Goal: Task Accomplishment & Management: Complete application form

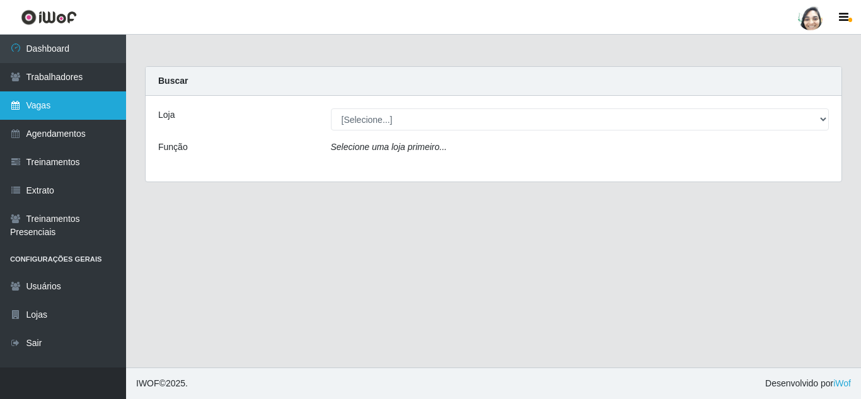
click at [41, 112] on link "Vagas" at bounding box center [63, 105] width 126 height 28
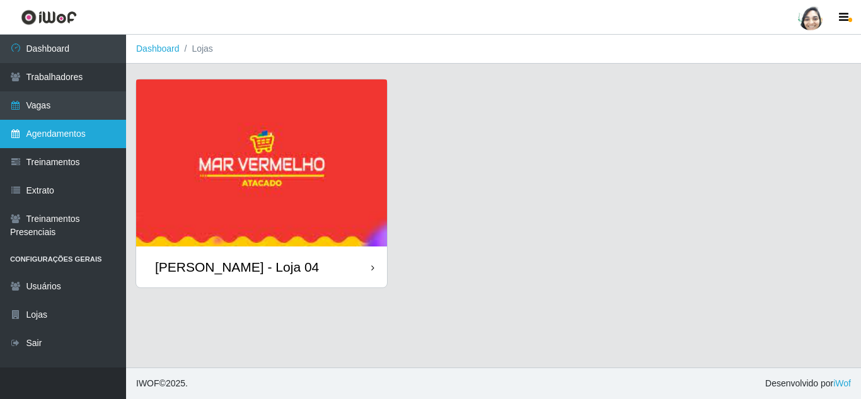
click at [47, 131] on link "Agendamentos" at bounding box center [63, 134] width 126 height 28
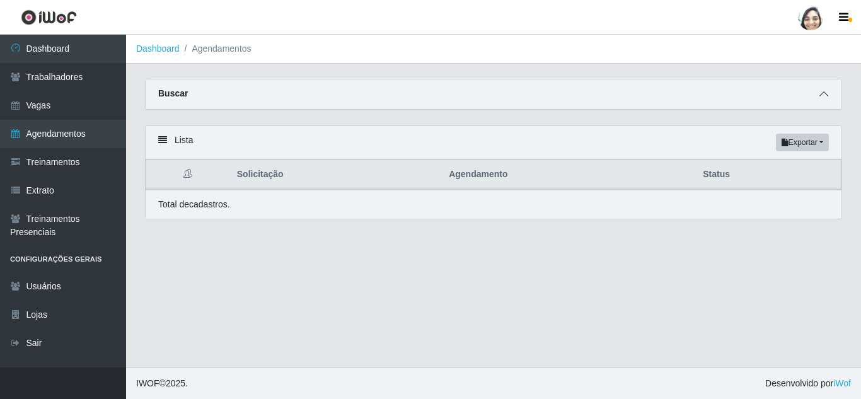
click at [823, 97] on icon at bounding box center [823, 93] width 9 height 9
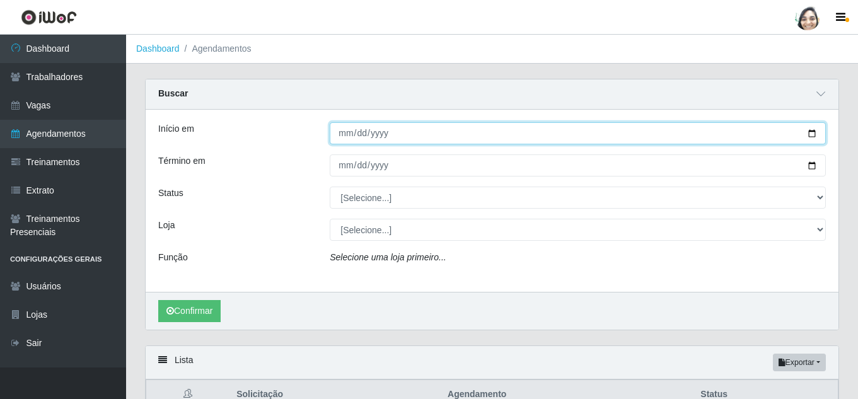
click at [342, 137] on input "Início em" at bounding box center [578, 133] width 496 height 22
type input "[DATE]"
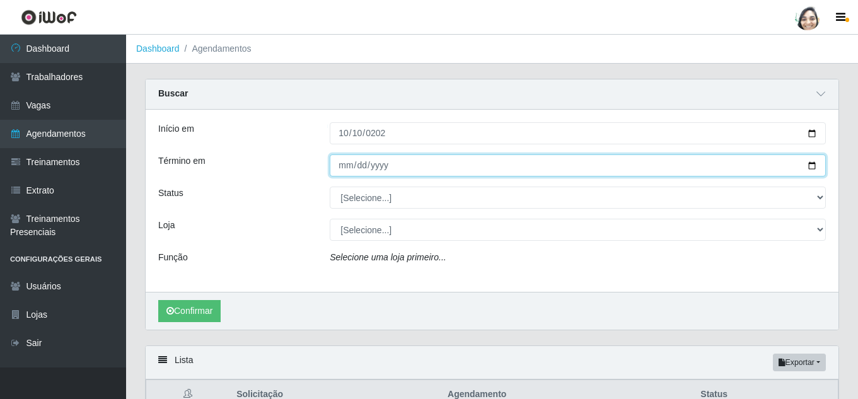
click at [347, 163] on input "Término em" at bounding box center [578, 165] width 496 height 22
type input "[DATE]"
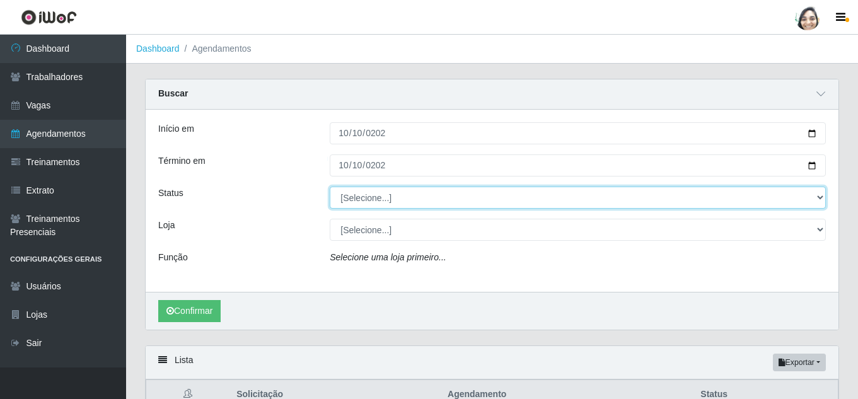
click at [365, 207] on select "[Selecione...] AGENDADO AGUARDANDO LIBERAR EM ANDAMENTO EM REVISÃO FINALIZADO C…" at bounding box center [578, 198] width 496 height 22
select select "EM ANDAMENTO"
click at [330, 187] on select "[Selecione...] AGENDADO AGUARDANDO LIBERAR EM ANDAMENTO EM REVISÃO FINALIZADO C…" at bounding box center [578, 198] width 496 height 22
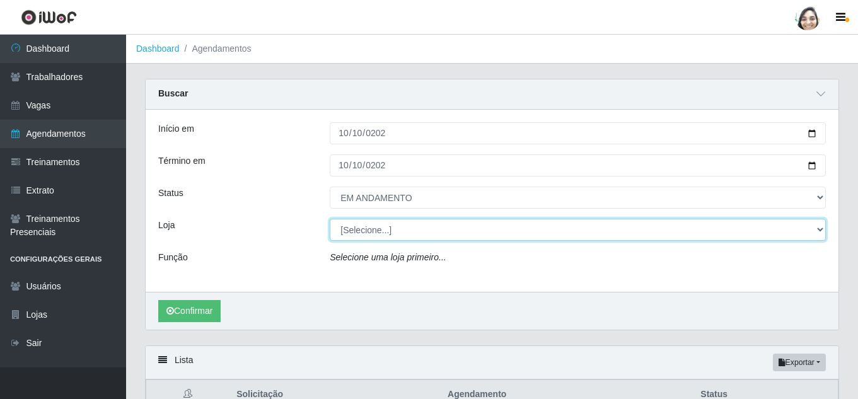
click at [410, 230] on select "[Selecione...] Mar Vermelho - Loja 04" at bounding box center [578, 230] width 496 height 22
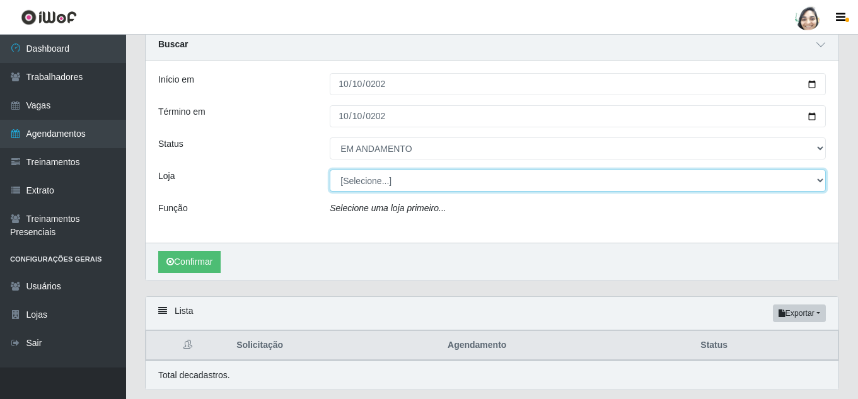
scroll to position [63, 0]
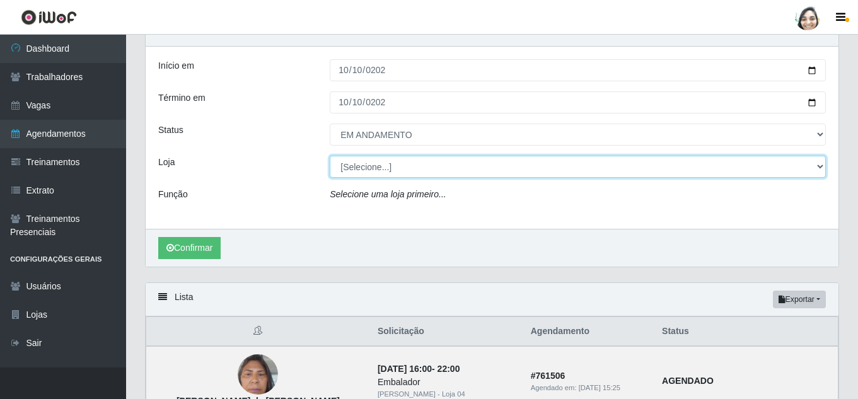
click at [424, 168] on select "[Selecione...] Mar Vermelho - Loja 04" at bounding box center [578, 167] width 496 height 22
select select "251"
click at [330, 156] on select "[Selecione...] Mar Vermelho - Loja 04" at bounding box center [578, 167] width 496 height 22
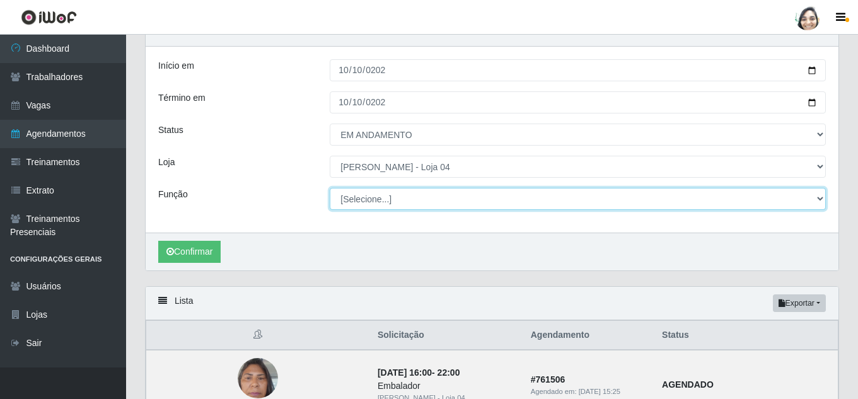
click at [396, 198] on select "[Selecione...] ASG ASG + ASG ++ Auxiliar de Depósito Auxiliar de Depósito + Aux…" at bounding box center [578, 199] width 496 height 22
select select "22"
click at [330, 188] on select "[Selecione...] ASG ASG + ASG ++ Auxiliar de Depósito Auxiliar de Depósito + Aux…" at bounding box center [578, 199] width 496 height 22
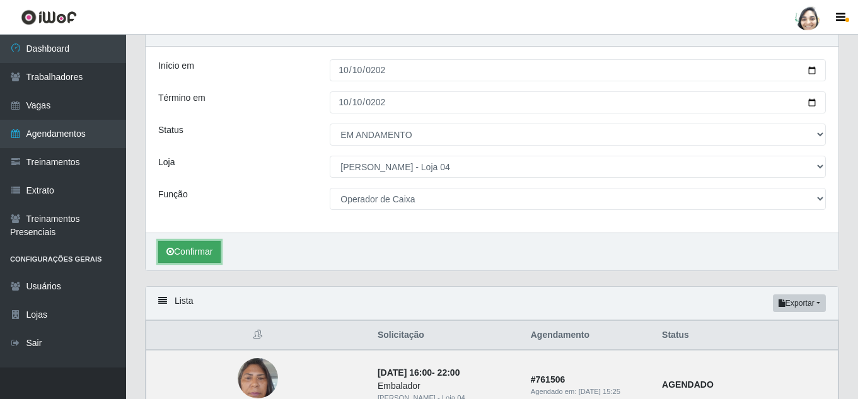
click at [171, 243] on button "Confirmar" at bounding box center [189, 252] width 62 height 22
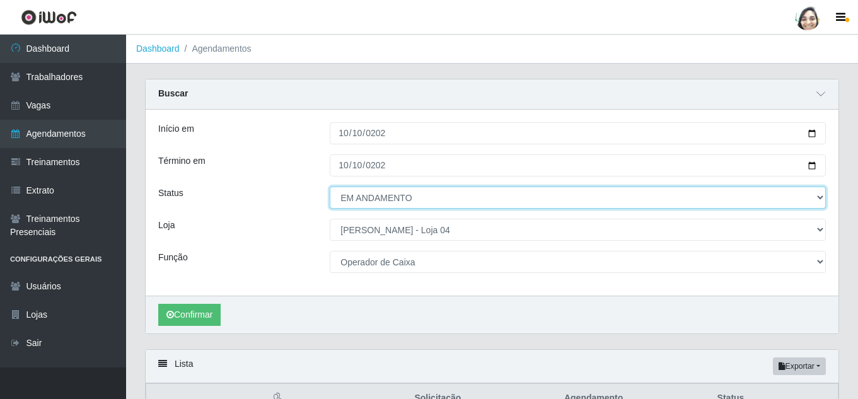
click at [391, 193] on select "[Selecione...] AGENDADO AGUARDANDO LIBERAR EM ANDAMENTO EM REVISÃO FINALIZADO C…" at bounding box center [578, 198] width 496 height 22
select select "AGENDADO"
click at [330, 187] on select "[Selecione...] AGENDADO AGUARDANDO LIBERAR EM ANDAMENTO EM REVISÃO FINALIZADO C…" at bounding box center [578, 198] width 496 height 22
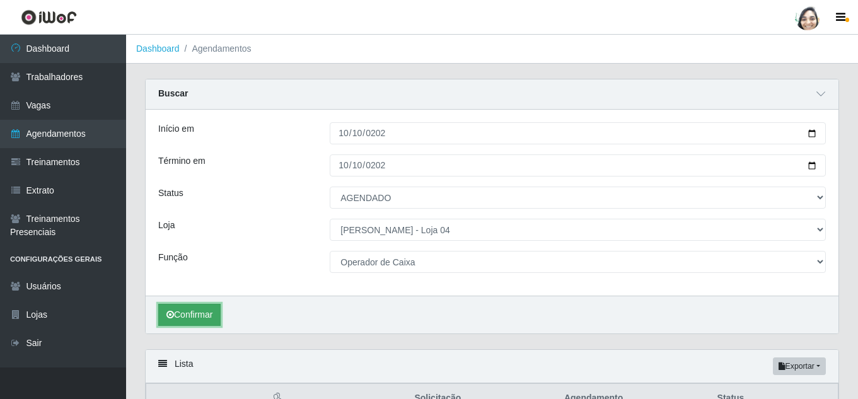
click at [204, 316] on button "Confirmar" at bounding box center [189, 315] width 62 height 22
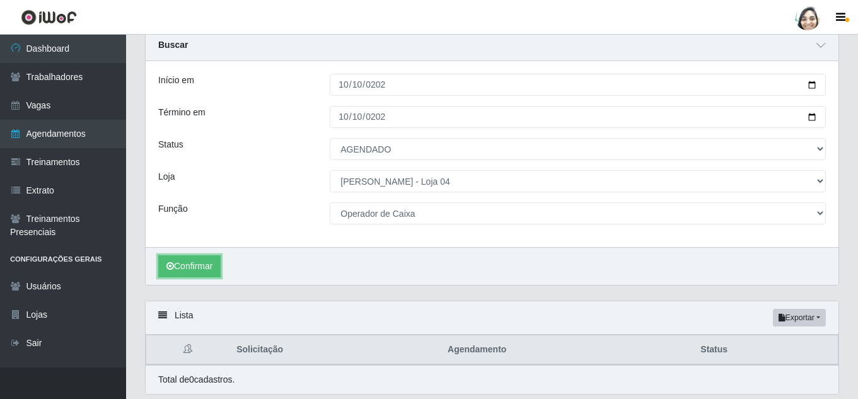
scroll to position [91, 0]
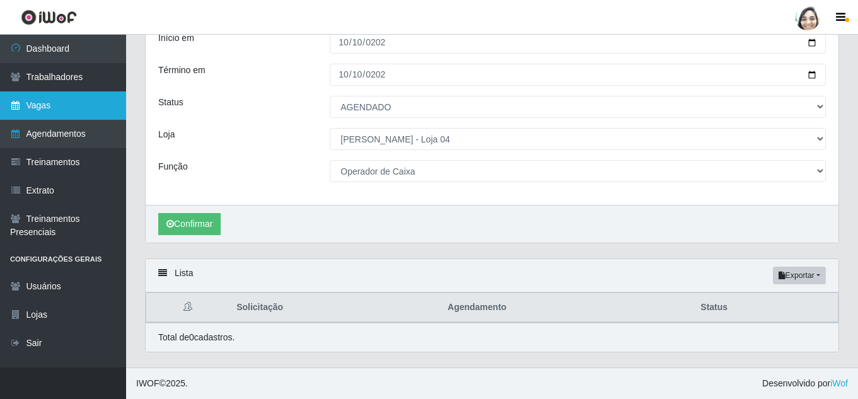
click at [38, 99] on link "Vagas" at bounding box center [63, 105] width 126 height 28
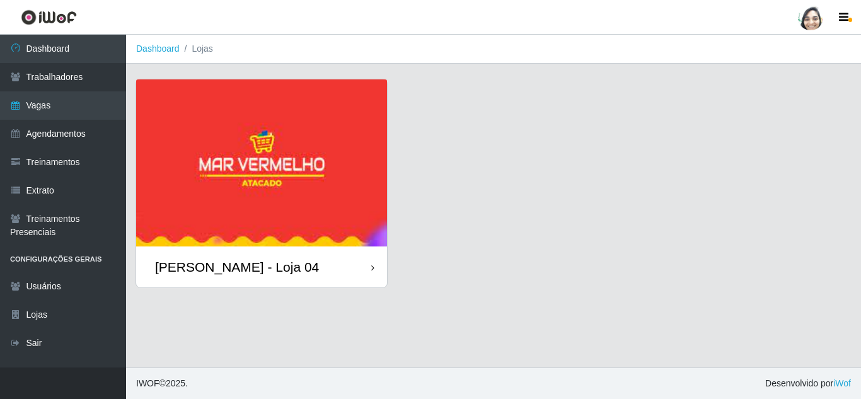
click at [292, 244] on img at bounding box center [261, 162] width 251 height 167
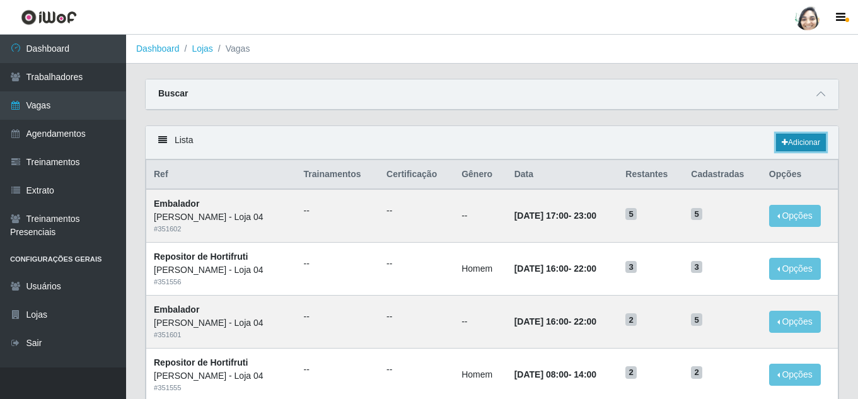
click at [791, 146] on link "Adicionar" at bounding box center [801, 143] width 50 height 18
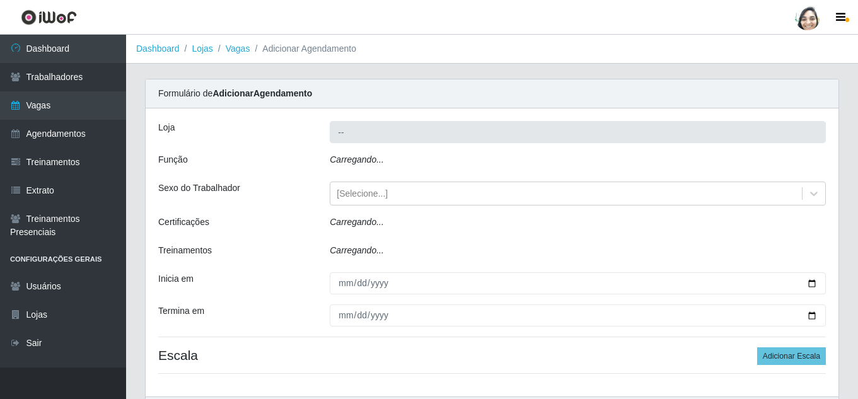
type input "[PERSON_NAME] - Loja 04"
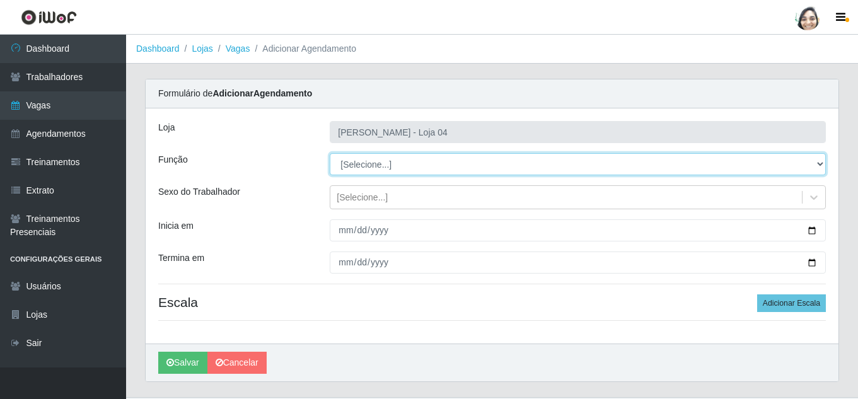
click at [409, 165] on select "[Selecione...] ASG ASG + ASG ++ Auxiliar de Depósito Auxiliar de Depósito + Aux…" at bounding box center [578, 164] width 496 height 22
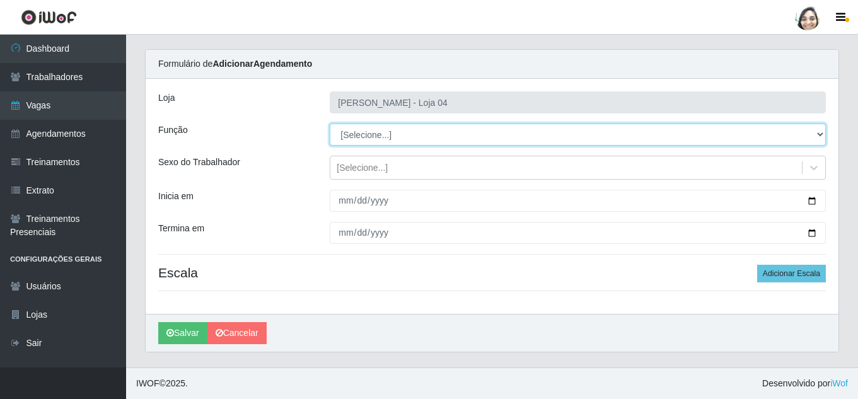
click at [383, 139] on select "[Selecione...] ASG ASG + ASG ++ Auxiliar de Depósito Auxiliar de Depósito + Aux…" at bounding box center [578, 135] width 496 height 22
select select "22"
click at [330, 124] on select "[Selecione...] ASG ASG + ASG ++ Auxiliar de Depósito Auxiliar de Depósito + Aux…" at bounding box center [578, 135] width 496 height 22
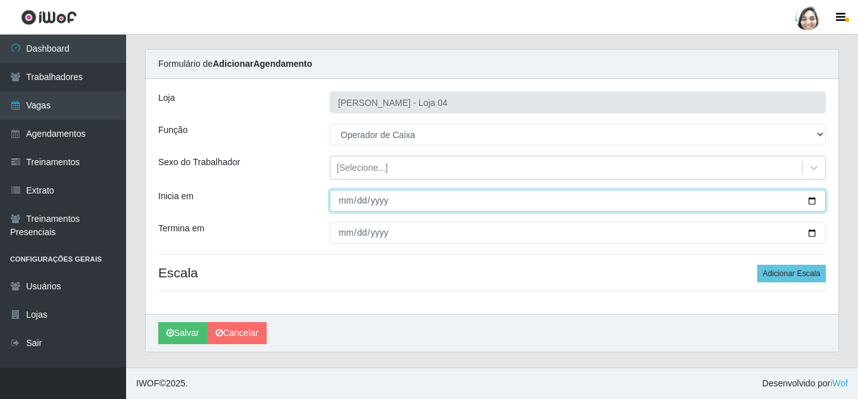
click at [338, 201] on input "Inicia em" at bounding box center [578, 201] width 496 height 22
type input "[DATE]"
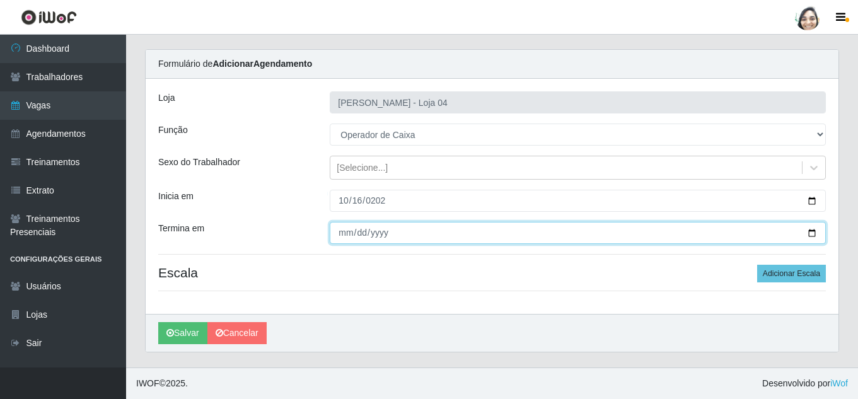
click at [343, 230] on input "Termina em" at bounding box center [578, 233] width 496 height 22
type input "[DATE]"
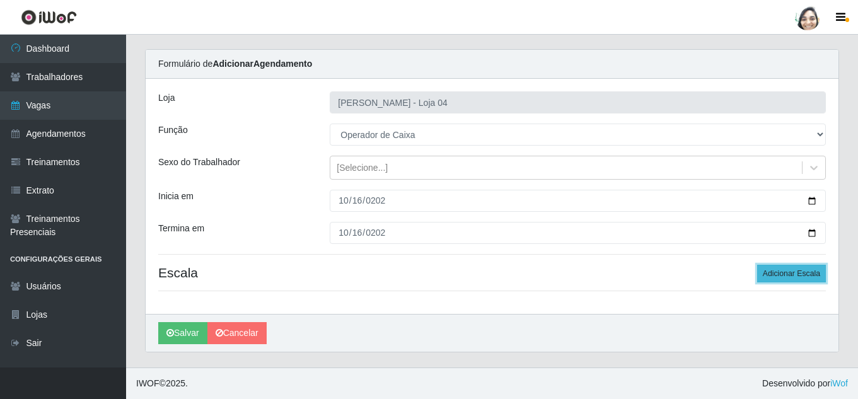
click at [780, 279] on button "Adicionar Escala" at bounding box center [791, 274] width 69 height 18
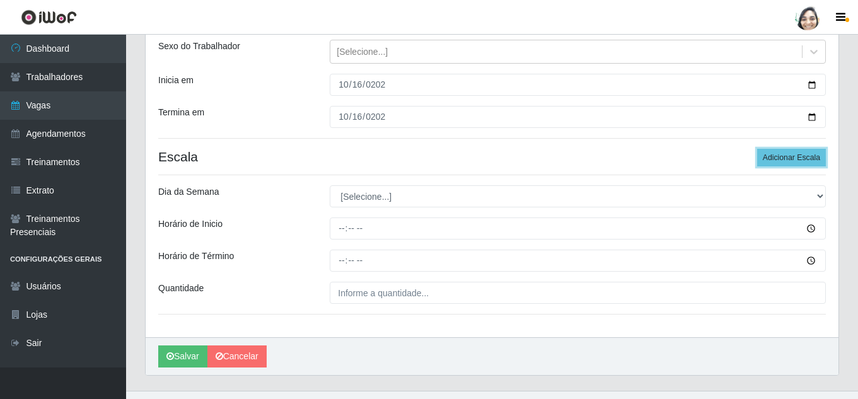
scroll to position [156, 0]
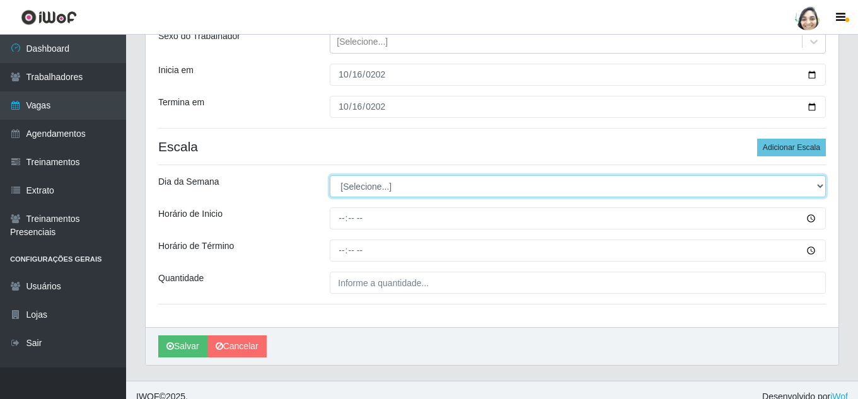
click at [367, 188] on select "[Selecione...] Segunda Terça Quarta Quinta Sexta Sábado Domingo" at bounding box center [578, 186] width 496 height 22
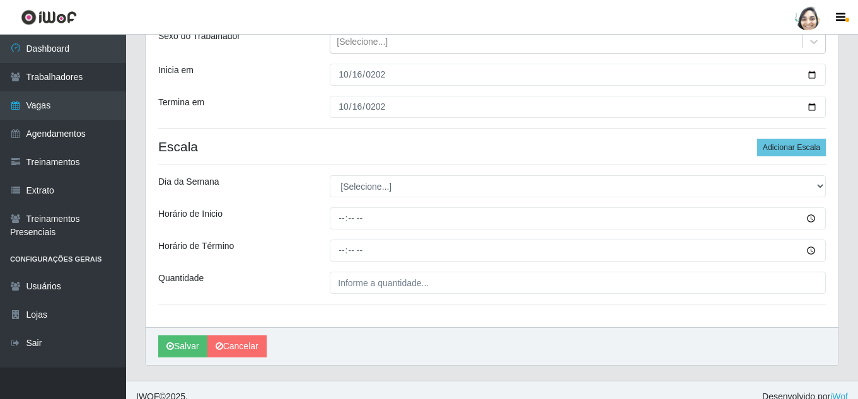
click at [369, 198] on div "Loja Mar Vermelho - Loja 04 Função [Selecione...] ASG ASG + ASG ++ Auxiliar de …" at bounding box center [492, 140] width 693 height 374
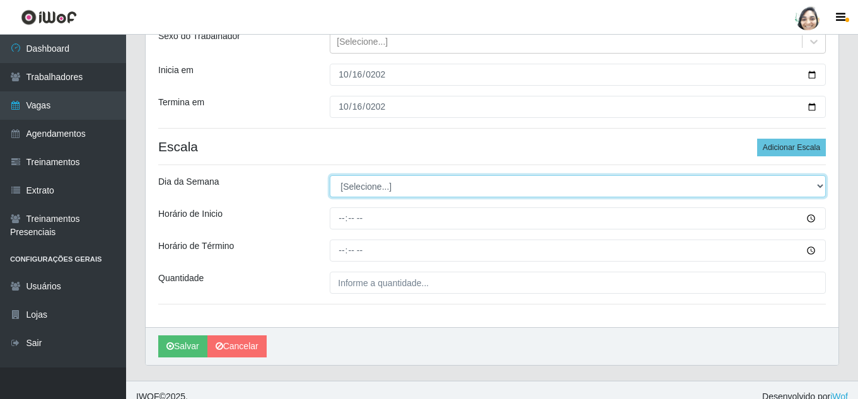
click at [376, 182] on select "[Selecione...] Segunda Terça Quarta Quinta Sexta Sábado Domingo" at bounding box center [578, 186] width 496 height 22
select select "4"
click at [330, 175] on select "[Selecione...] Segunda Terça Quarta Quinta Sexta Sábado Domingo" at bounding box center [578, 186] width 496 height 22
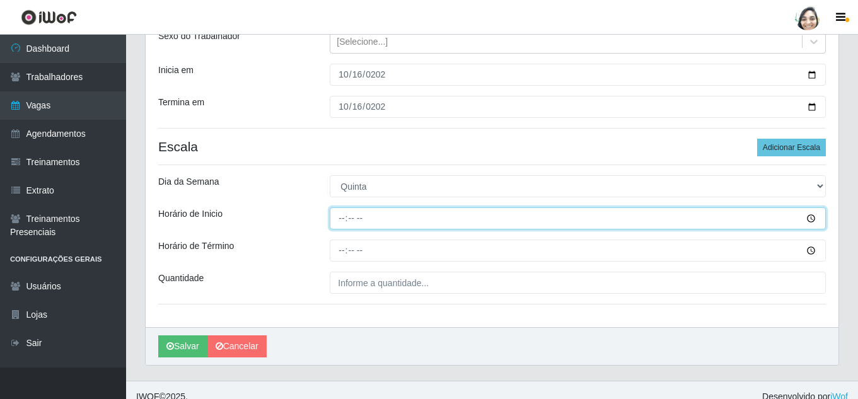
click at [345, 218] on input "Horário de Inicio" at bounding box center [578, 218] width 496 height 22
type input "16:20"
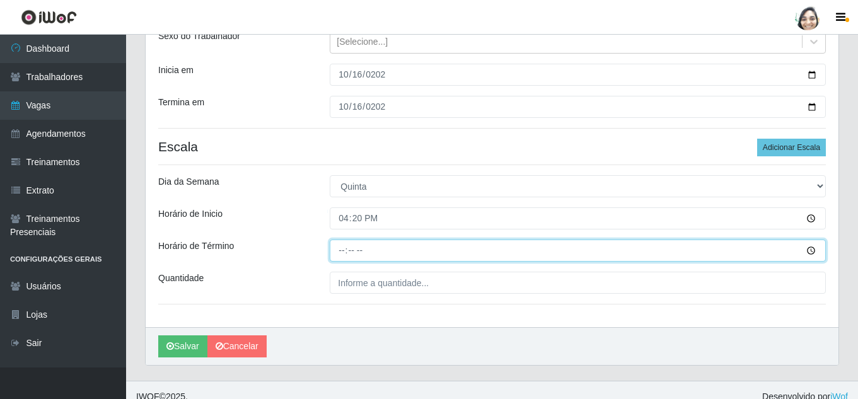
click at [347, 246] on input "Horário de Término" at bounding box center [578, 251] width 496 height 22
type input "22:20"
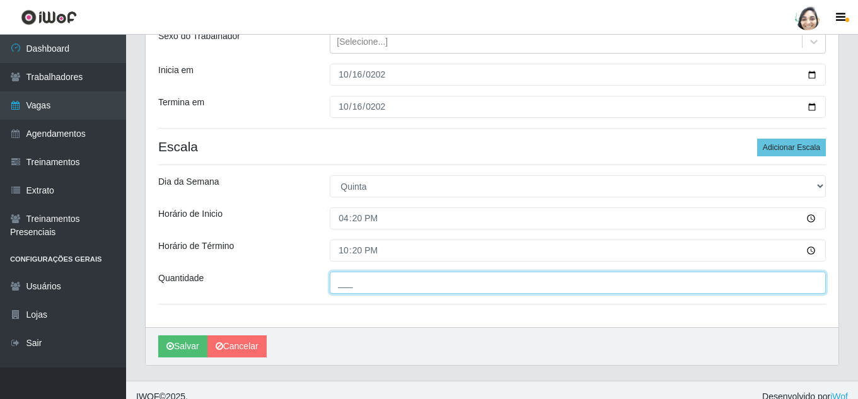
click at [357, 280] on input "___" at bounding box center [578, 283] width 496 height 22
type input "01_"
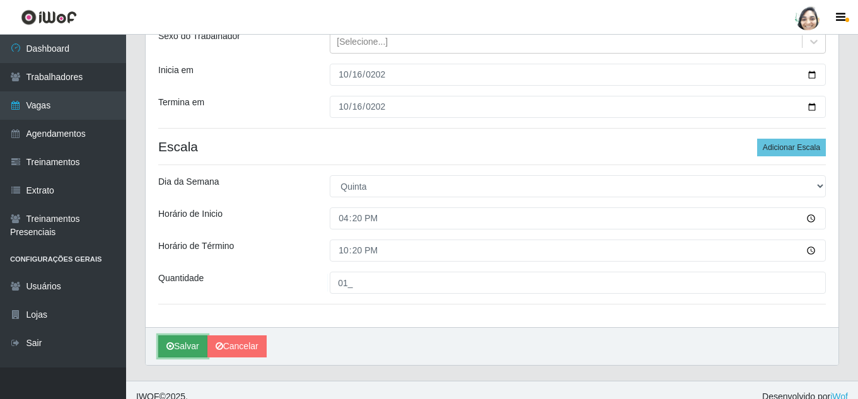
click at [170, 342] on icon "submit" at bounding box center [170, 346] width 8 height 9
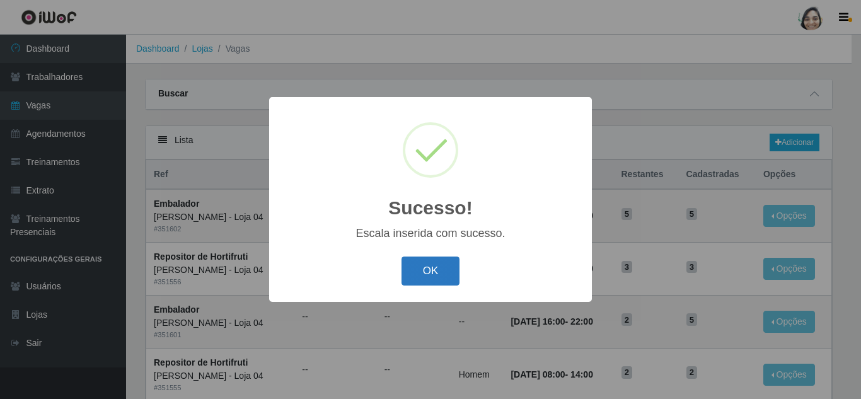
click at [416, 272] on button "OK" at bounding box center [430, 272] width 59 height 30
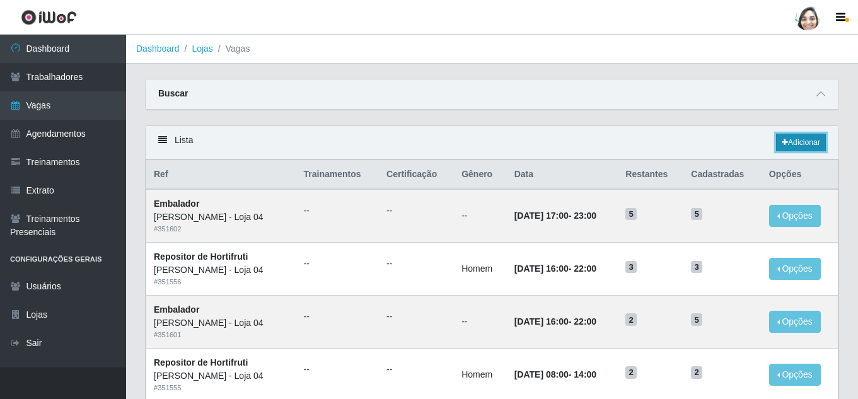
click at [807, 139] on link "Adicionar" at bounding box center [801, 143] width 50 height 18
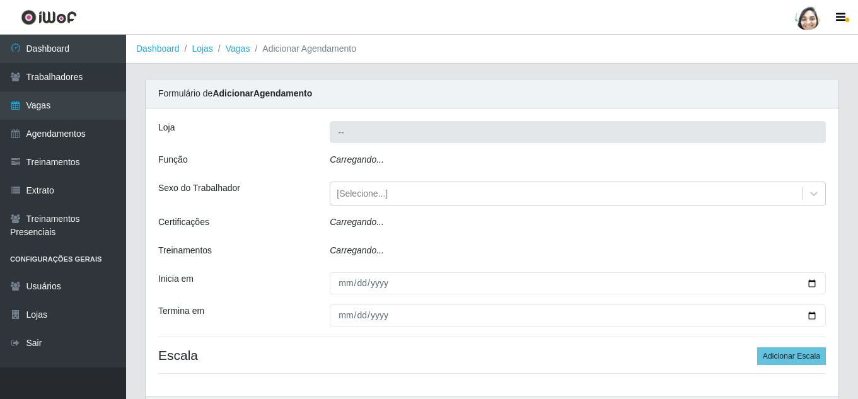
type input "[PERSON_NAME] - Loja 04"
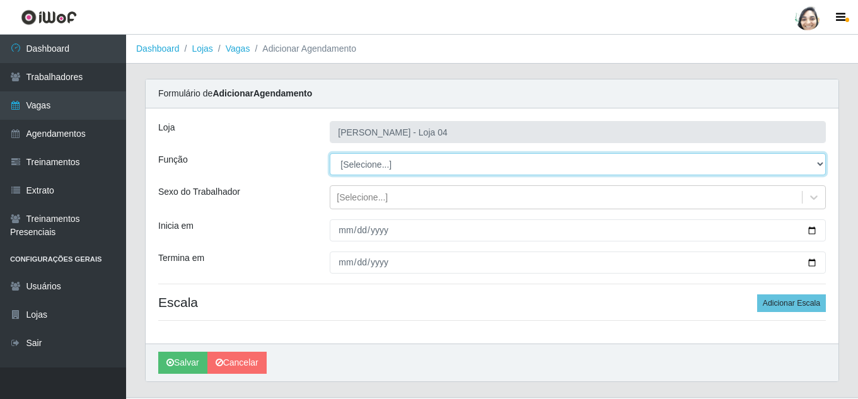
click at [361, 160] on select "[Selecione...] ASG ASG + ASG ++ Auxiliar de Depósito Auxiliar de Depósito + Aux…" at bounding box center [578, 164] width 496 height 22
select select "22"
click at [330, 153] on select "[Selecione...] ASG ASG + ASG ++ Auxiliar de Depósito Auxiliar de Depósito + Aux…" at bounding box center [578, 164] width 496 height 22
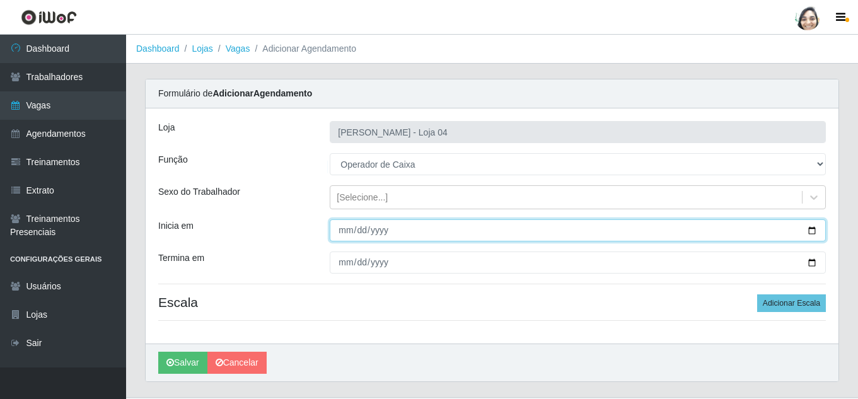
click at [340, 229] on input "Inicia em" at bounding box center [578, 230] width 496 height 22
type input "[DATE]"
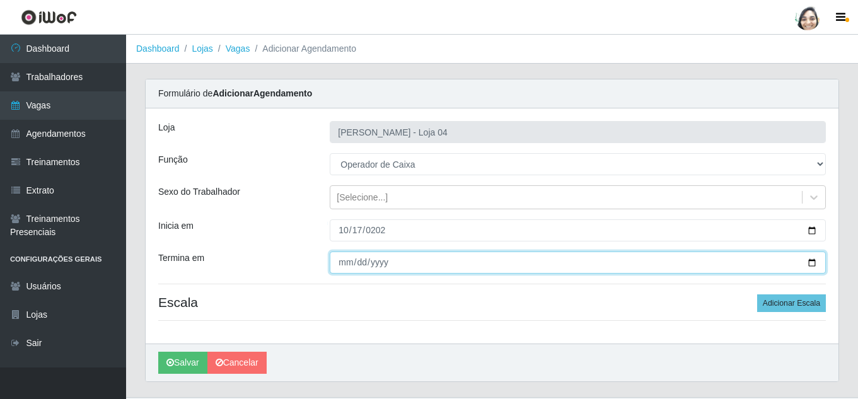
click at [345, 263] on input "Termina em" at bounding box center [578, 262] width 496 height 22
type input "[DATE]"
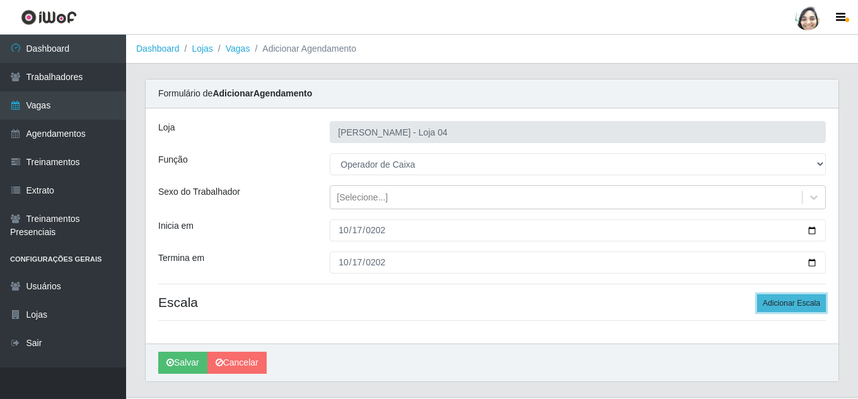
click at [816, 308] on button "Adicionar Escala" at bounding box center [791, 303] width 69 height 18
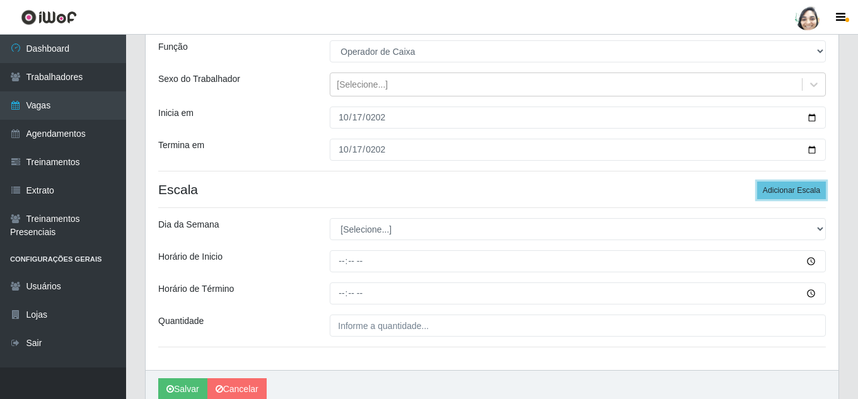
scroll to position [126, 0]
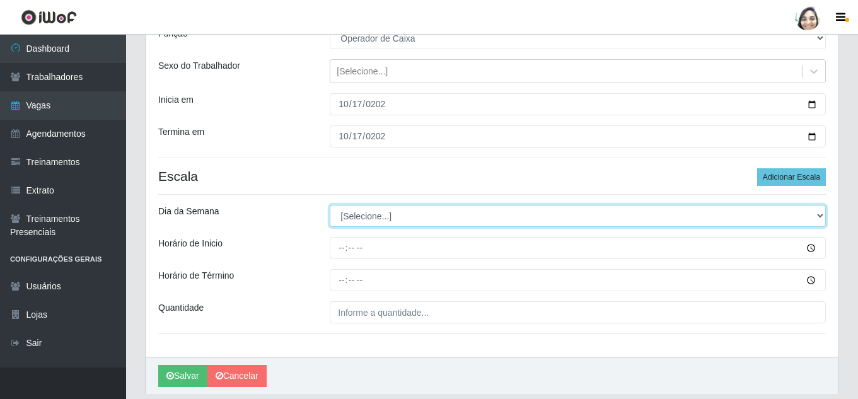
click at [357, 220] on select "[Selecione...] Segunda Terça Quarta Quinta Sexta Sábado Domingo" at bounding box center [578, 216] width 496 height 22
select select "5"
click at [330, 205] on select "[Selecione...] Segunda Terça Quarta Quinta Sexta Sábado Domingo" at bounding box center [578, 216] width 496 height 22
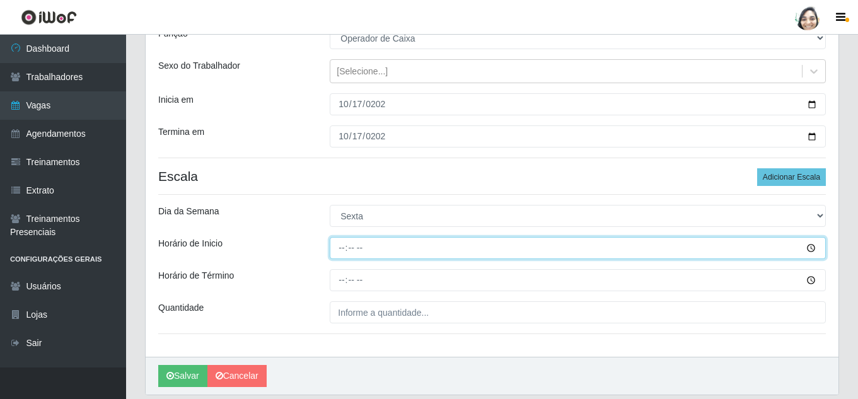
click at [342, 252] on input "Horário de Inicio" at bounding box center [578, 248] width 496 height 22
type input "16:20"
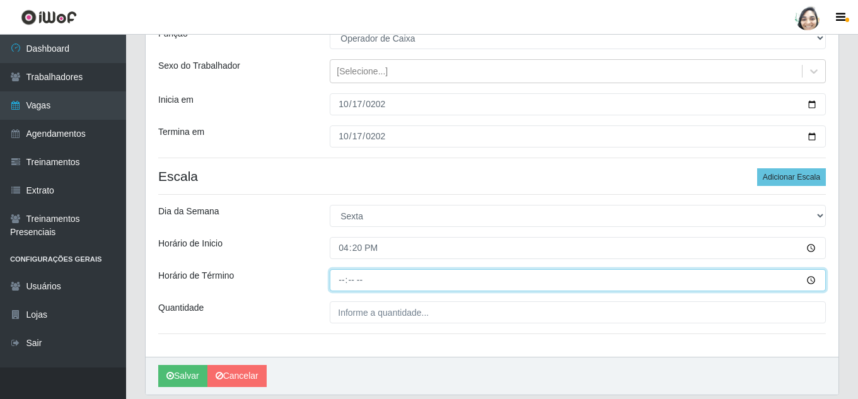
click at [350, 273] on input "Horário de Término" at bounding box center [578, 280] width 496 height 22
type input "22:20"
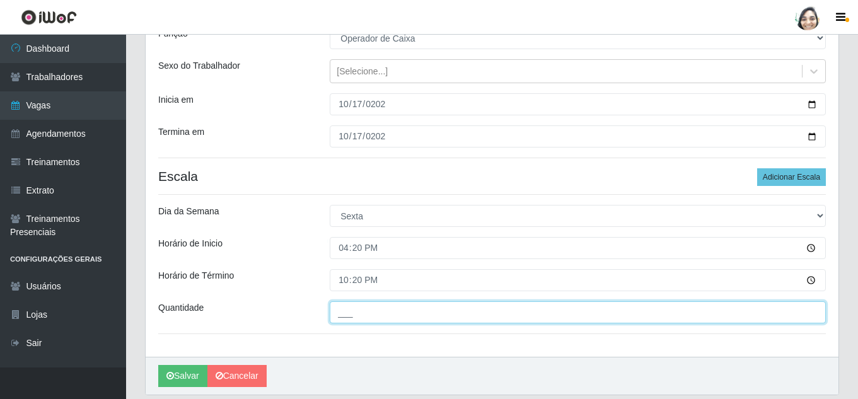
click at [358, 306] on input "___" at bounding box center [578, 312] width 496 height 22
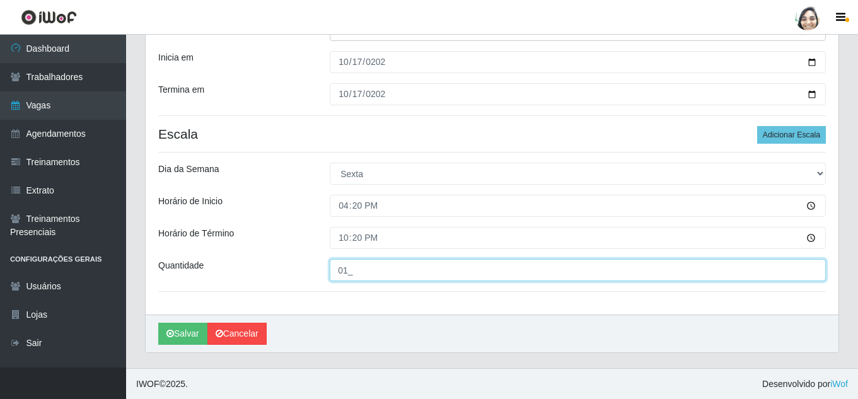
scroll to position [169, 0]
type input "01_"
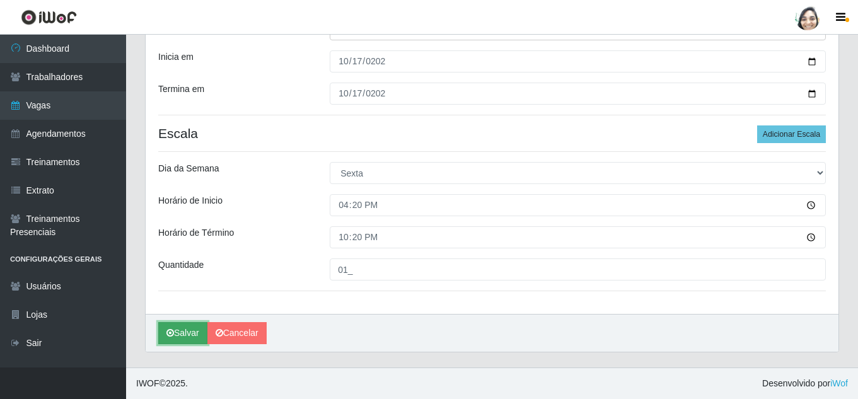
click at [202, 331] on button "Salvar" at bounding box center [182, 333] width 49 height 22
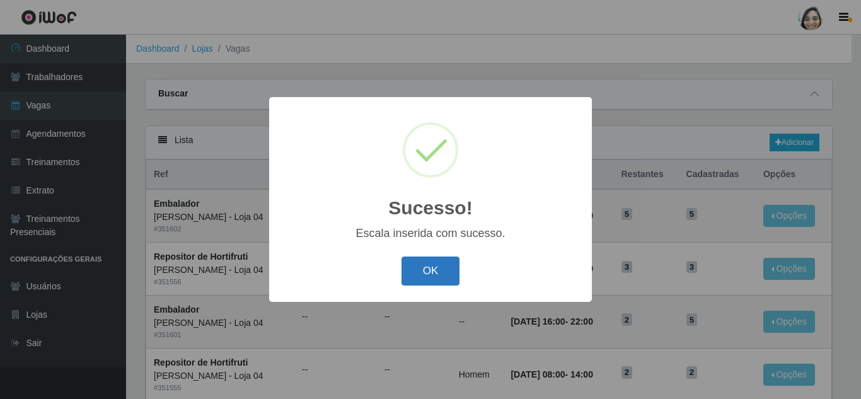
click at [408, 263] on button "OK" at bounding box center [430, 272] width 59 height 30
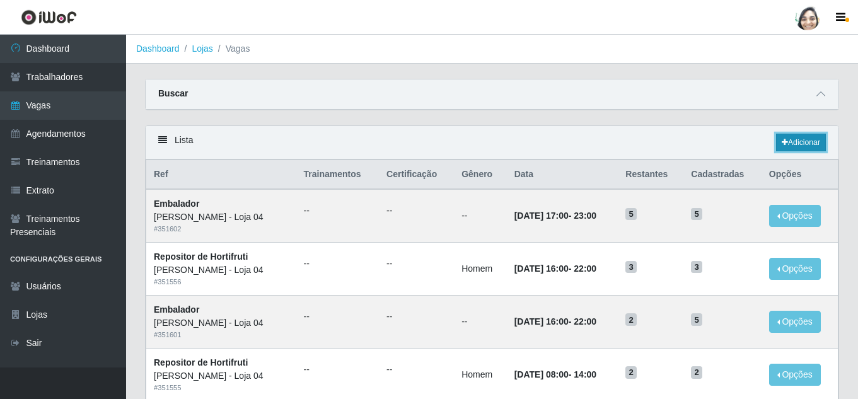
click at [811, 141] on link "Adicionar" at bounding box center [801, 143] width 50 height 18
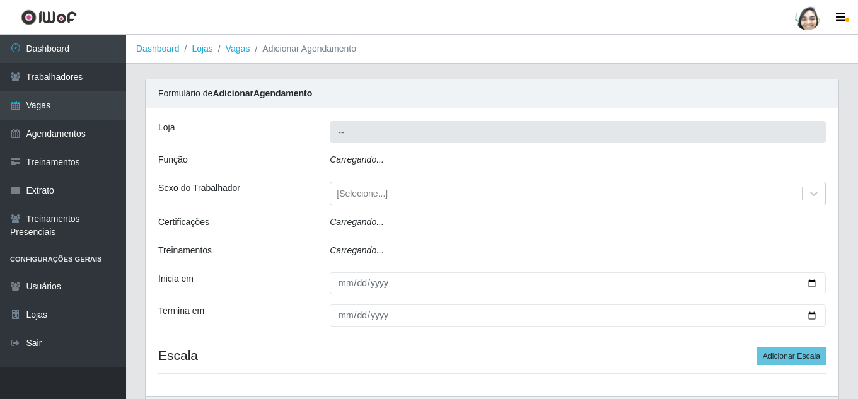
type input "[PERSON_NAME] - Loja 04"
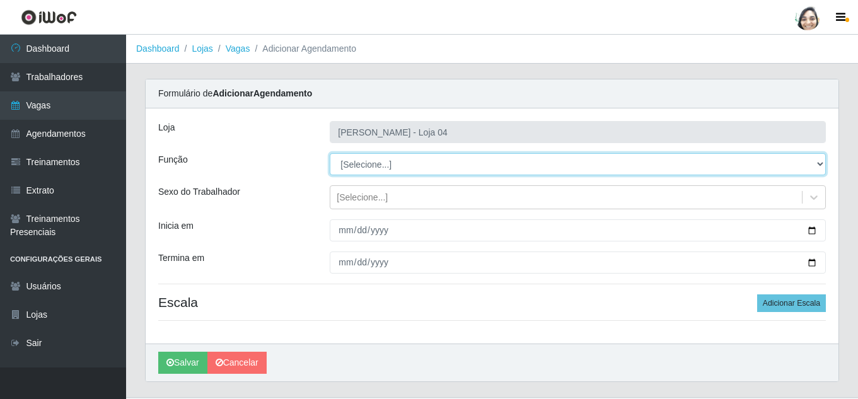
click at [396, 166] on select "[Selecione...] ASG ASG + ASG ++ Auxiliar de Depósito Auxiliar de Depósito + Aux…" at bounding box center [578, 164] width 496 height 22
select select "22"
click at [330, 153] on select "[Selecione...] ASG ASG + ASG ++ Auxiliar de Depósito Auxiliar de Depósito + Aux…" at bounding box center [578, 164] width 496 height 22
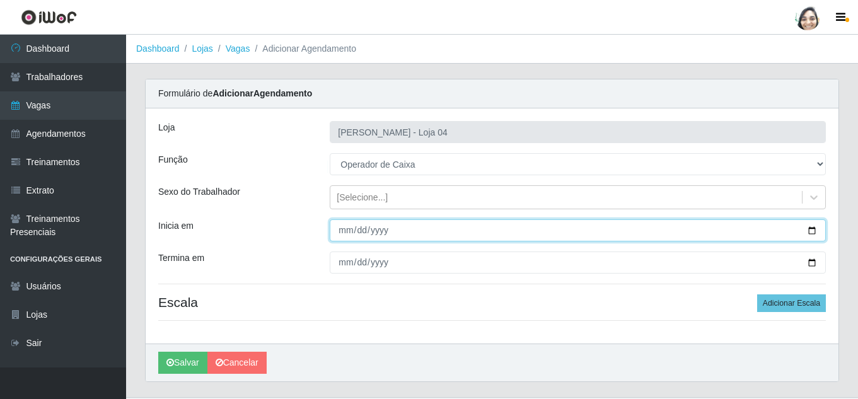
click at [344, 230] on input "Inicia em" at bounding box center [578, 230] width 496 height 22
type input "[DATE]"
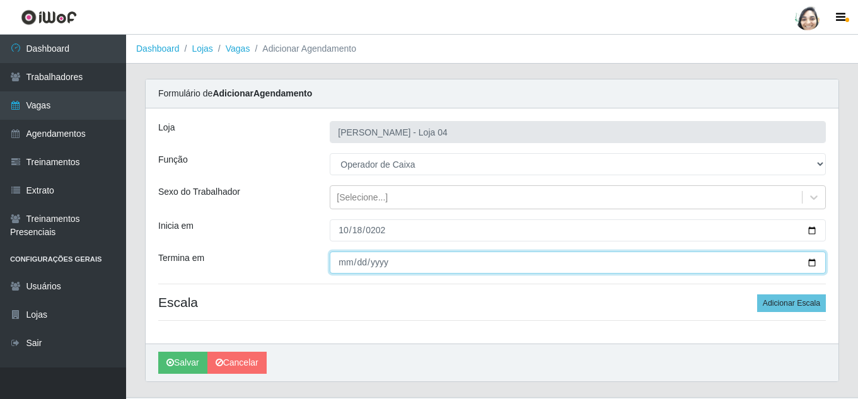
click at [333, 260] on input "Termina em" at bounding box center [578, 262] width 496 height 22
type input "[DATE]"
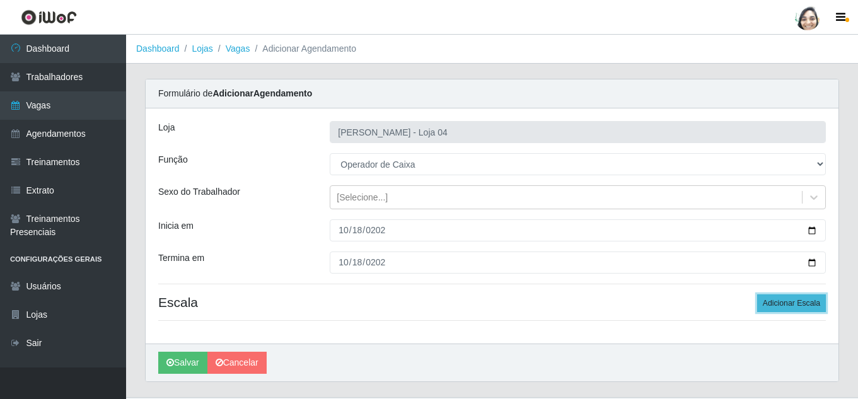
click at [800, 307] on button "Adicionar Escala" at bounding box center [791, 303] width 69 height 18
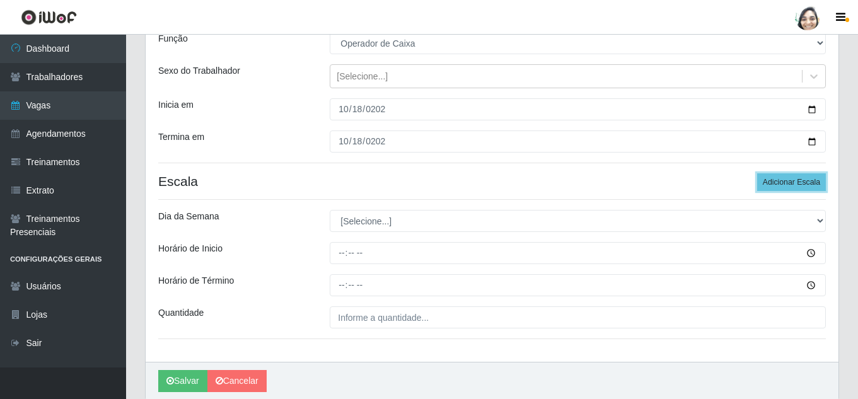
scroll to position [126, 0]
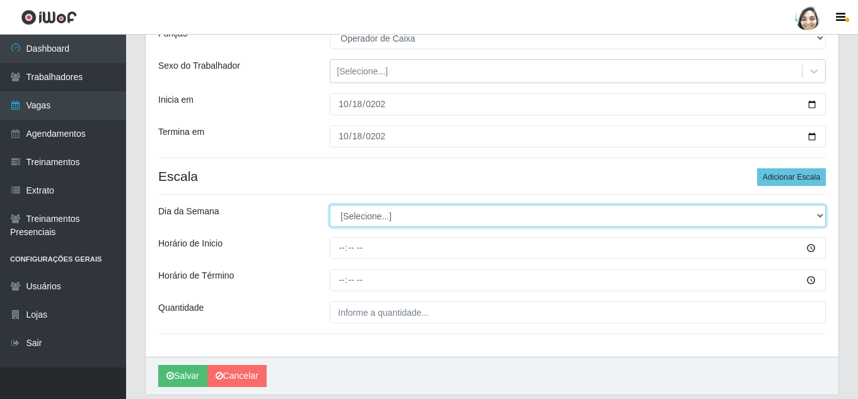
click at [360, 216] on select "[Selecione...] Segunda Terça Quarta Quinta Sexta Sábado Domingo" at bounding box center [578, 216] width 496 height 22
click at [380, 209] on select "[Selecione...] Segunda Terça Quarta Quinta Sexta Sábado Domingo" at bounding box center [578, 216] width 496 height 22
select select "6"
click at [330, 205] on select "[Selecione...] Segunda Terça Quarta Quinta Sexta Sábado Domingo" at bounding box center [578, 216] width 496 height 22
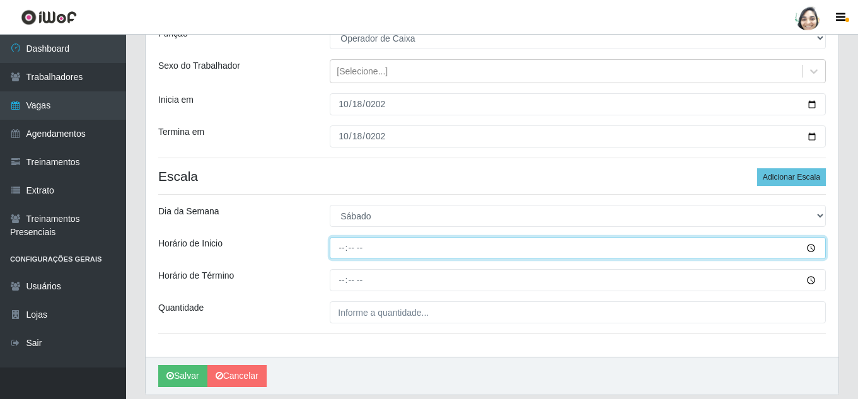
click at [340, 242] on input "Horário de Inicio" at bounding box center [578, 248] width 496 height 22
type input "16:20"
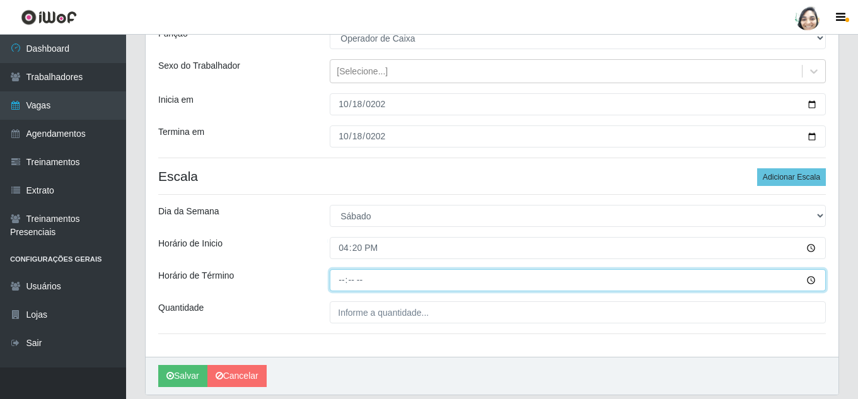
click at [345, 282] on input "Horário de Término" at bounding box center [578, 280] width 496 height 22
type input "22:20"
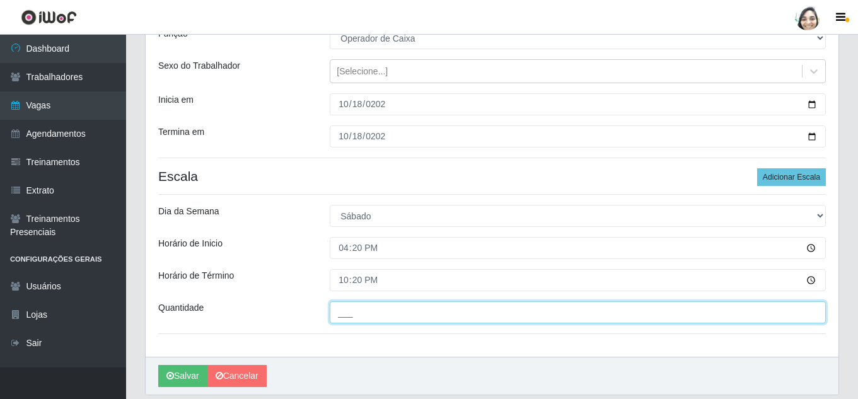
click at [352, 308] on input "___" at bounding box center [578, 312] width 496 height 22
type input "01_"
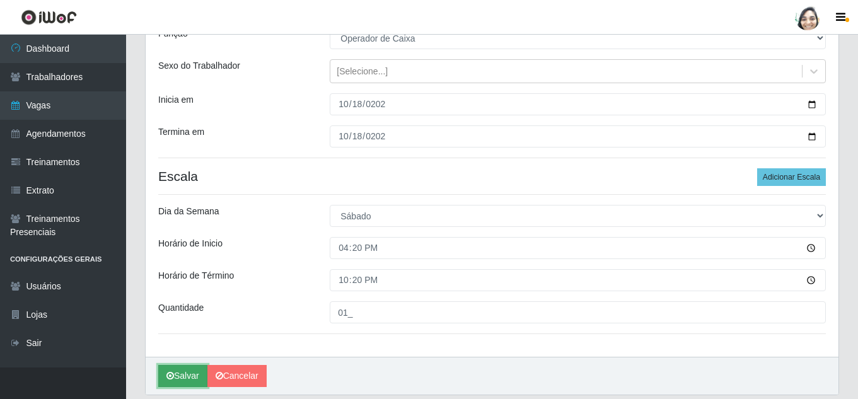
click at [176, 372] on button "Salvar" at bounding box center [182, 376] width 49 height 22
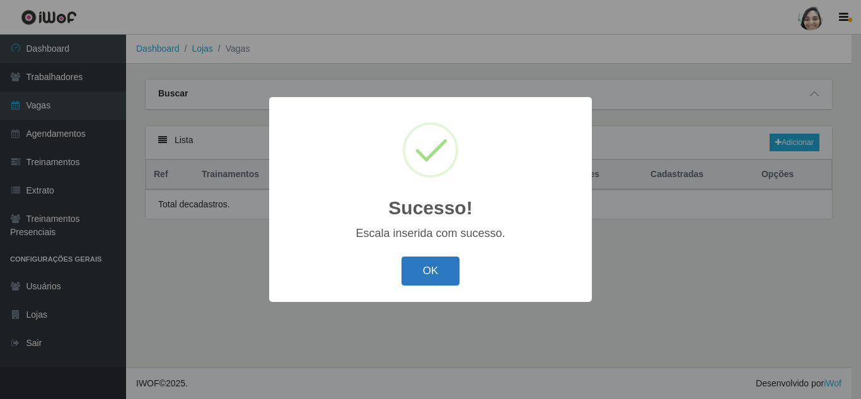
click at [444, 264] on button "OK" at bounding box center [430, 272] width 59 height 30
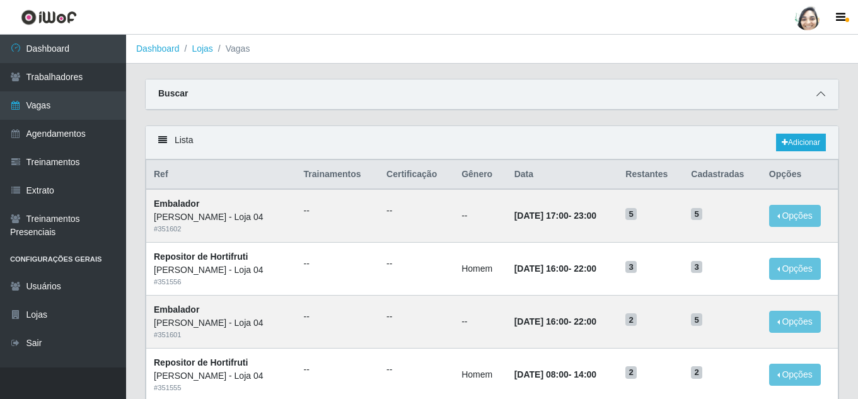
click at [819, 96] on icon at bounding box center [820, 93] width 9 height 9
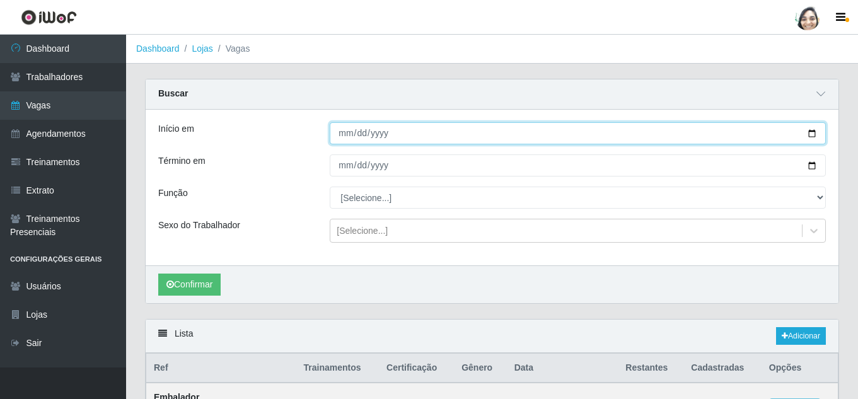
click at [340, 131] on input "Início em" at bounding box center [578, 133] width 496 height 22
type input "[DATE]"
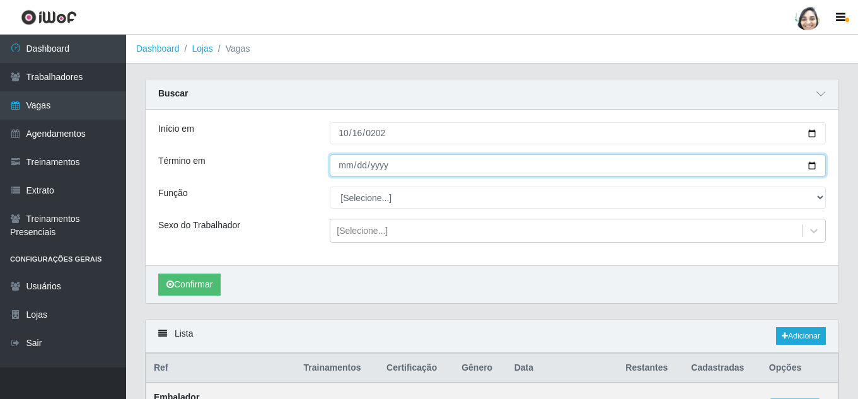
click at [350, 165] on input "Término em" at bounding box center [578, 165] width 496 height 22
type input "[DATE]"
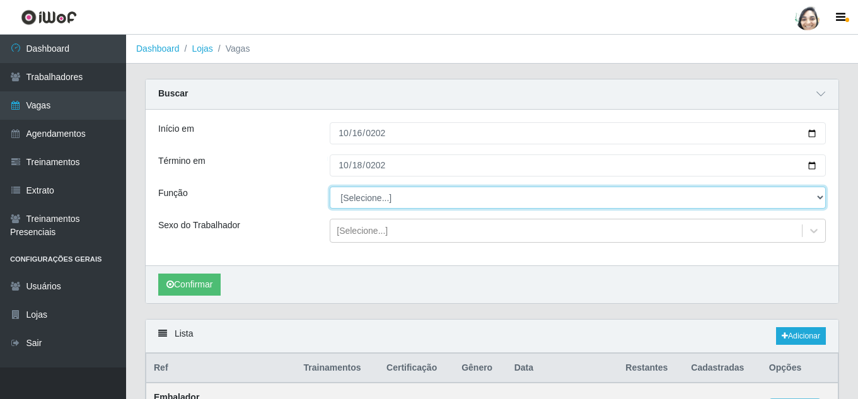
click at [362, 199] on select "[Selecione...] ASG ASG + ASG ++ Auxiliar de Depósito Auxiliar de Depósito + Aux…" at bounding box center [578, 198] width 496 height 22
select select "22"
click at [330, 187] on select "[Selecione...] ASG ASG + ASG ++ Auxiliar de Depósito Auxiliar de Depósito + Aux…" at bounding box center [578, 198] width 496 height 22
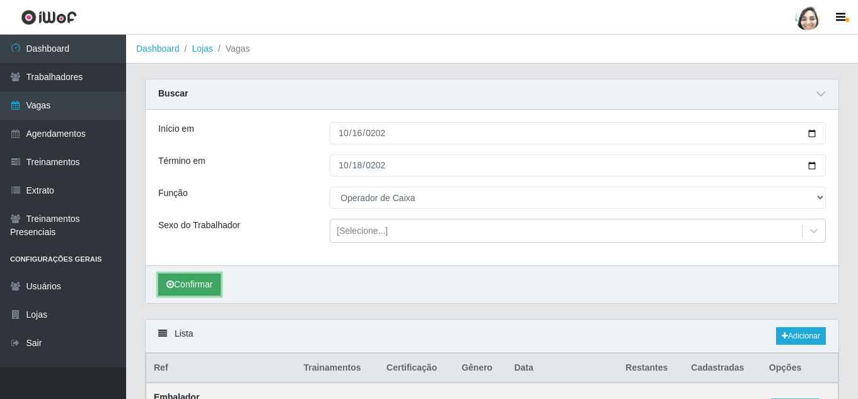
click at [210, 289] on button "Confirmar" at bounding box center [189, 285] width 62 height 22
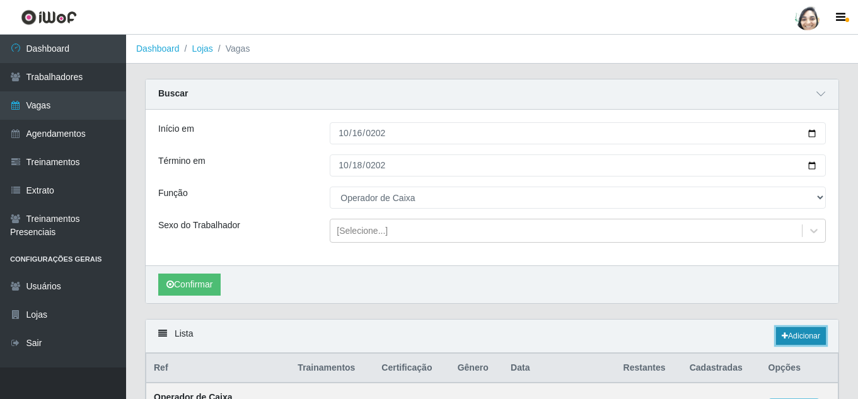
click at [809, 333] on link "Adicionar" at bounding box center [801, 336] width 50 height 18
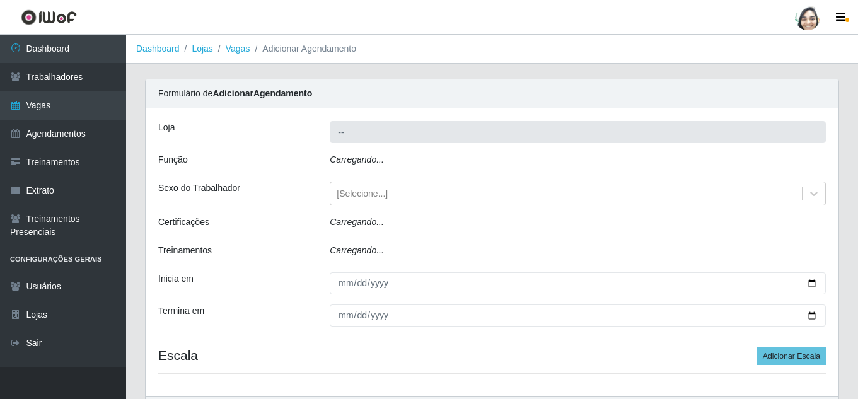
type input "[PERSON_NAME] - Loja 04"
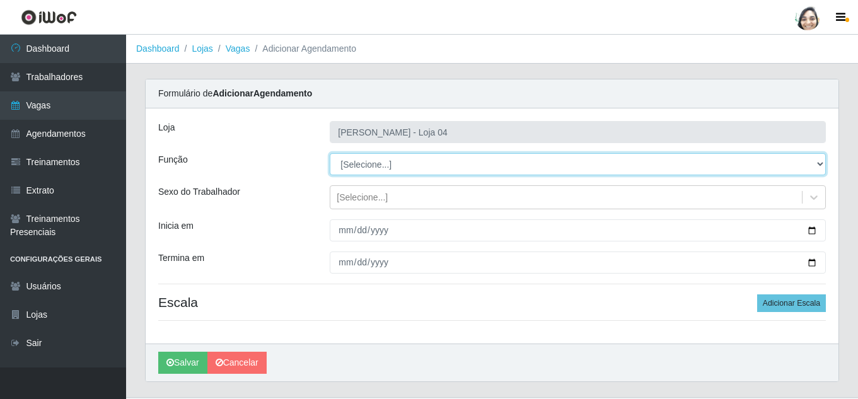
click at [351, 168] on select "[Selecione...] ASG ASG + ASG ++ Auxiliar de Depósito Auxiliar de Depósito + Aux…" at bounding box center [578, 164] width 496 height 22
select select "22"
click at [330, 153] on select "[Selecione...] ASG ASG + ASG ++ Auxiliar de Depósito Auxiliar de Depósito + Aux…" at bounding box center [578, 164] width 496 height 22
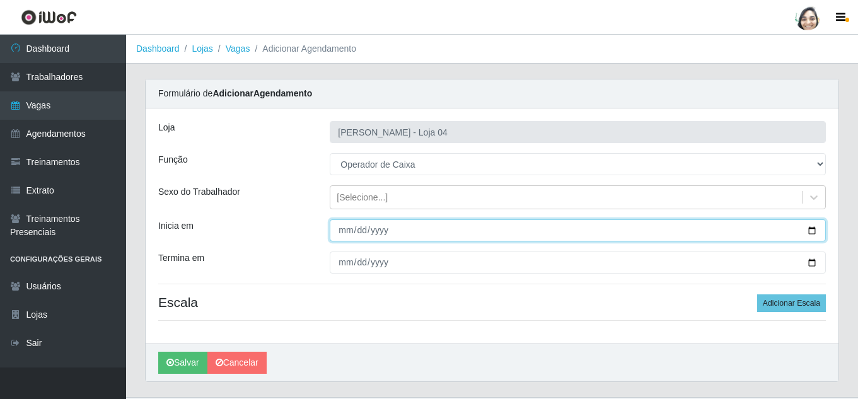
click at [346, 226] on input "Inicia em" at bounding box center [578, 230] width 496 height 22
type input "[DATE]"
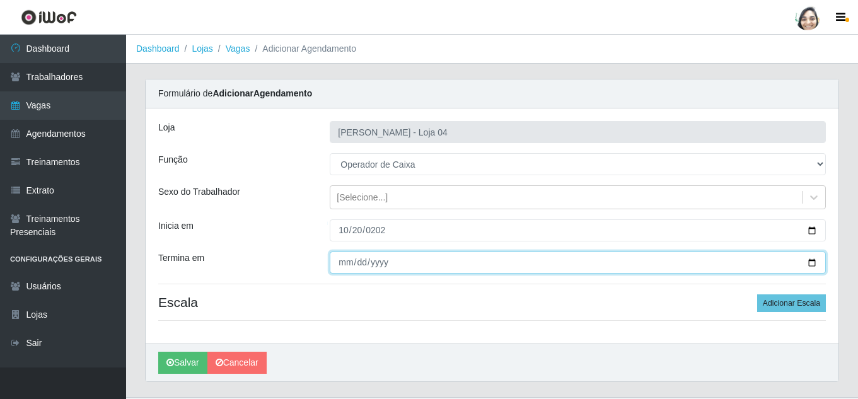
click at [338, 253] on input "Termina em" at bounding box center [578, 262] width 496 height 22
type input "0025-10-20"
type input "[DATE]"
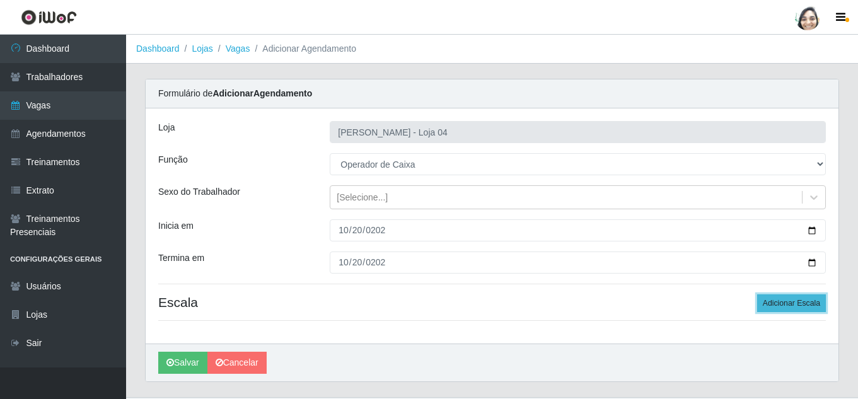
click at [792, 303] on button "Adicionar Escala" at bounding box center [791, 303] width 69 height 18
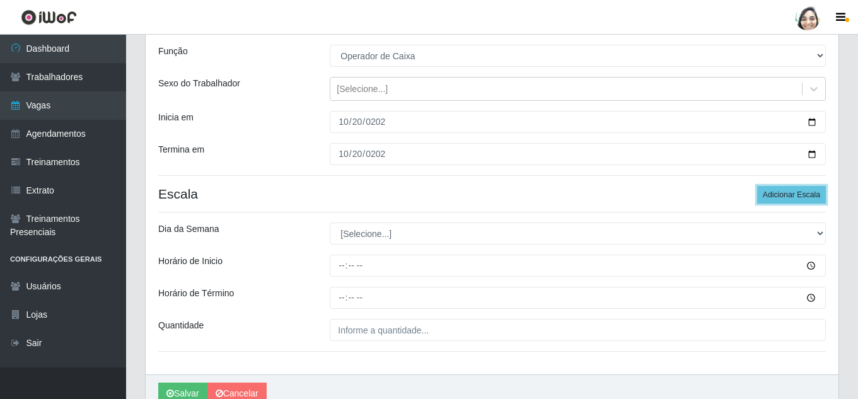
scroll to position [126, 0]
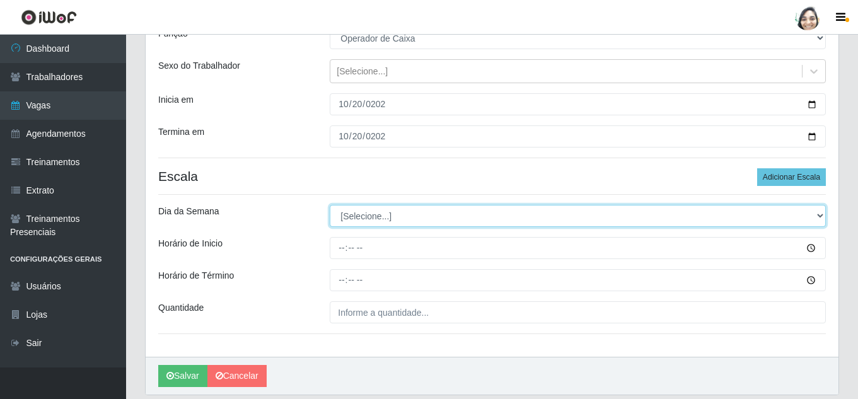
click at [368, 221] on select "[Selecione...] Segunda Terça Quarta Quinta Sexta Sábado Domingo" at bounding box center [578, 216] width 496 height 22
select select "1"
click at [330, 205] on select "[Selecione...] Segunda Terça Quarta Quinta Sexta Sábado Domingo" at bounding box center [578, 216] width 496 height 22
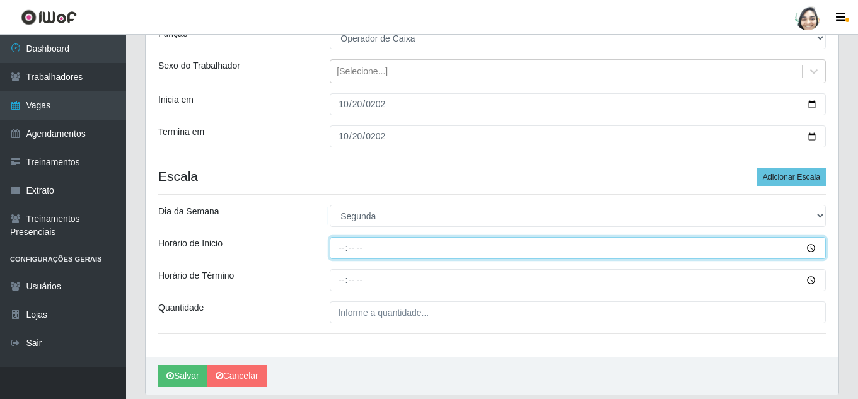
click at [336, 248] on input "Horário de Inicio" at bounding box center [578, 248] width 496 height 22
type input "08:20"
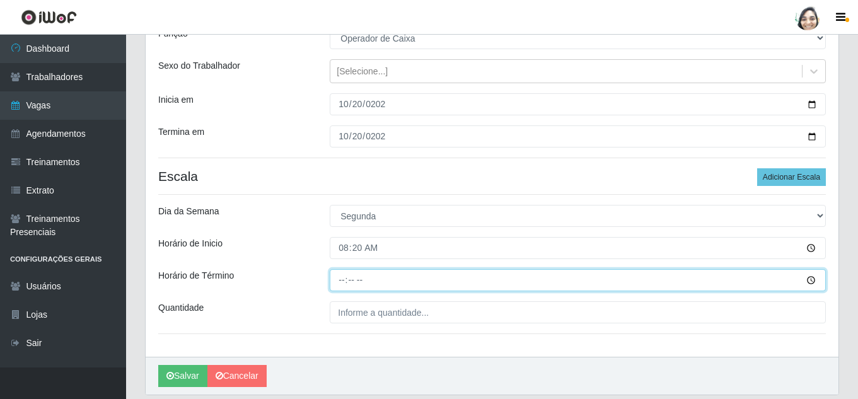
click at [342, 287] on input "Horário de Término" at bounding box center [578, 280] width 496 height 22
type input "14:20"
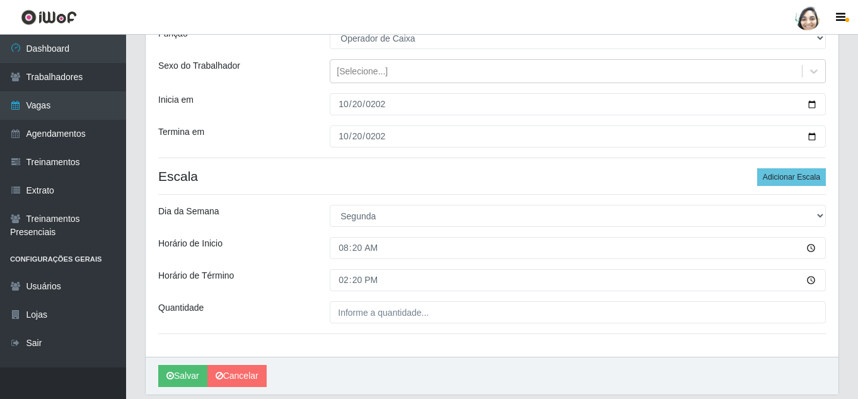
click at [785, 166] on div "Loja Mar Vermelho - Loja 04 Função [Selecione...] ASG ASG + ASG ++ Auxiliar de …" at bounding box center [492, 169] width 693 height 374
click at [785, 170] on button "Adicionar Escala" at bounding box center [791, 177] width 69 height 18
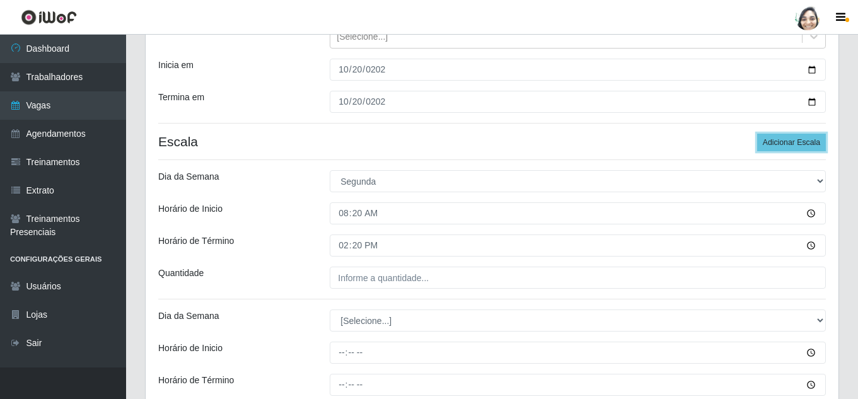
scroll to position [189, 0]
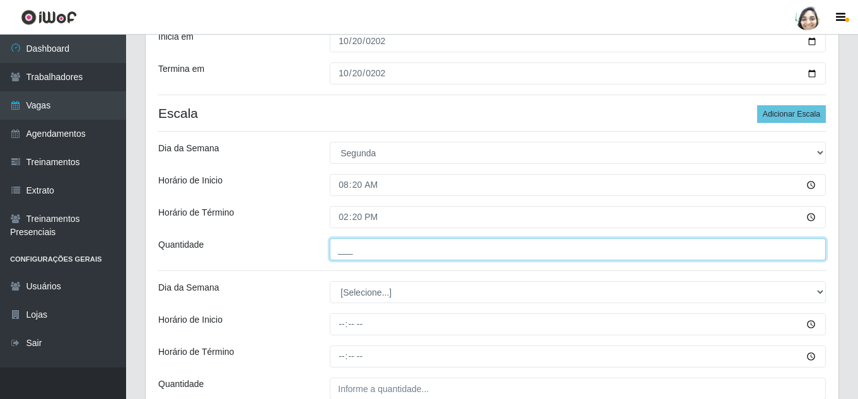
click at [360, 245] on input "___" at bounding box center [578, 249] width 496 height 22
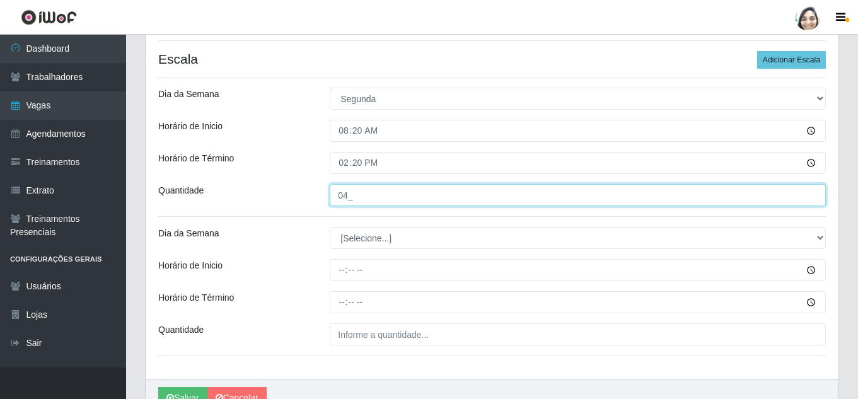
scroll to position [308, 0]
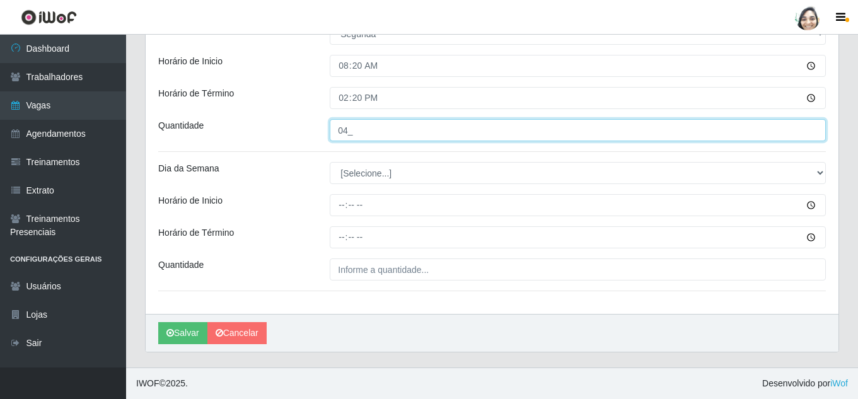
type input "04_"
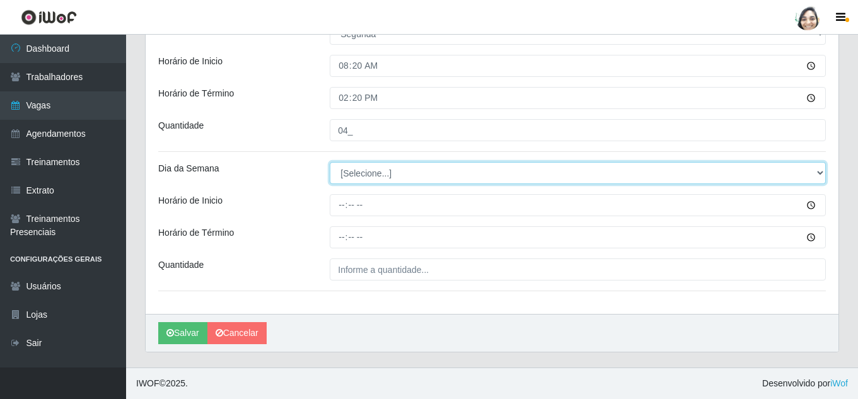
click at [367, 167] on select "[Selecione...] Segunda Terça Quarta Quinta Sexta Sábado Domingo" at bounding box center [578, 173] width 496 height 22
select select "1"
click at [330, 162] on select "[Selecione...] Segunda Terça Quarta Quinta Sexta Sábado Domingo" at bounding box center [578, 173] width 496 height 22
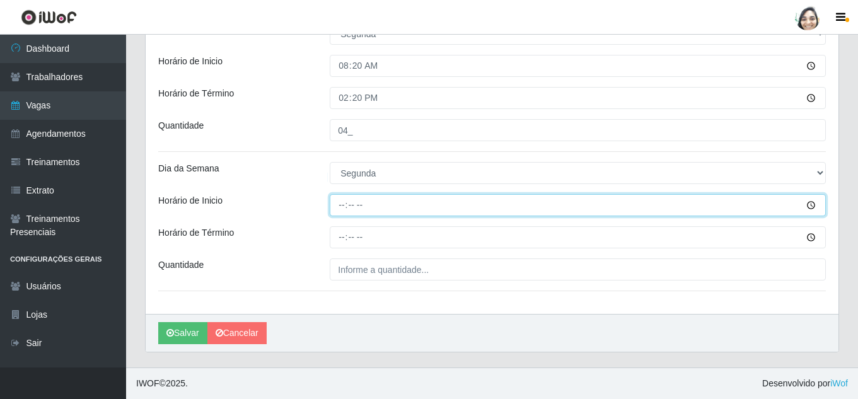
click at [337, 204] on input "Horário de Inicio" at bounding box center [578, 205] width 496 height 22
type input "16:20"
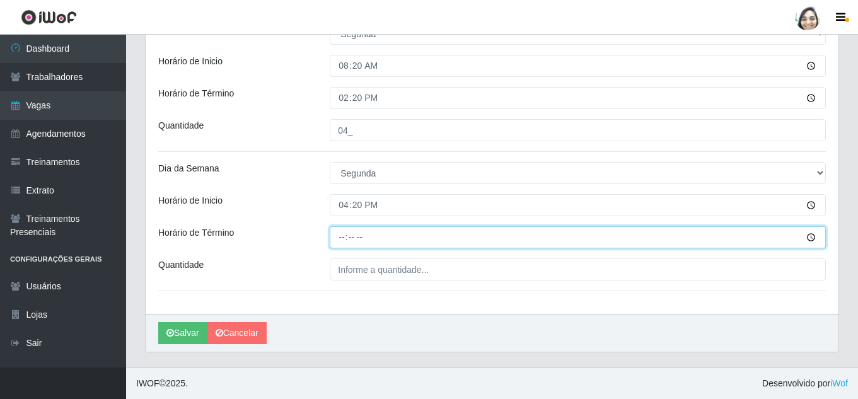
click at [344, 243] on input "Horário de Término" at bounding box center [578, 237] width 496 height 22
type input "22:20"
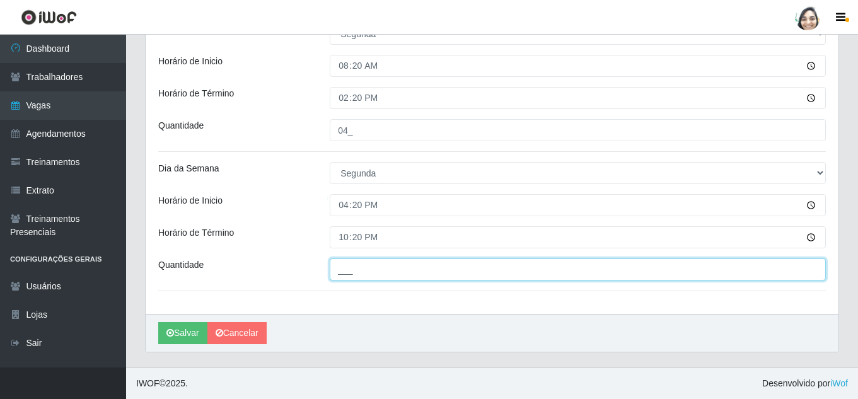
click at [348, 274] on input "___" at bounding box center [578, 269] width 496 height 22
type input "02_"
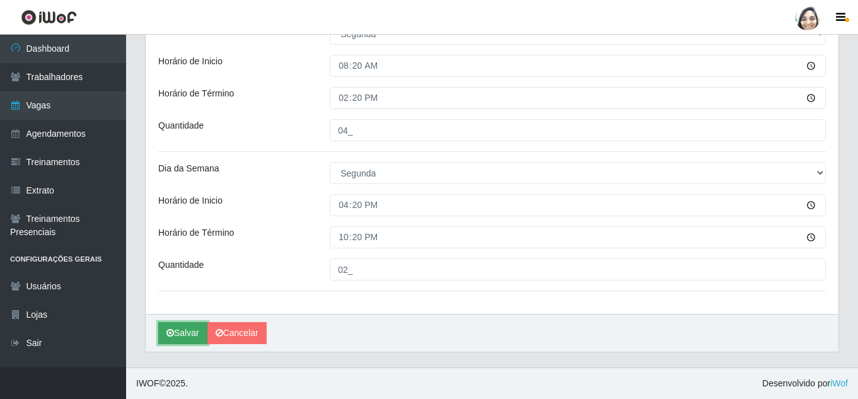
click at [174, 333] on button "Salvar" at bounding box center [182, 333] width 49 height 22
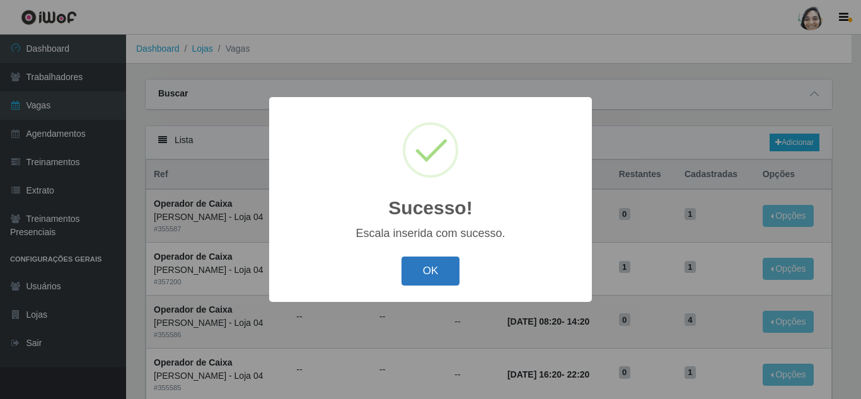
click at [430, 272] on button "OK" at bounding box center [430, 272] width 59 height 30
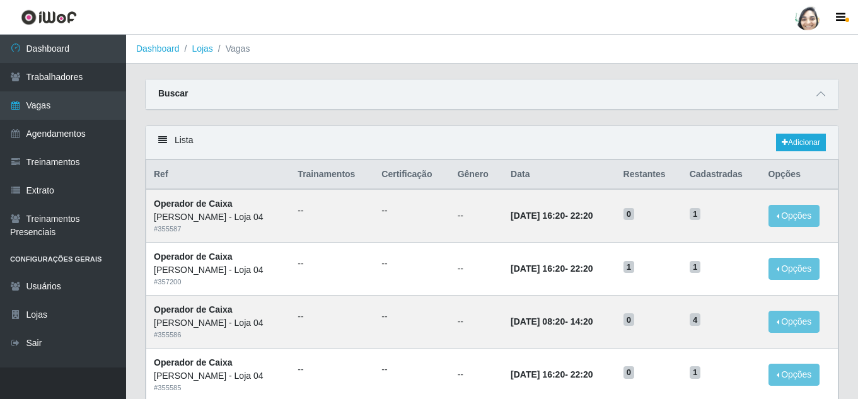
click at [787, 132] on div "Lista Adicionar" at bounding box center [492, 142] width 693 height 33
click at [787, 138] on link "Adicionar" at bounding box center [801, 143] width 50 height 18
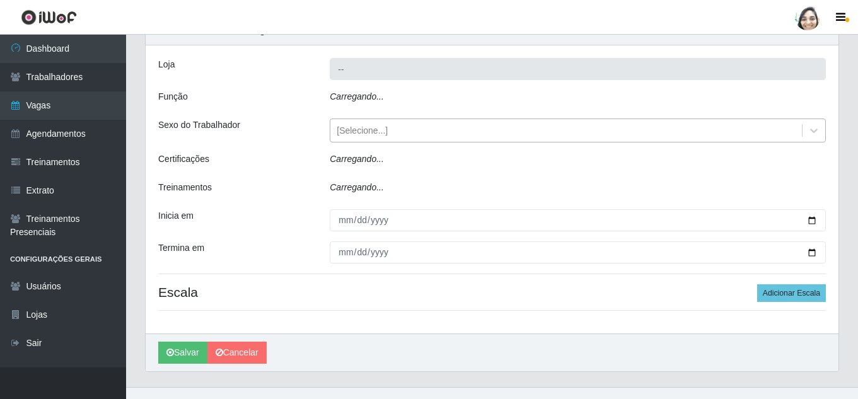
type input "[PERSON_NAME] - Loja 04"
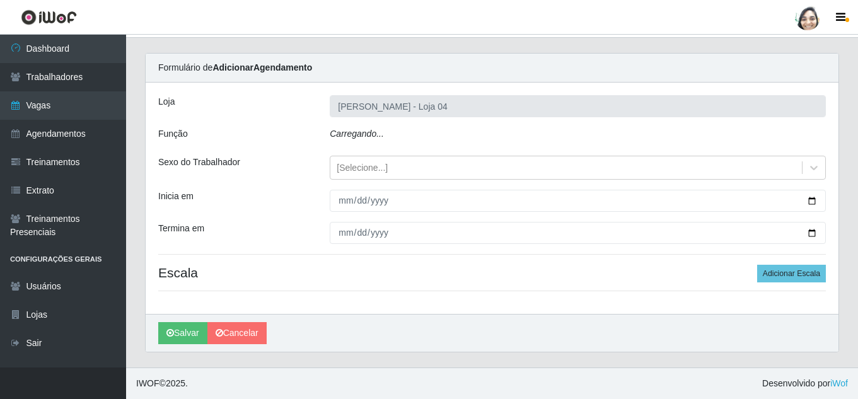
scroll to position [30, 0]
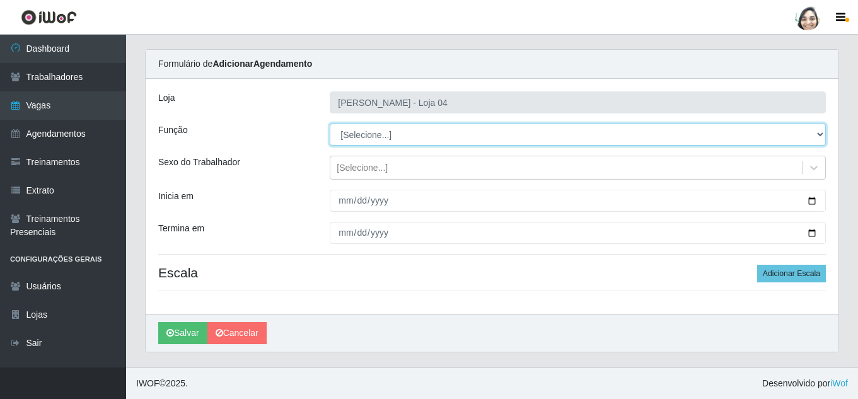
click at [376, 132] on select "[Selecione...] ASG ASG + ASG ++ Auxiliar de Depósito Auxiliar de Depósito + Aux…" at bounding box center [578, 135] width 496 height 22
select select "22"
click at [330, 124] on select "[Selecione...] ASG ASG + ASG ++ Auxiliar de Depósito Auxiliar de Depósito + Aux…" at bounding box center [578, 135] width 496 height 22
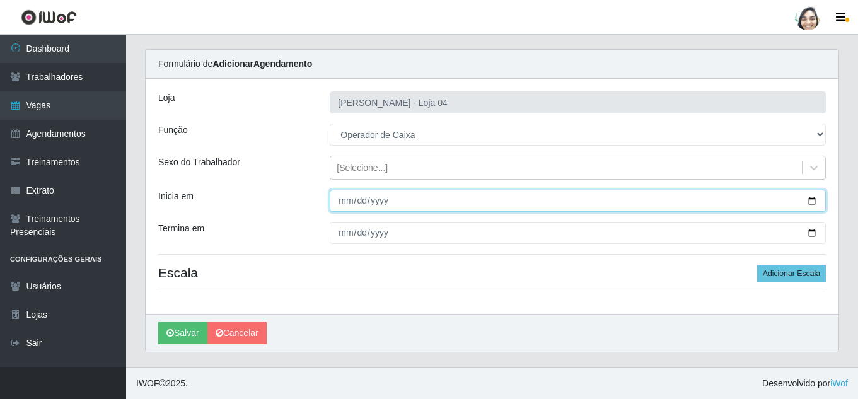
click at [338, 198] on input "Inicia em" at bounding box center [578, 201] width 496 height 22
type input "[DATE]"
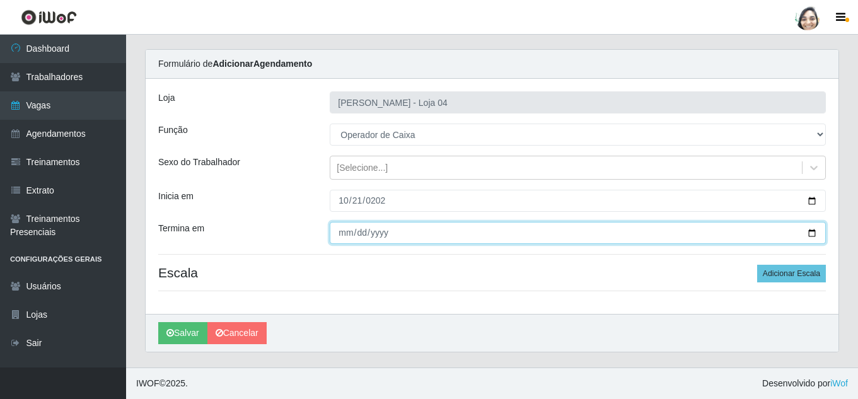
click at [341, 234] on input "Termina em" at bounding box center [578, 233] width 496 height 22
type input "[DATE]"
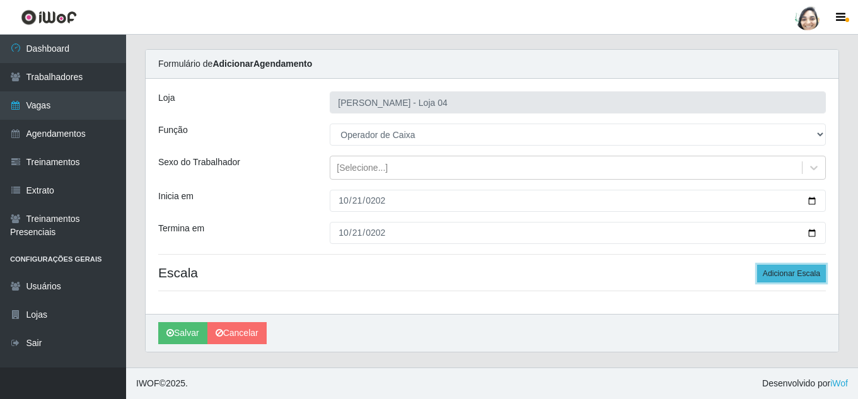
click at [810, 271] on button "Adicionar Escala" at bounding box center [791, 274] width 69 height 18
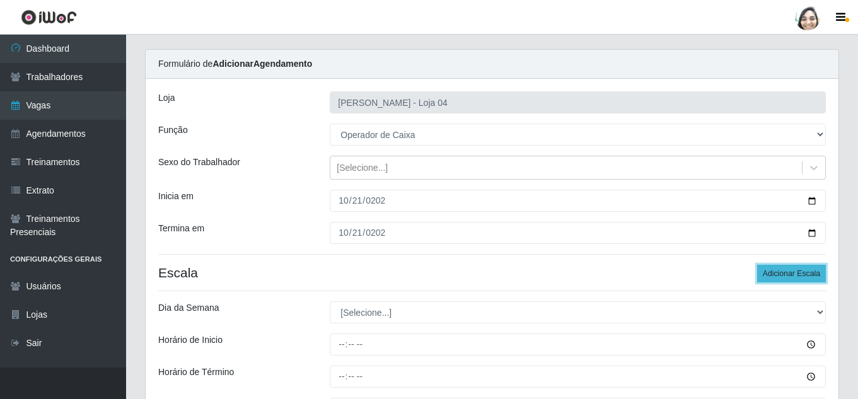
click at [810, 271] on button "Adicionar Escala" at bounding box center [791, 274] width 69 height 18
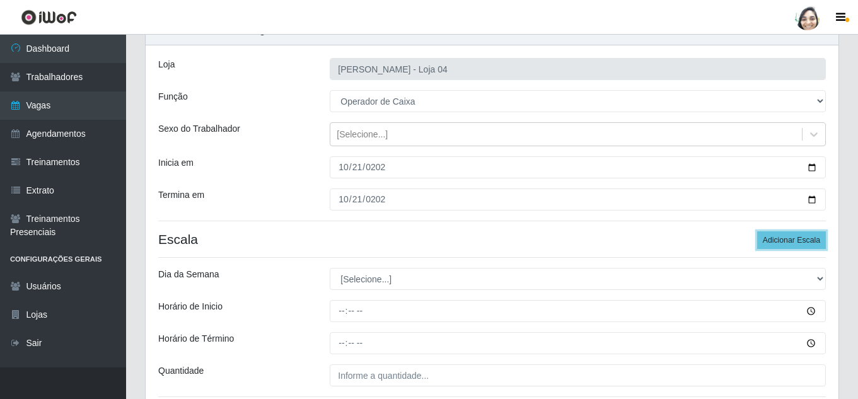
scroll to position [93, 0]
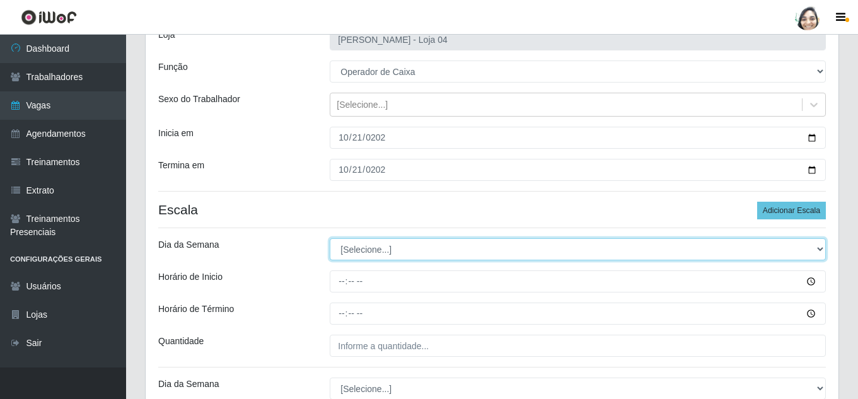
click at [349, 248] on select "[Selecione...] Segunda Terça Quarta Quinta Sexta Sábado Domingo" at bounding box center [578, 249] width 496 height 22
click at [364, 253] on select "[Selecione...] Segunda Terça Quarta Quinta Sexta Sábado Domingo" at bounding box center [578, 249] width 496 height 22
select select "2"
click at [330, 238] on select "[Selecione...] Segunda Terça Quarta Quinta Sexta Sábado Domingo" at bounding box center [578, 249] width 496 height 22
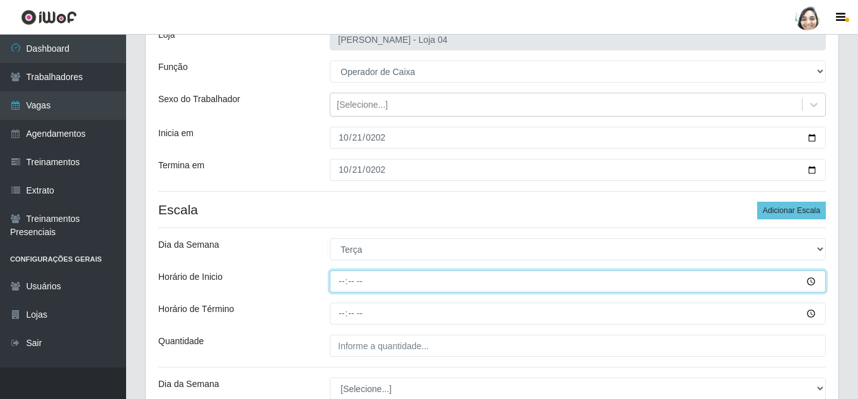
click at [339, 280] on input "Horário de Inicio" at bounding box center [578, 281] width 496 height 22
type input "08:20"
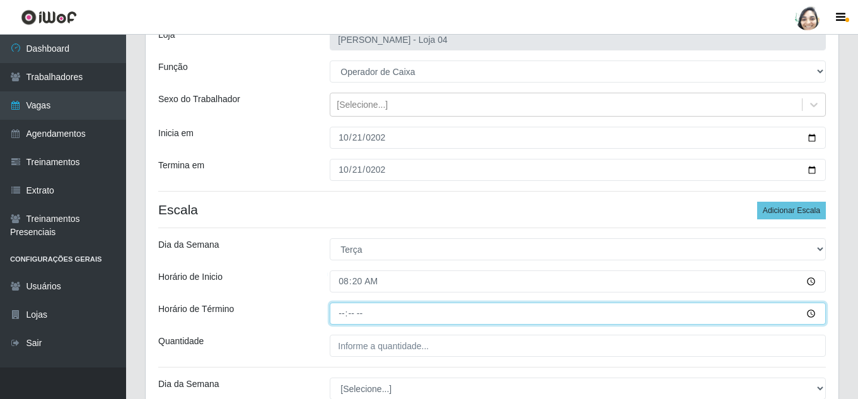
click at [337, 306] on input "Horário de Término" at bounding box center [578, 314] width 496 height 22
type input "14:20"
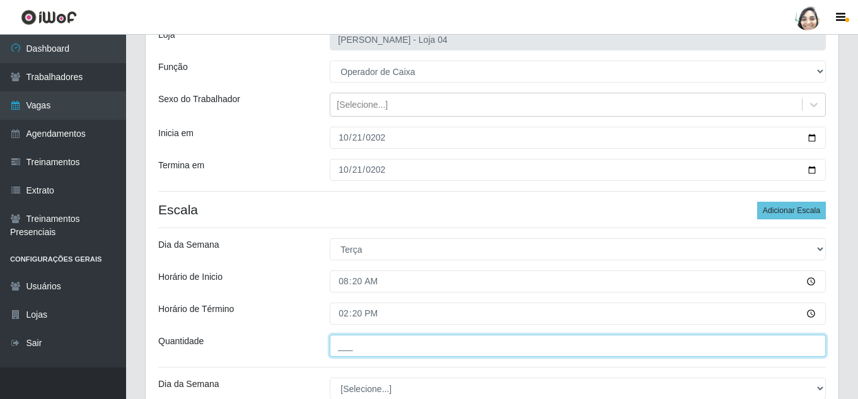
click at [360, 348] on input "___" at bounding box center [578, 346] width 496 height 22
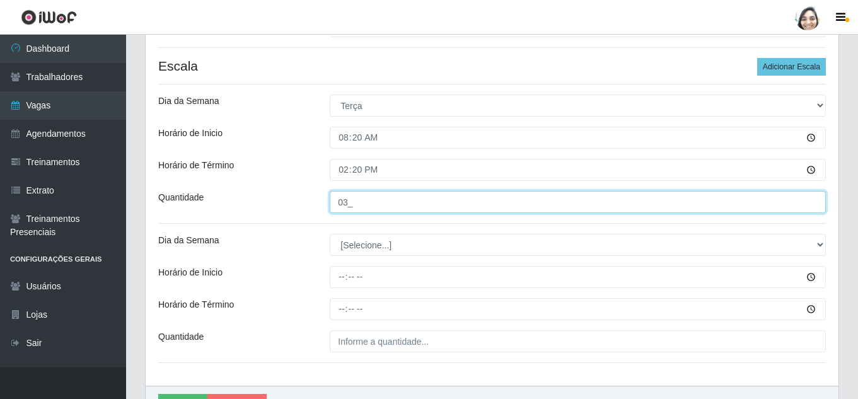
scroll to position [282, 0]
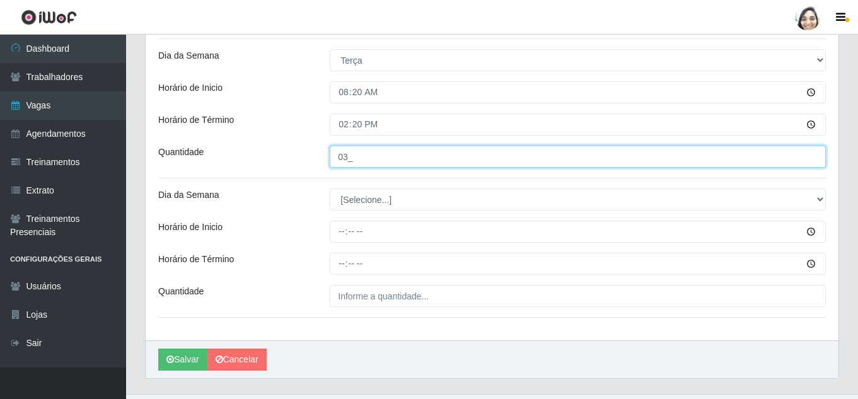
type input "03_"
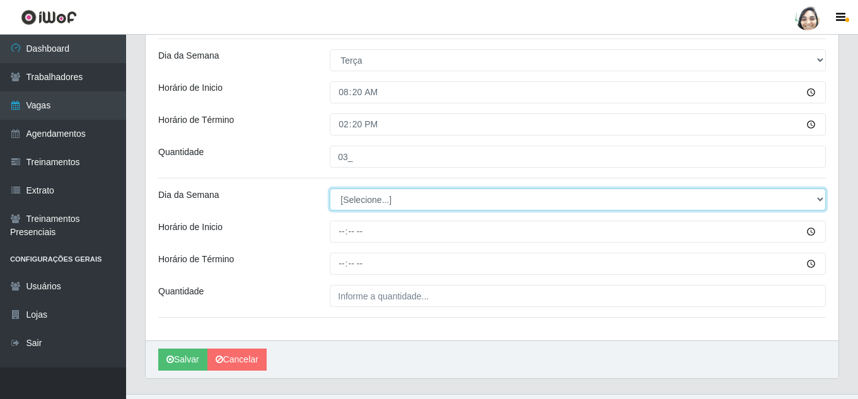
click at [367, 201] on select "[Selecione...] Segunda Terça Quarta Quinta Sexta Sábado Domingo" at bounding box center [578, 199] width 496 height 22
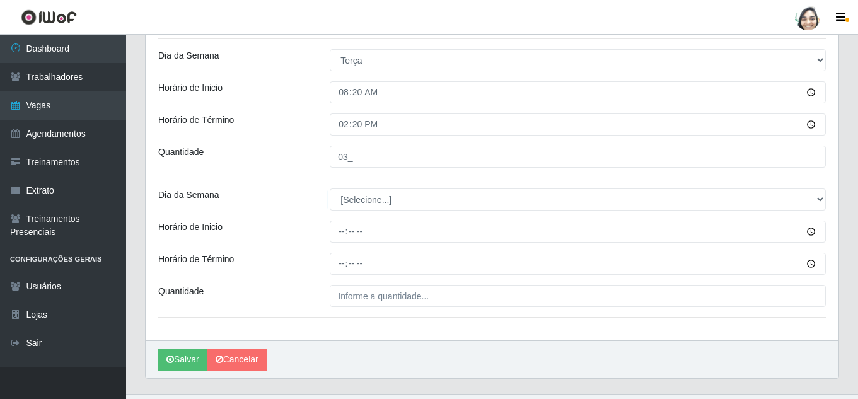
click at [374, 188] on div "Loja Mar Vermelho - Loja 04 Função [Selecione...] ASG ASG + ASG ++ Auxiliar de …" at bounding box center [492, 84] width 693 height 514
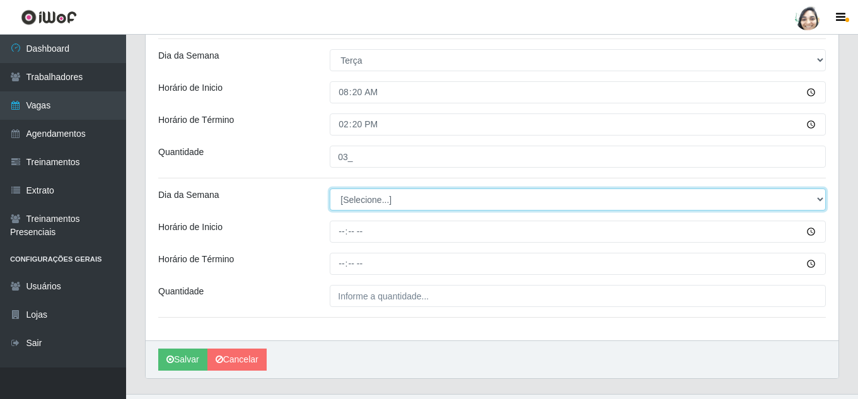
click at [374, 200] on select "[Selecione...] Segunda Terça Quarta Quinta Sexta Sábado Domingo" at bounding box center [578, 199] width 496 height 22
select select "2"
click at [330, 188] on select "[Selecione...] Segunda Terça Quarta Quinta Sexta Sábado Domingo" at bounding box center [578, 199] width 496 height 22
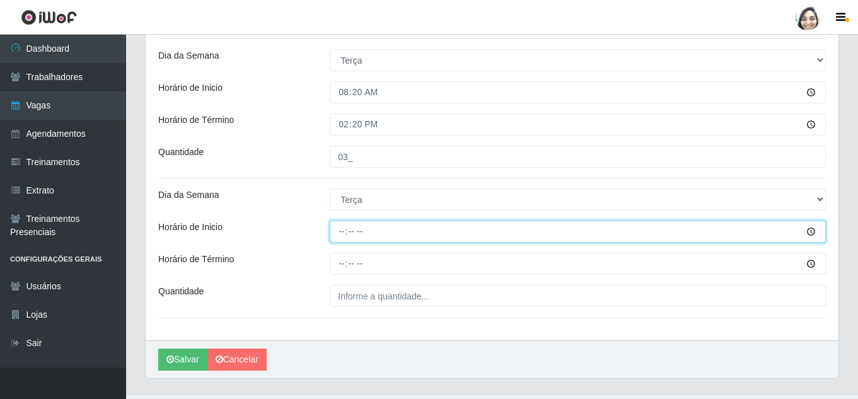
click at [347, 234] on input "Horário de Inicio" at bounding box center [578, 232] width 496 height 22
type input "16:20"
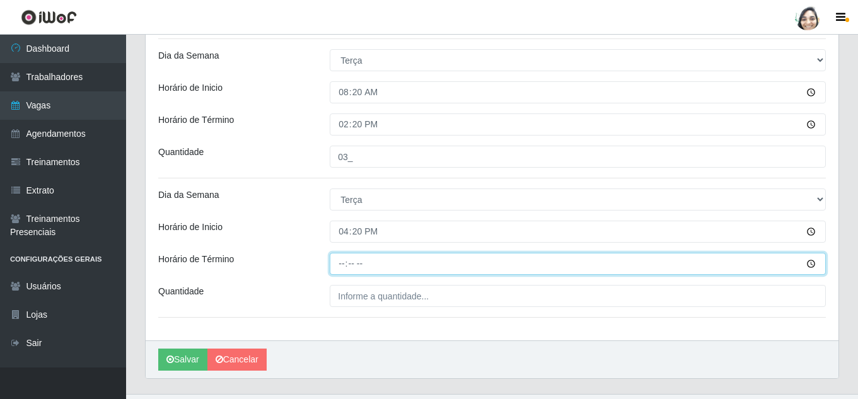
click at [339, 271] on input "Horário de Término" at bounding box center [578, 264] width 496 height 22
type input "22:20"
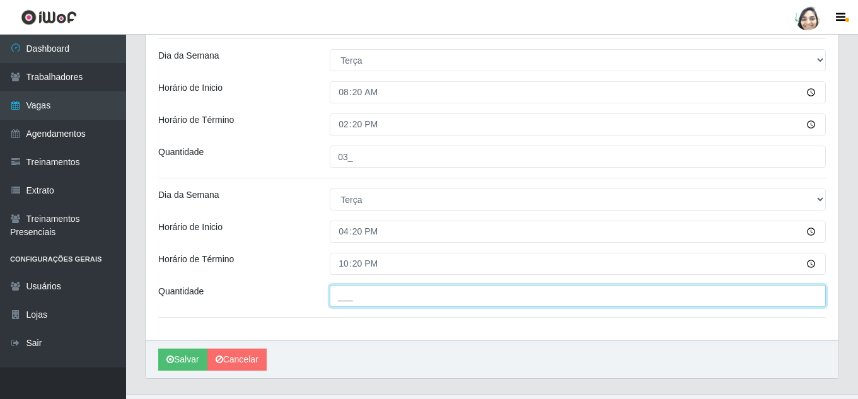
click at [351, 302] on input "___" at bounding box center [578, 296] width 496 height 22
type input "02_"
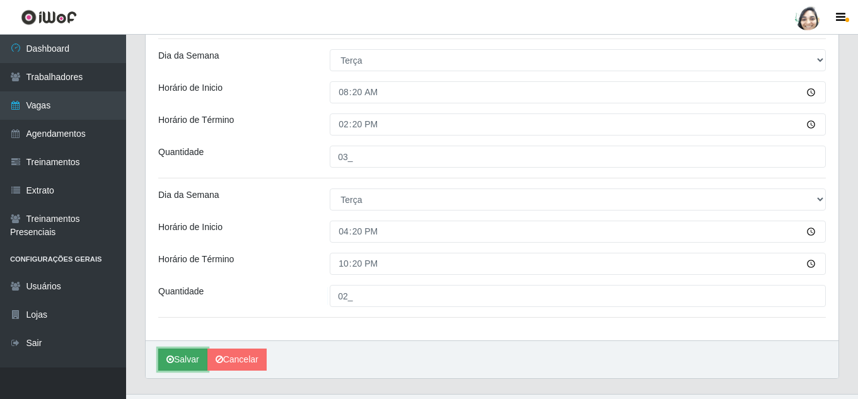
click at [177, 360] on button "Salvar" at bounding box center [182, 360] width 49 height 22
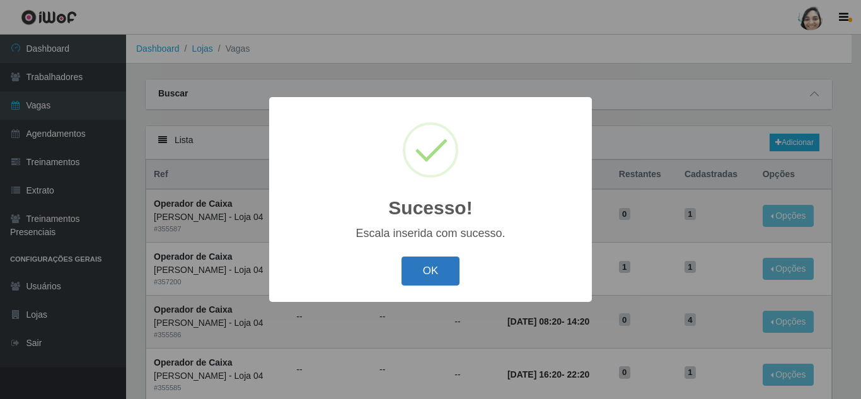
click at [425, 269] on button "OK" at bounding box center [430, 272] width 59 height 30
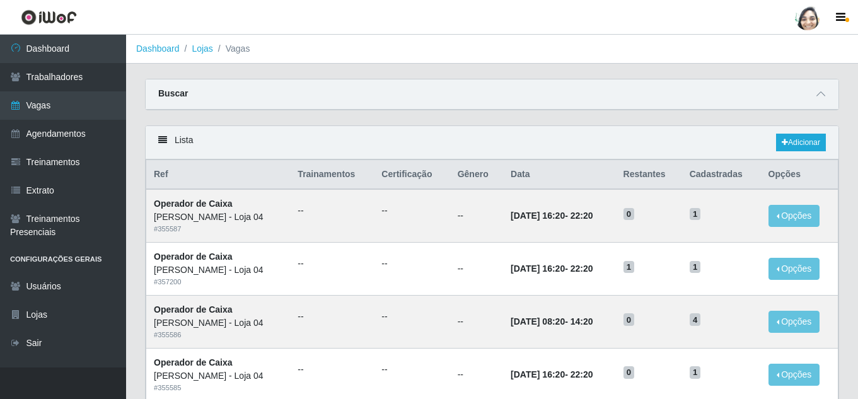
drag, startPoint x: 816, startPoint y: 94, endPoint x: 673, endPoint y: 122, distance: 145.2
click at [816, 94] on span at bounding box center [820, 94] width 15 height 14
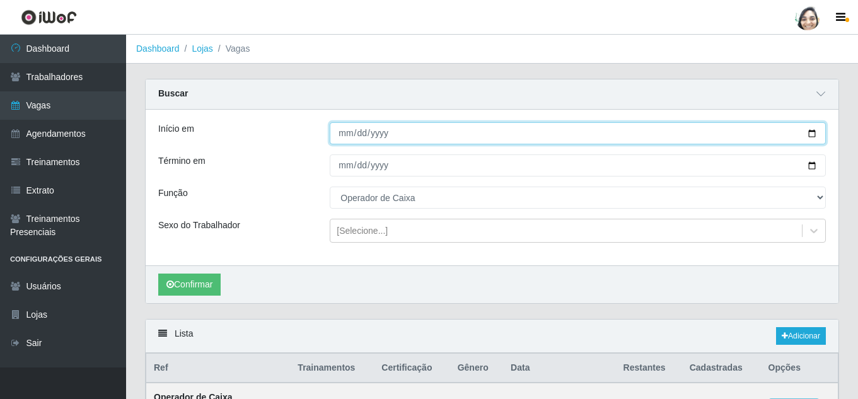
click at [342, 139] on input "[DATE]" at bounding box center [578, 133] width 496 height 22
type input "[DATE]"
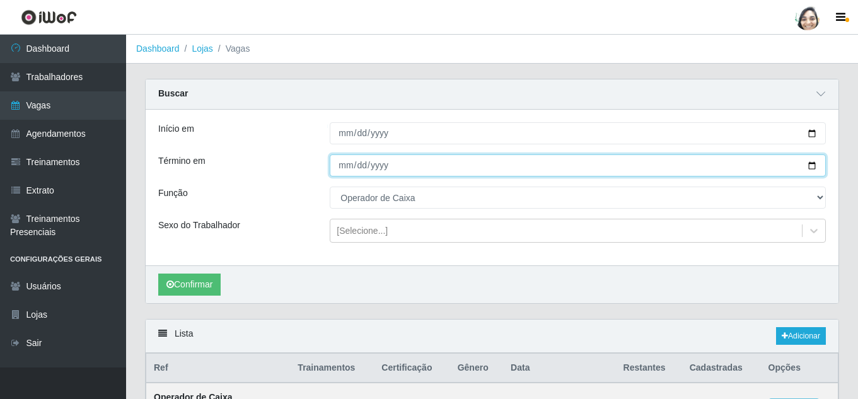
click at [345, 166] on input "[DATE]" at bounding box center [578, 165] width 496 height 22
type input "[DATE]"
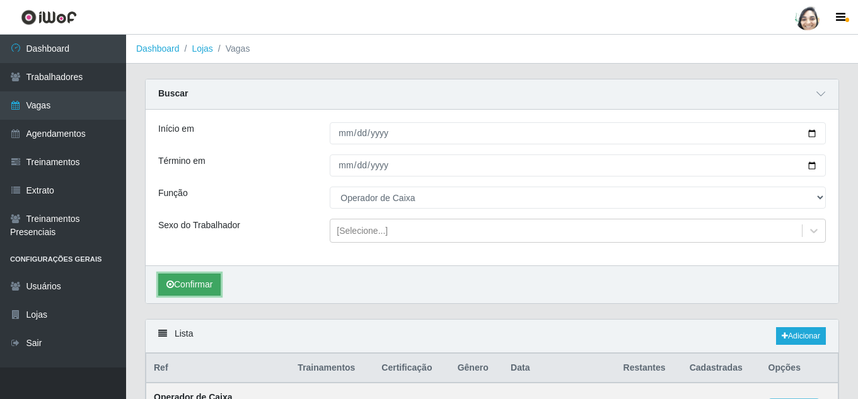
click at [193, 281] on button "Confirmar" at bounding box center [189, 285] width 62 height 22
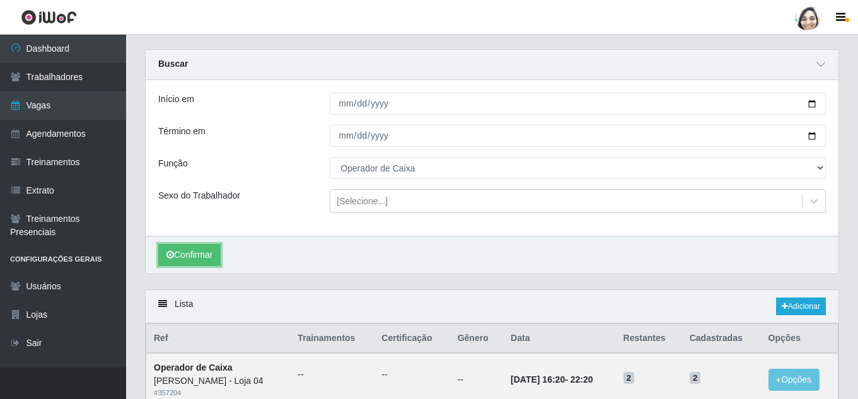
scroll to position [219, 0]
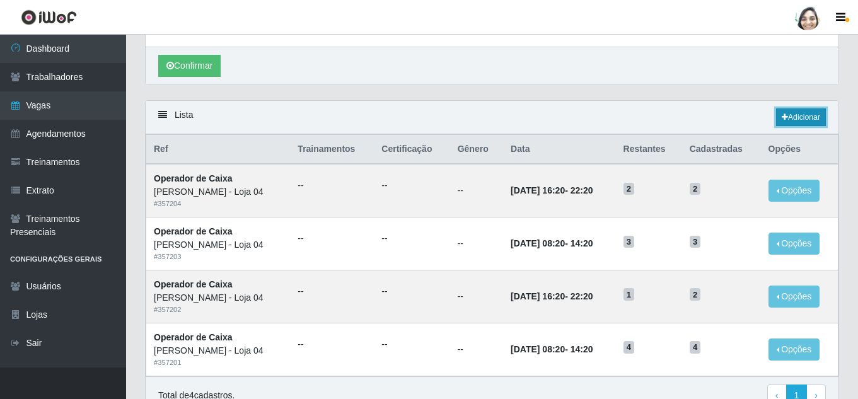
click at [799, 113] on link "Adicionar" at bounding box center [801, 117] width 50 height 18
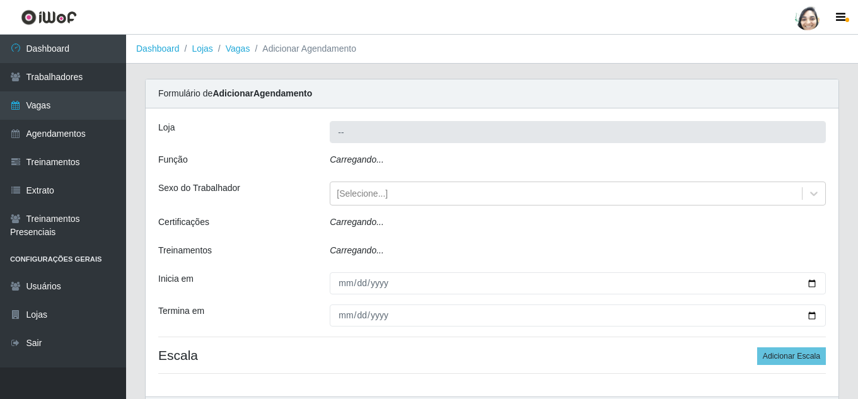
type input "[PERSON_NAME] - Loja 04"
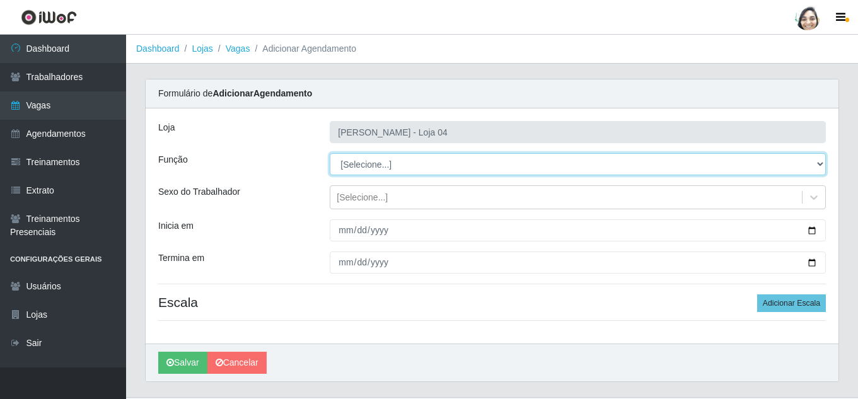
click at [372, 161] on select "[Selecione...] ASG ASG + ASG ++ Auxiliar de Depósito Auxiliar de Depósito + Aux…" at bounding box center [578, 164] width 496 height 22
select select "22"
click at [330, 153] on select "[Selecione...] ASG ASG + ASG ++ Auxiliar de Depósito Auxiliar de Depósito + Aux…" at bounding box center [578, 164] width 496 height 22
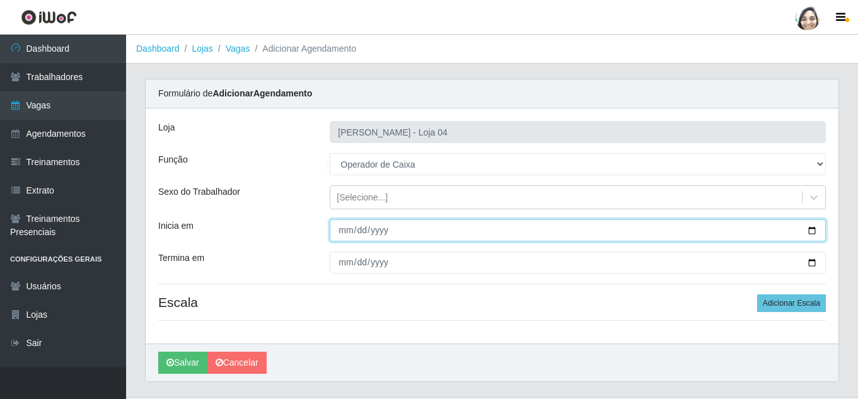
click at [342, 238] on input "Inicia em" at bounding box center [578, 230] width 496 height 22
type input "[DATE]"
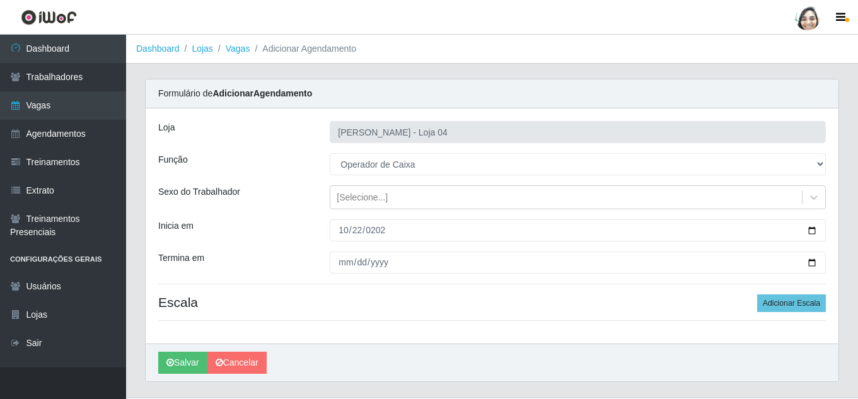
click at [347, 274] on div "Loja Mar Vermelho - Loja 04 Função [Selecione...] ASG ASG + ASG ++ Auxiliar de …" at bounding box center [492, 225] width 693 height 235
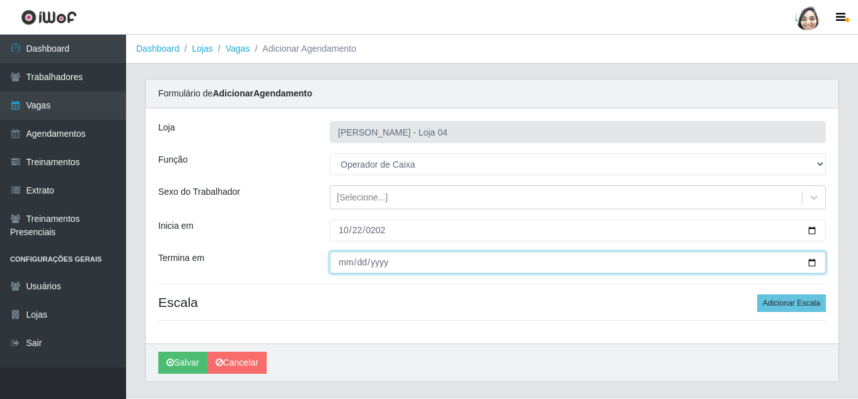
click at [351, 267] on input "Termina em" at bounding box center [578, 262] width 496 height 22
type input "[DATE]"
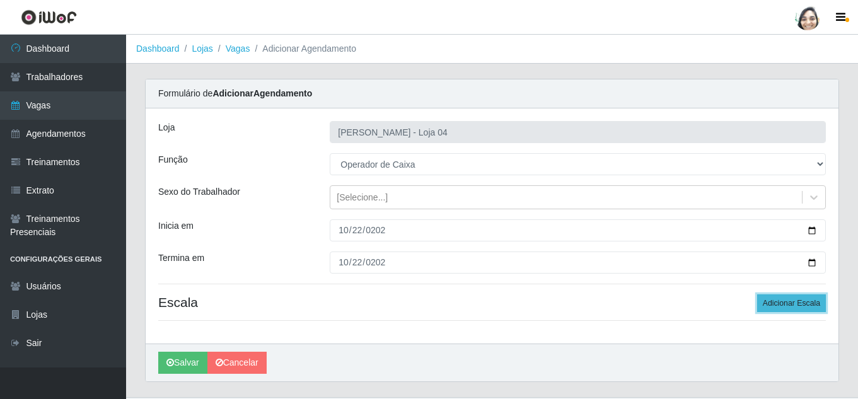
click at [782, 307] on button "Adicionar Escala" at bounding box center [791, 303] width 69 height 18
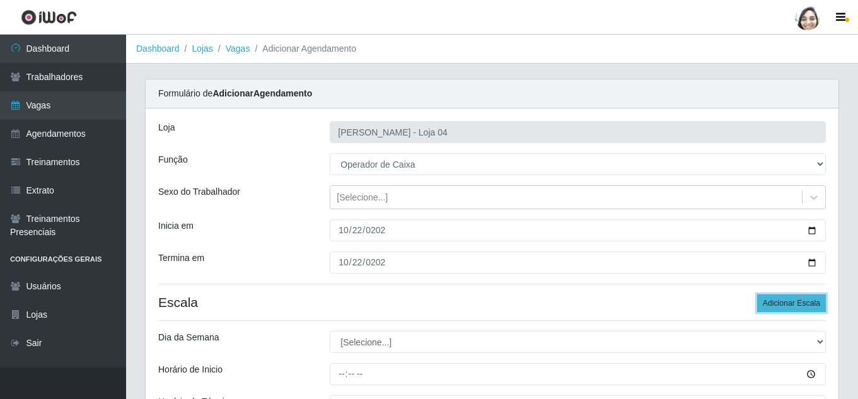
click at [782, 307] on button "Adicionar Escala" at bounding box center [791, 303] width 69 height 18
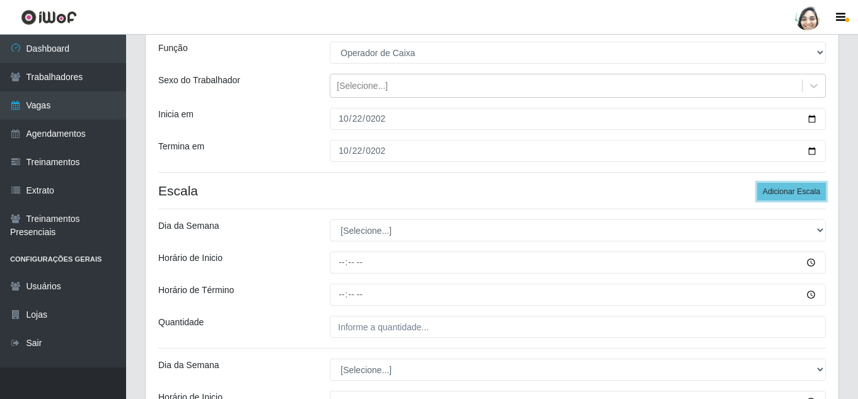
scroll to position [126, 0]
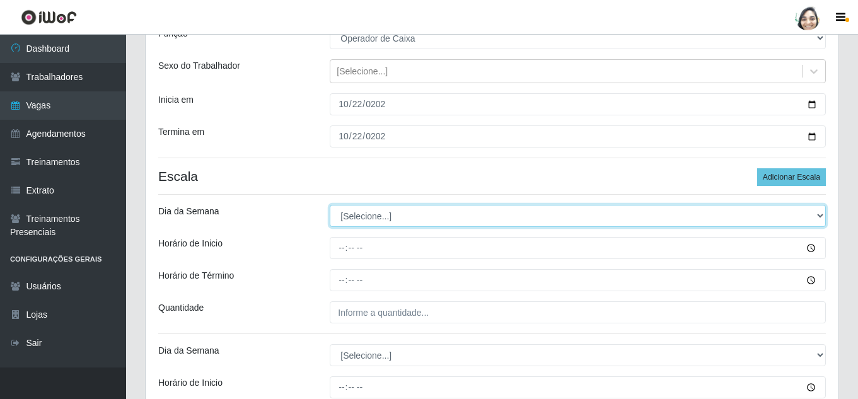
click at [381, 209] on select "[Selecione...] Segunda Terça Quarta Quinta Sexta Sábado Domingo" at bounding box center [578, 216] width 496 height 22
click at [382, 215] on select "[Selecione...] Segunda Terça Quarta Quinta Sexta Sábado Domingo" at bounding box center [578, 216] width 496 height 22
select select "3"
click at [330, 205] on select "[Selecione...] Segunda Terça Quarta Quinta Sexta Sábado Domingo" at bounding box center [578, 216] width 496 height 22
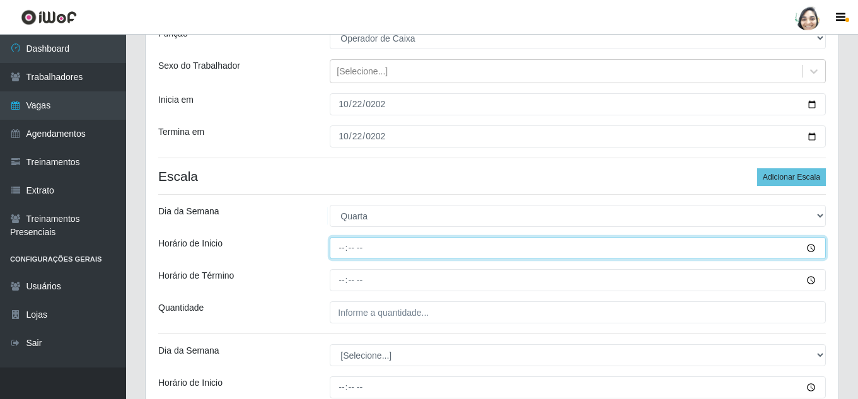
click at [343, 251] on input "Horário de Inicio" at bounding box center [578, 248] width 496 height 22
type input "08:20"
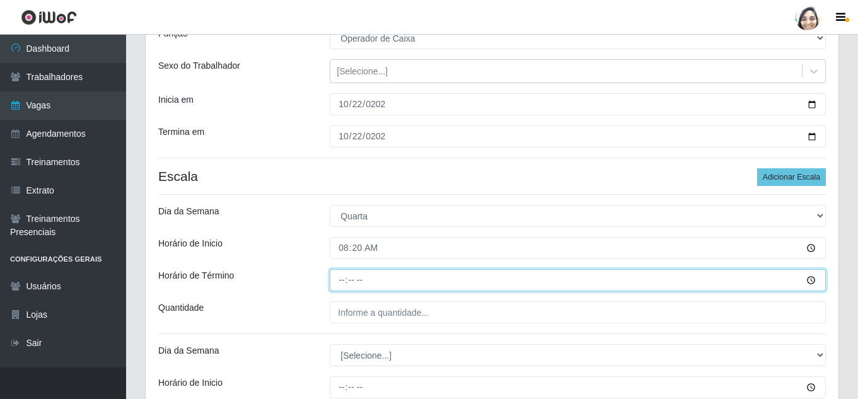
click at [345, 279] on input "Horário de Término" at bounding box center [578, 280] width 496 height 22
type input "14:20"
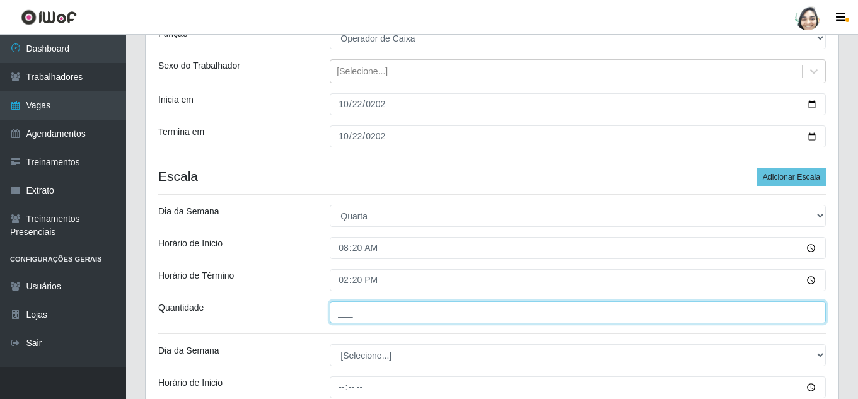
click at [354, 311] on input "___" at bounding box center [578, 312] width 496 height 22
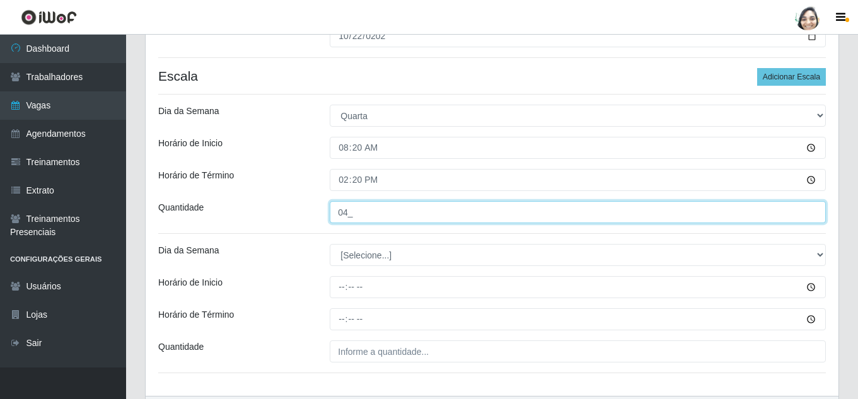
scroll to position [252, 0]
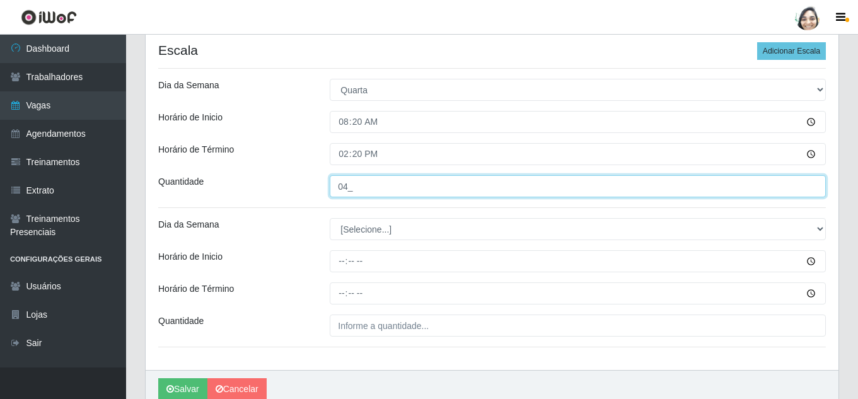
type input "04_"
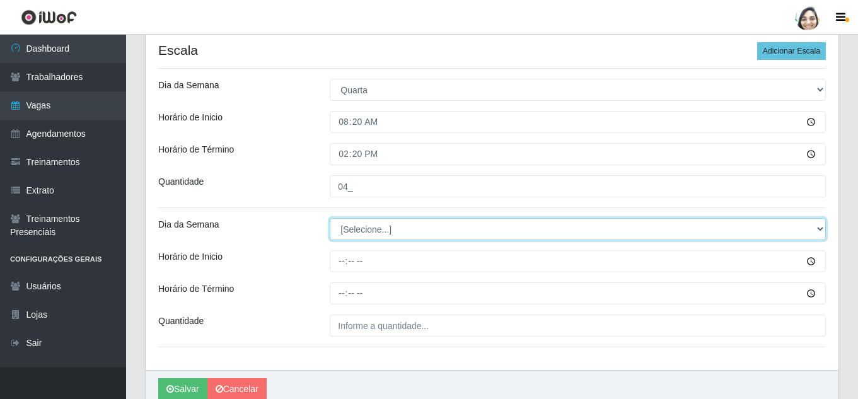
click at [378, 231] on select "[Selecione...] Segunda Terça Quarta Quinta Sexta Sábado Domingo" at bounding box center [578, 229] width 496 height 22
select select "3"
click at [330, 218] on select "[Selecione...] Segunda Terça Quarta Quinta Sexta Sábado Domingo" at bounding box center [578, 229] width 496 height 22
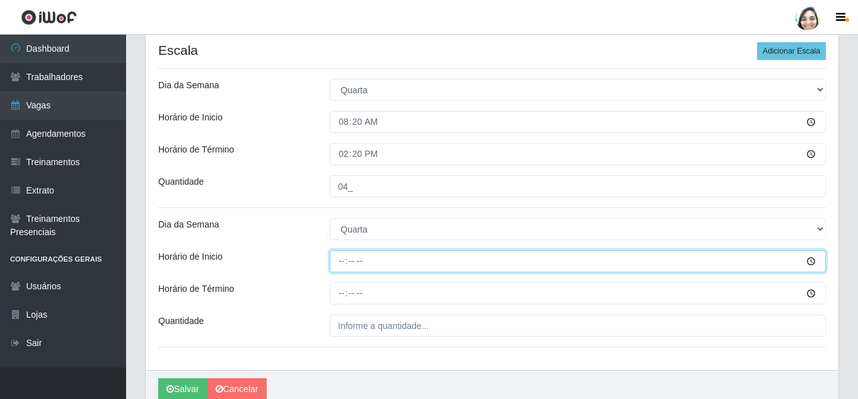
click at [338, 259] on input "Horário de Inicio" at bounding box center [578, 261] width 496 height 22
type input "16:20"
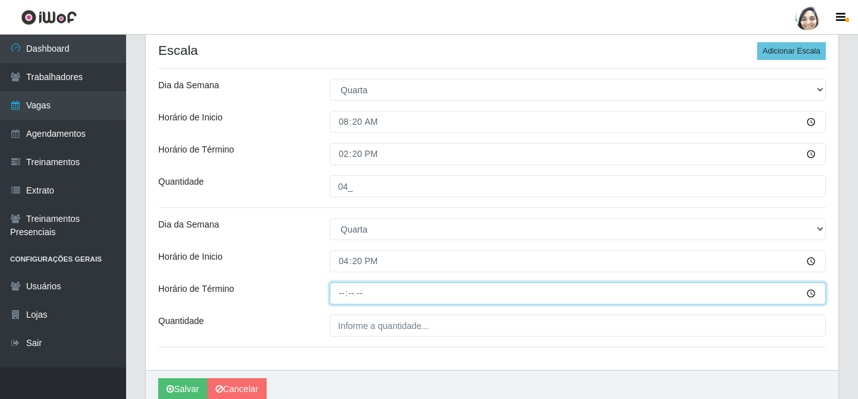
click at [345, 297] on input "Horário de Término" at bounding box center [578, 293] width 496 height 22
type input "22:20"
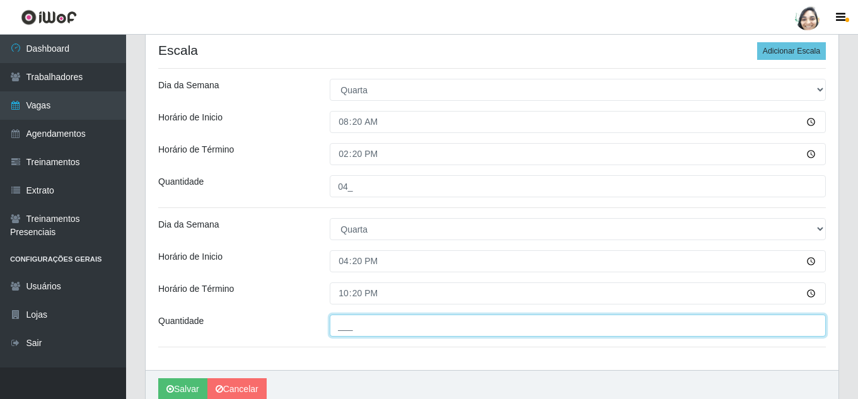
click at [350, 322] on input "___" at bounding box center [578, 326] width 496 height 22
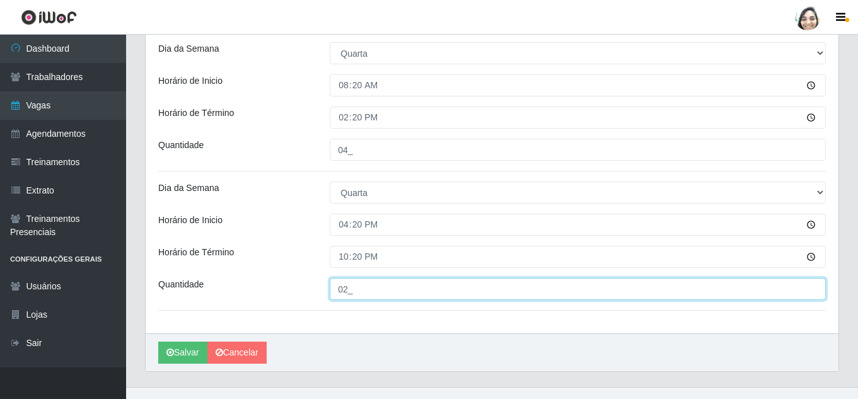
scroll to position [308, 0]
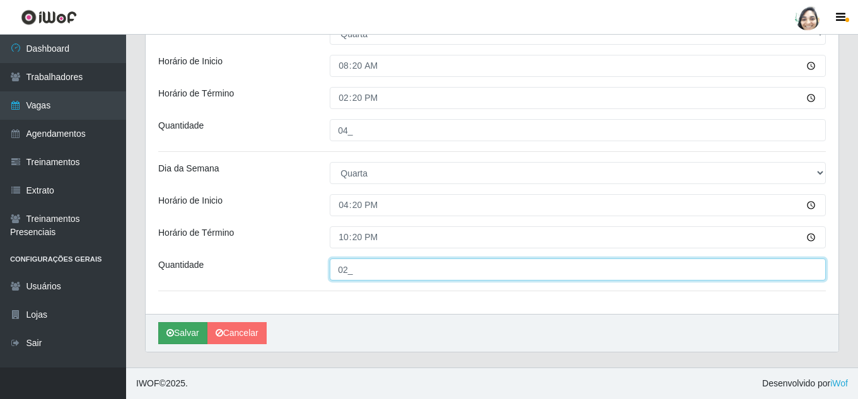
type input "02_"
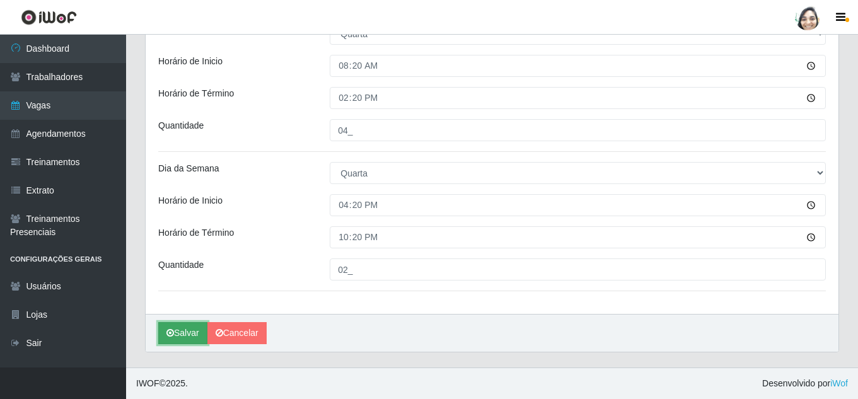
click at [170, 335] on icon "submit" at bounding box center [170, 332] width 8 height 9
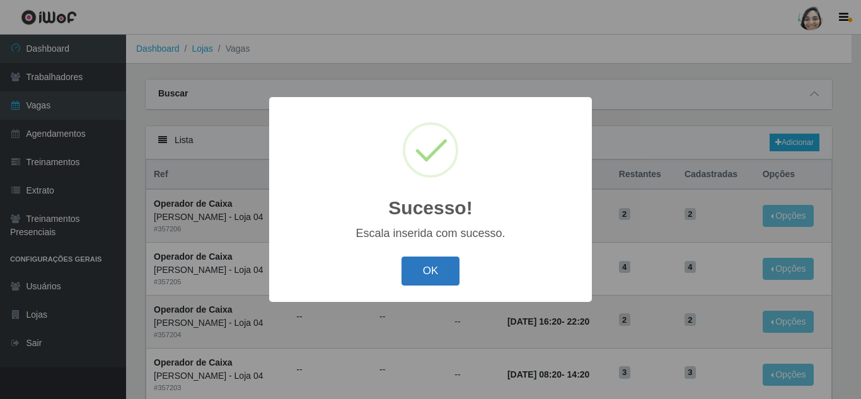
click at [420, 274] on button "OK" at bounding box center [430, 272] width 59 height 30
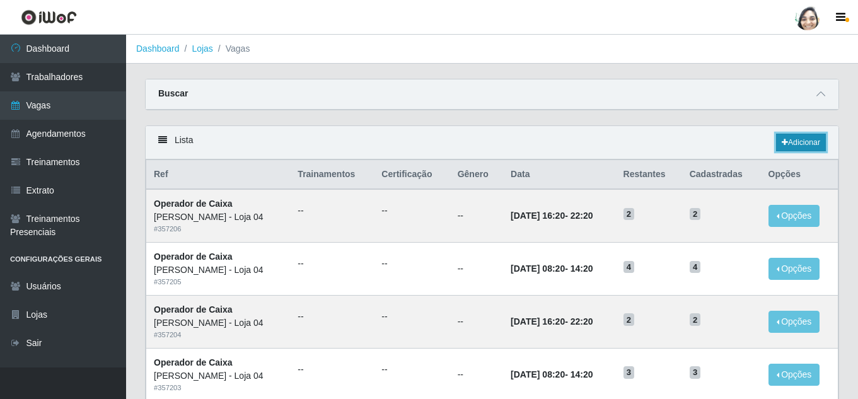
click at [797, 136] on link "Adicionar" at bounding box center [801, 143] width 50 height 18
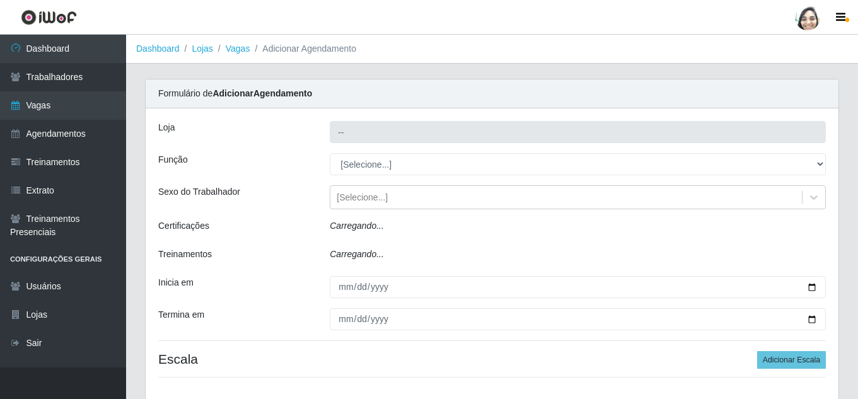
type input "[PERSON_NAME] - Loja 04"
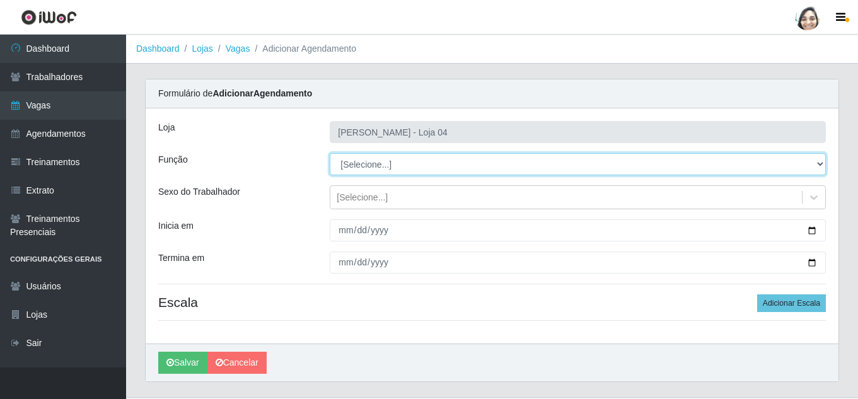
click at [382, 165] on select "[Selecione...] ASG ASG + ASG ++ Auxiliar de Depósito Auxiliar de Depósito + Aux…" at bounding box center [578, 164] width 496 height 22
select select "22"
click at [330, 153] on select "[Selecione...] ASG ASG + ASG ++ Auxiliar de Depósito Auxiliar de Depósito + Aux…" at bounding box center [578, 164] width 496 height 22
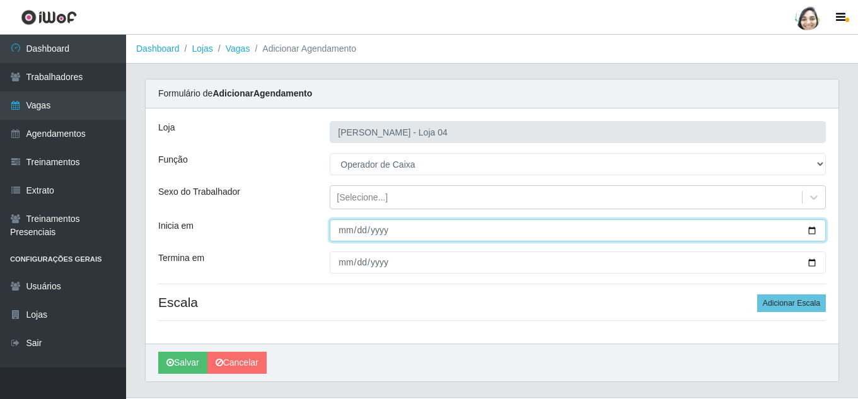
click at [347, 225] on input "Inicia em" at bounding box center [578, 230] width 496 height 22
type input "[DATE]"
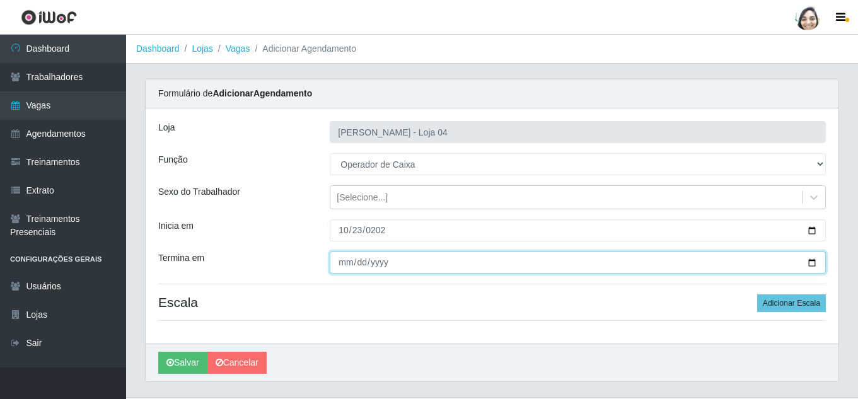
click at [337, 268] on input "Termina em" at bounding box center [578, 262] width 496 height 22
type input "[DATE]"
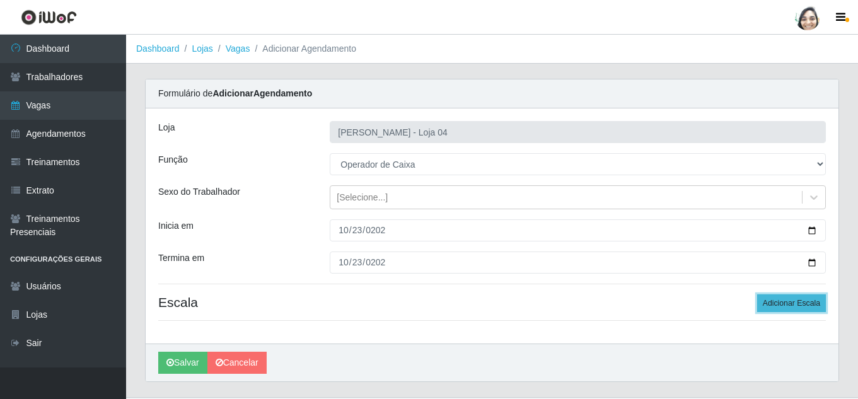
click at [766, 299] on button "Adicionar Escala" at bounding box center [791, 303] width 69 height 18
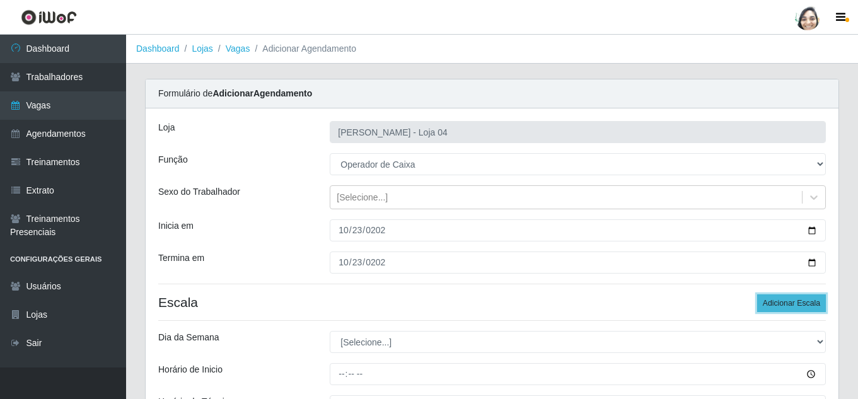
click at [766, 299] on button "Adicionar Escala" at bounding box center [791, 303] width 69 height 18
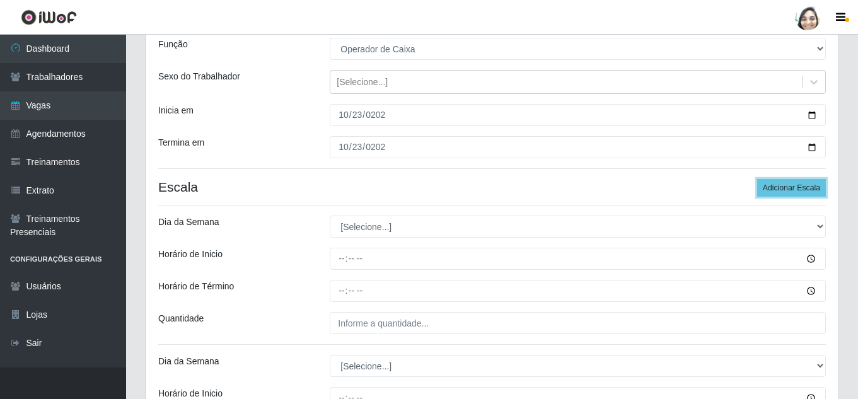
scroll to position [126, 0]
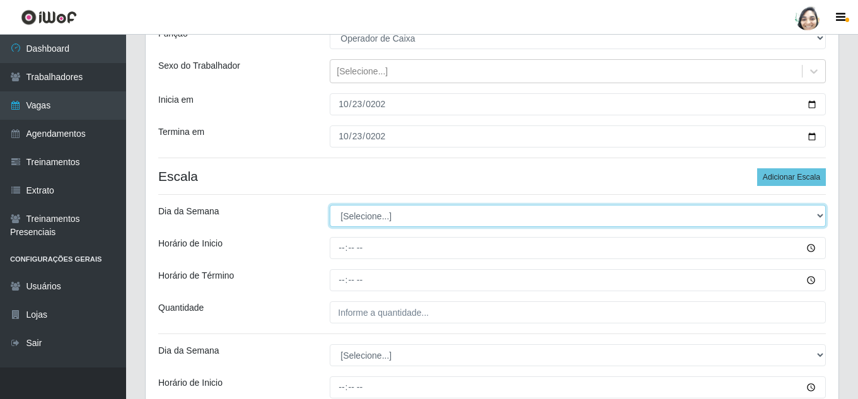
click at [367, 215] on select "[Selecione...] Segunda Terça Quarta Quinta Sexta Sábado Domingo" at bounding box center [578, 216] width 496 height 22
select select "4"
click at [330, 205] on select "[Selecione...] Segunda Terça Quarta Quinta Sexta Sábado Domingo" at bounding box center [578, 216] width 496 height 22
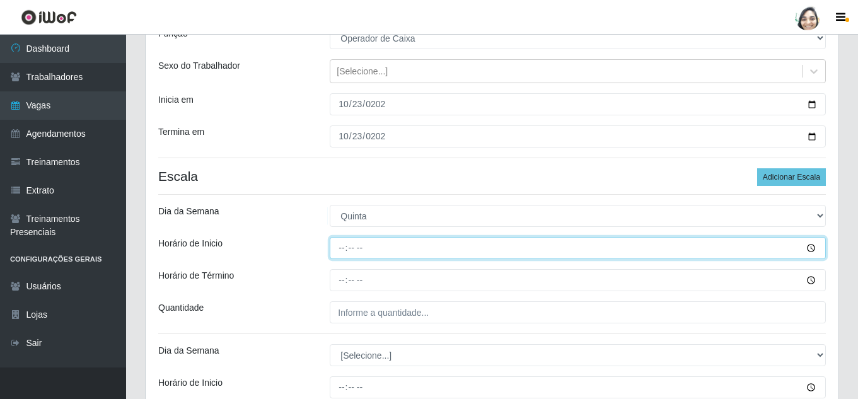
click at [338, 249] on input "Horário de Inicio" at bounding box center [578, 248] width 496 height 22
type input "08:20"
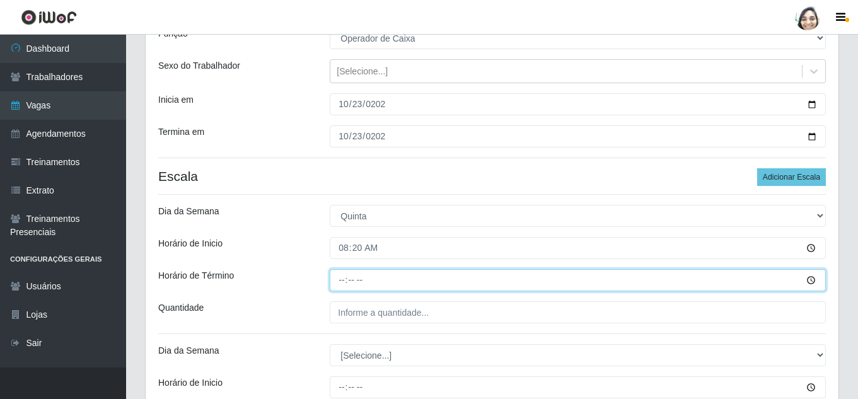
click at [344, 275] on input "Horário de Término" at bounding box center [578, 280] width 496 height 22
type input "14:20"
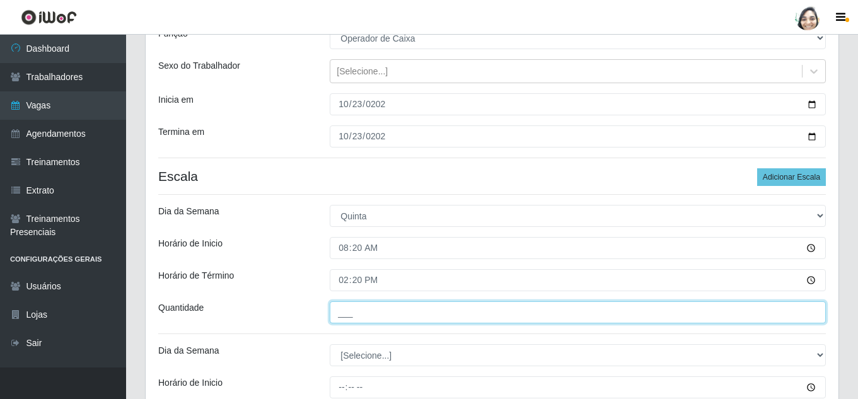
click at [373, 311] on input "___" at bounding box center [578, 312] width 496 height 22
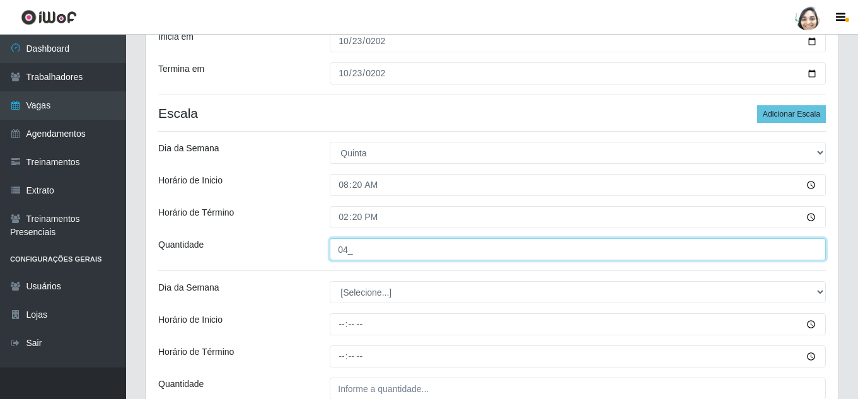
type input "04_"
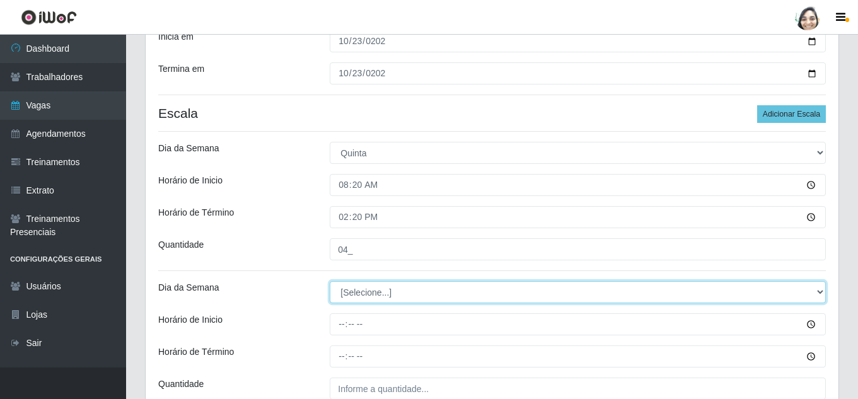
click at [401, 286] on select "[Selecione...] Segunda Terça Quarta Quinta Sexta Sábado Domingo" at bounding box center [578, 292] width 496 height 22
select select "4"
click at [330, 281] on select "[Selecione...] Segunda Terça Quarta Quinta Sexta Sábado Domingo" at bounding box center [578, 292] width 496 height 22
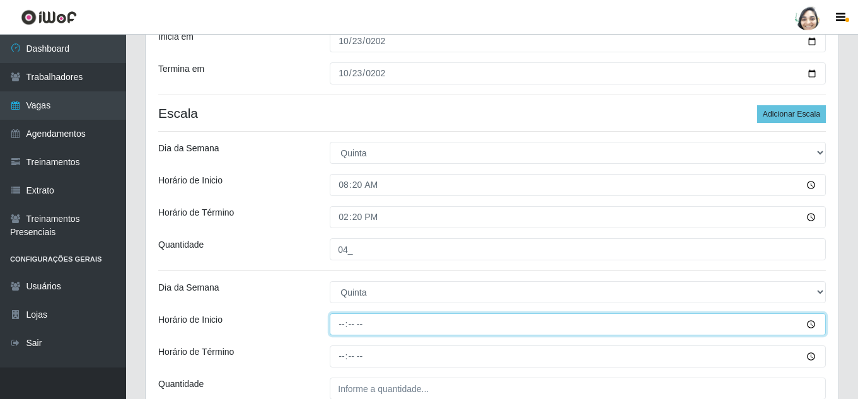
click at [342, 323] on input "Horário de Inicio" at bounding box center [578, 324] width 496 height 22
type input "16:40"
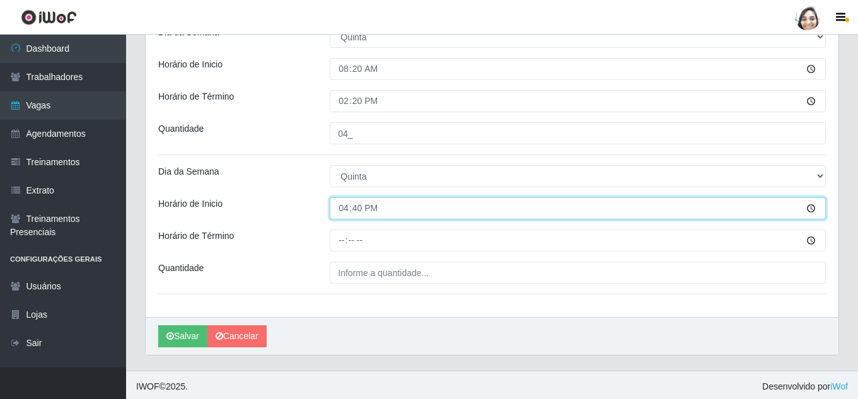
scroll to position [308, 0]
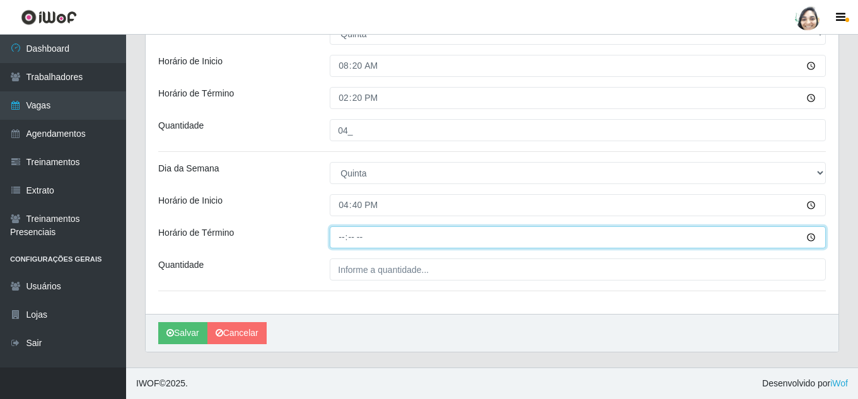
click at [337, 232] on input "Horário de Término" at bounding box center [578, 237] width 496 height 22
type input "22:40"
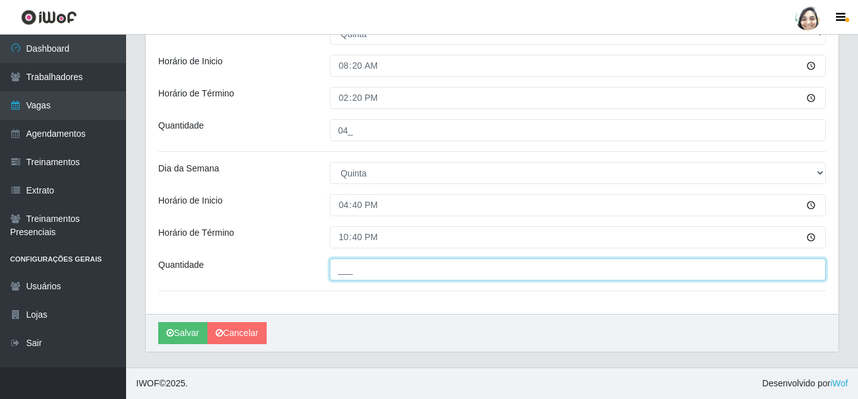
click at [345, 271] on input "___" at bounding box center [578, 269] width 496 height 22
type input "01_"
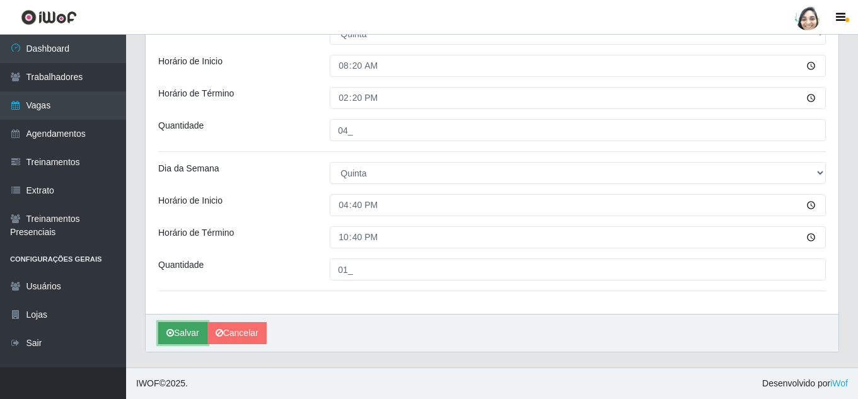
click at [182, 334] on button "Salvar" at bounding box center [182, 333] width 49 height 22
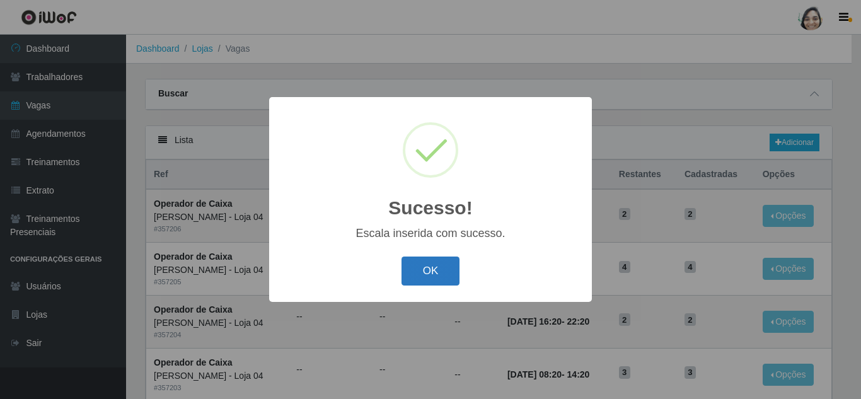
click at [422, 274] on button "OK" at bounding box center [430, 272] width 59 height 30
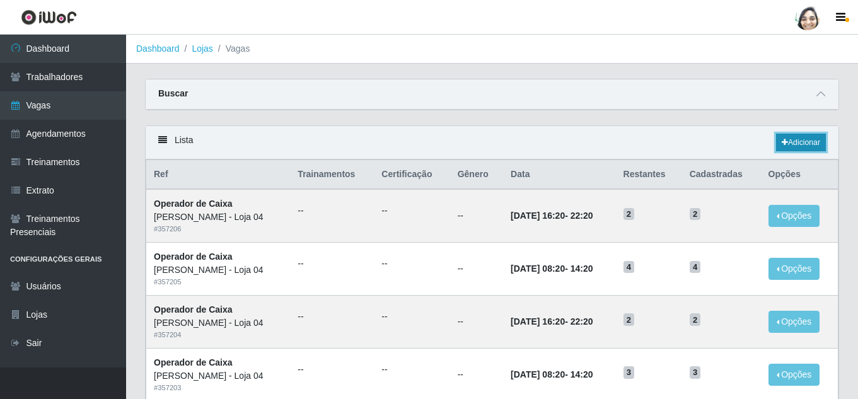
click at [793, 144] on link "Adicionar" at bounding box center [801, 143] width 50 height 18
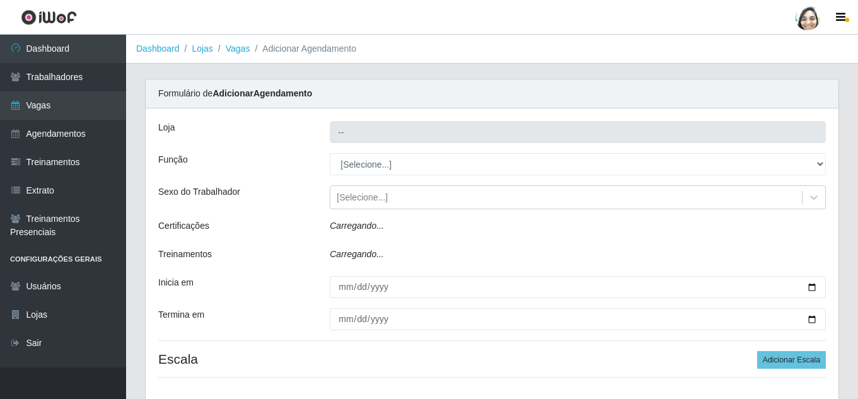
type input "[PERSON_NAME] - Loja 04"
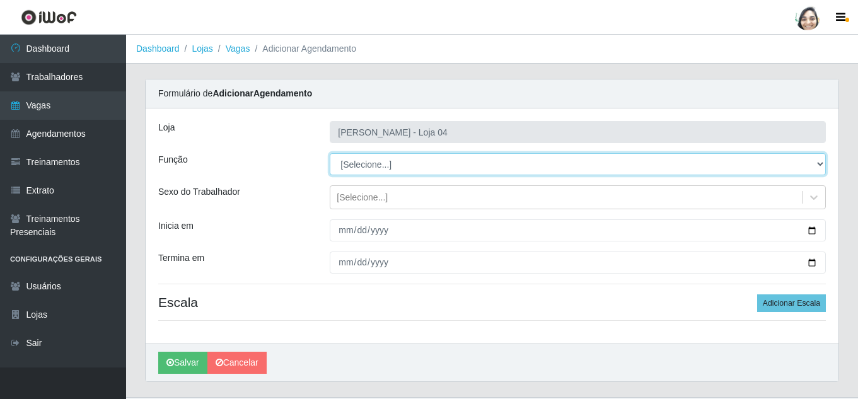
click at [508, 161] on select "[Selecione...] ASG ASG + ASG ++ Auxiliar de Depósito Auxiliar de Depósito + Aux…" at bounding box center [578, 164] width 496 height 22
select select "22"
click at [330, 153] on select "[Selecione...] ASG ASG + ASG ++ Auxiliar de Depósito Auxiliar de Depósito + Aux…" at bounding box center [578, 164] width 496 height 22
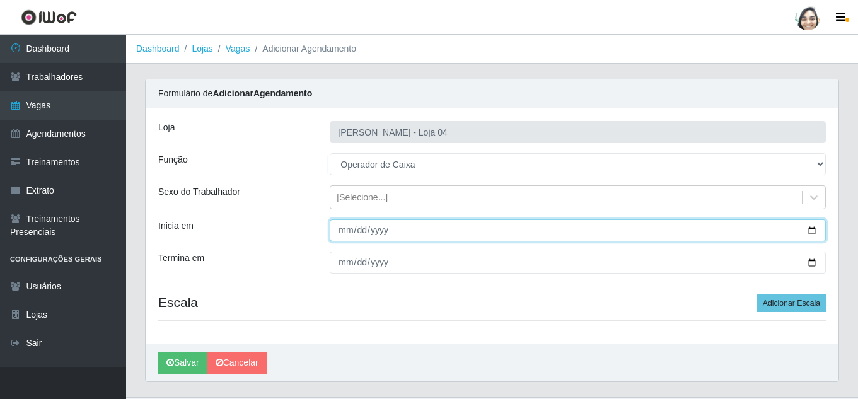
click at [345, 230] on input "Inicia em" at bounding box center [578, 230] width 496 height 22
type input "[DATE]"
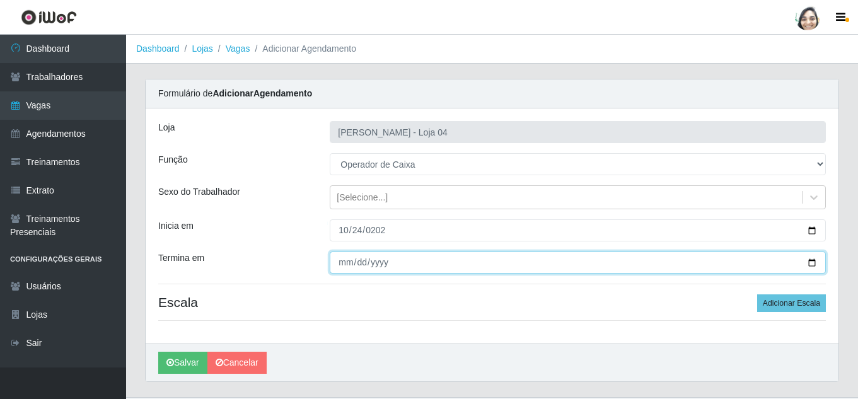
click at [345, 253] on input "Termina em" at bounding box center [578, 262] width 496 height 22
type input "[DATE]"
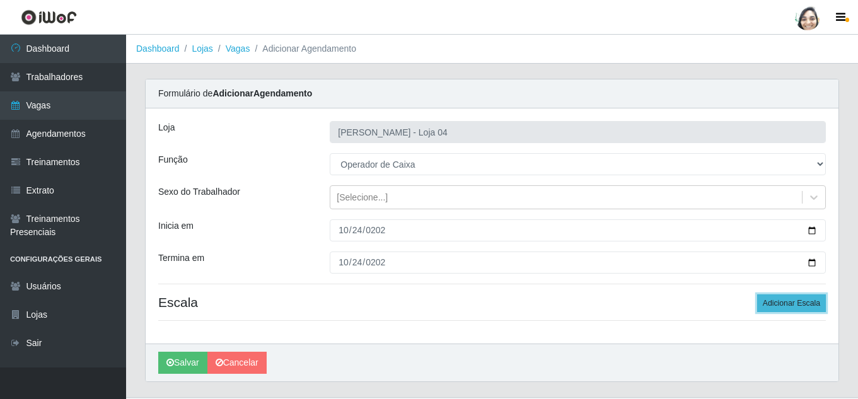
click at [784, 299] on button "Adicionar Escala" at bounding box center [791, 303] width 69 height 18
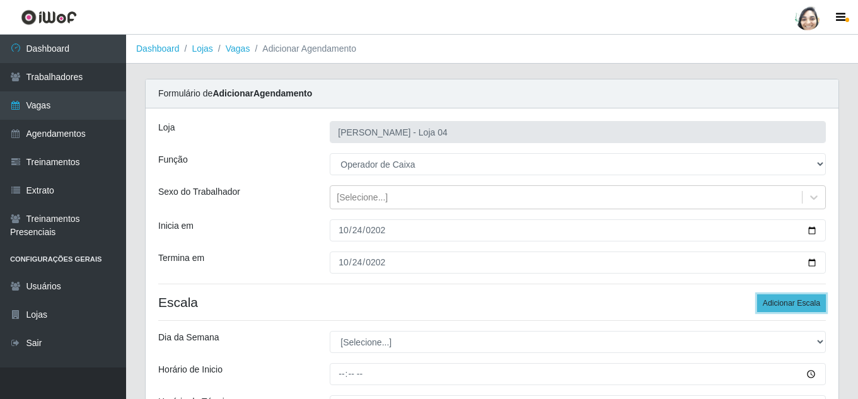
click at [784, 299] on button "Adicionar Escala" at bounding box center [791, 303] width 69 height 18
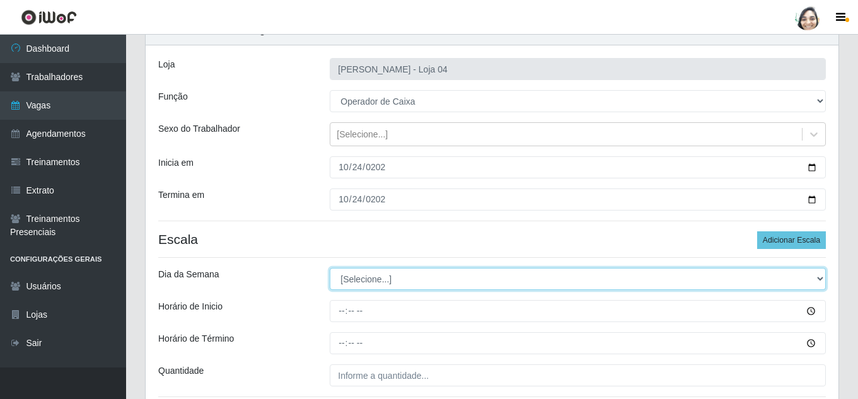
click at [381, 274] on select "[Selecione...] Segunda Terça Quarta Quinta Sexta Sábado Domingo" at bounding box center [578, 279] width 496 height 22
select select "5"
click at [330, 268] on select "[Selecione...] Segunda Terça Quarta Quinta Sexta Sábado Domingo" at bounding box center [578, 279] width 496 height 22
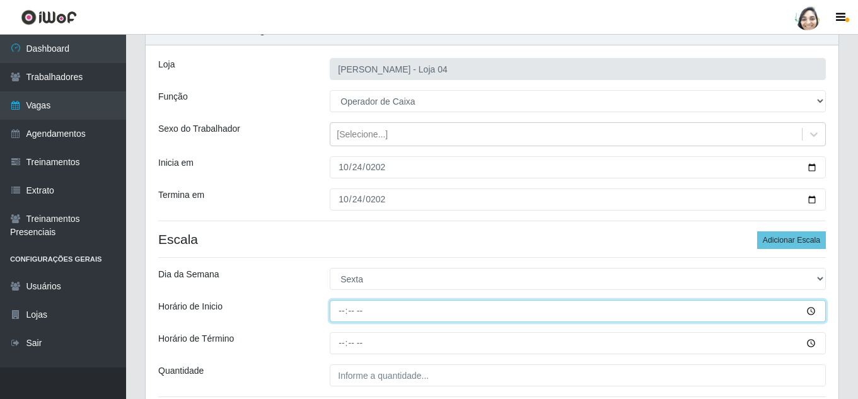
click at [331, 308] on input "Horário de Inicio" at bounding box center [578, 311] width 496 height 22
type input "08:20"
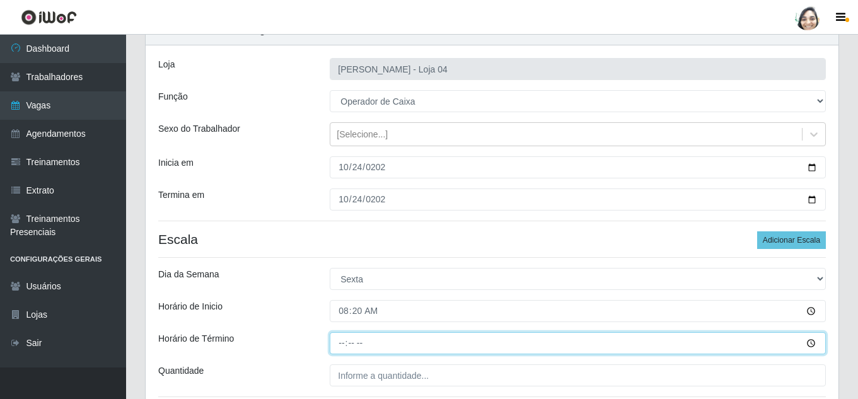
click at [342, 342] on input "Horário de Término" at bounding box center [578, 343] width 496 height 22
type input "14:20"
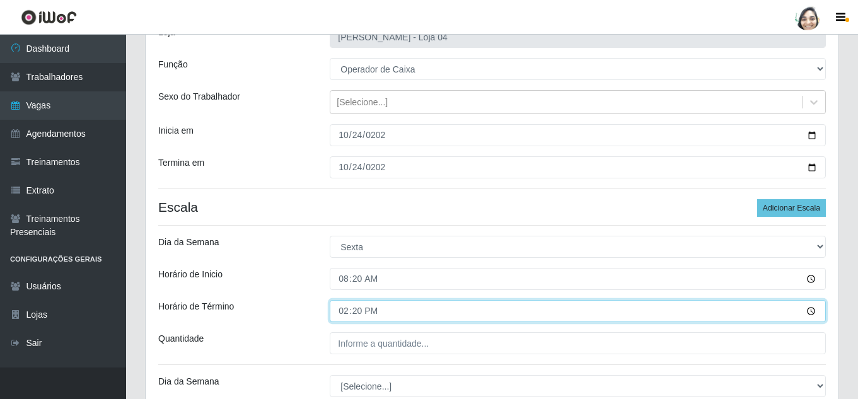
scroll to position [126, 0]
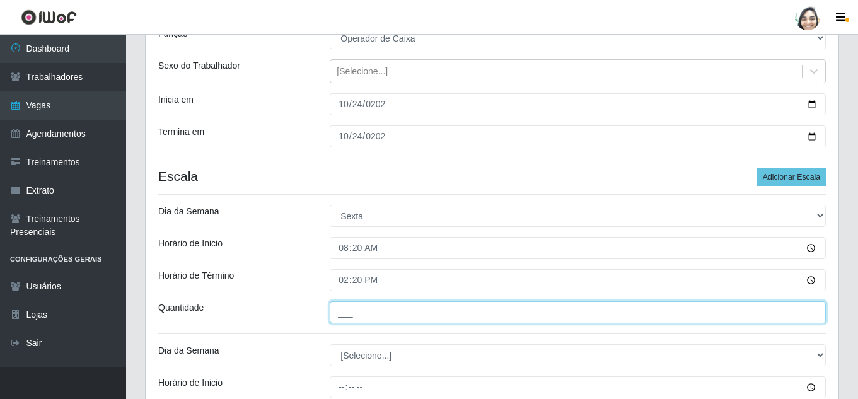
click at [366, 308] on input "___" at bounding box center [578, 312] width 496 height 22
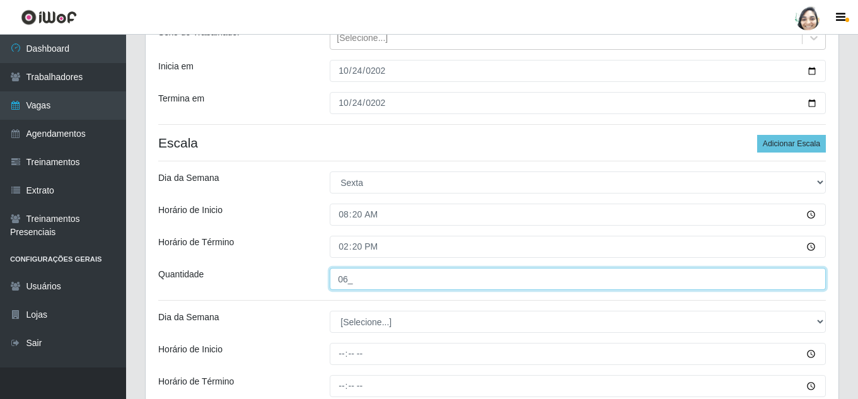
scroll to position [189, 0]
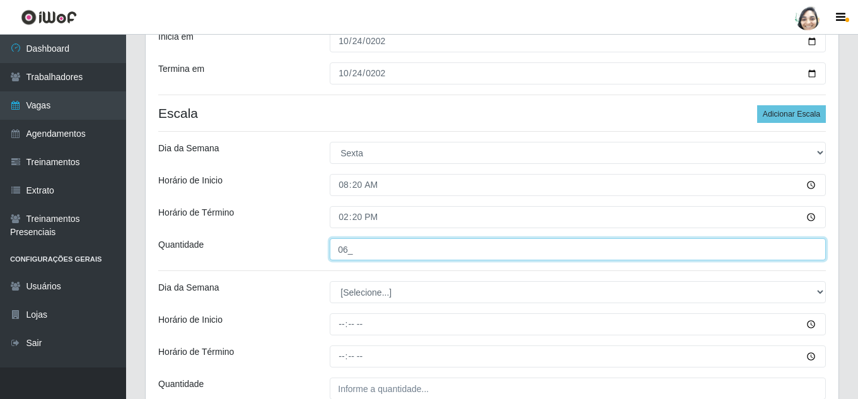
type input "06_"
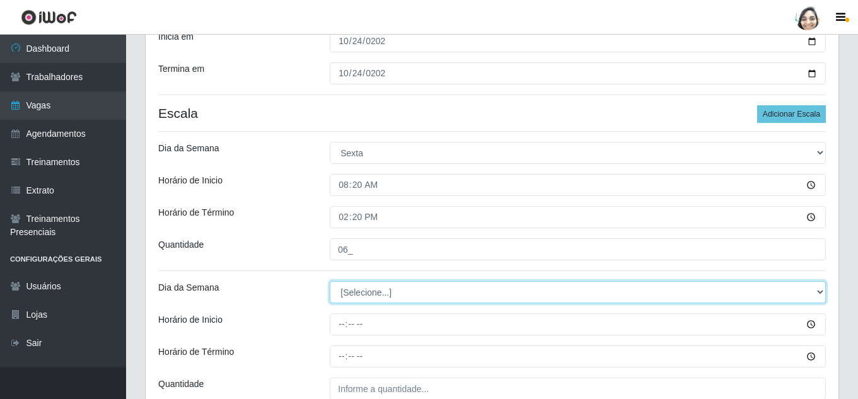
click at [369, 297] on select "[Selecione...] Segunda Terça Quarta Quinta Sexta Sábado Domingo" at bounding box center [578, 292] width 496 height 22
click at [371, 284] on select "[Selecione...] Segunda Terça Quarta Quinta Sexta Sábado Domingo" at bounding box center [578, 292] width 496 height 22
select select "5"
click at [330, 281] on select "[Selecione...] Segunda Terça Quarta Quinta Sexta Sábado Domingo" at bounding box center [578, 292] width 496 height 22
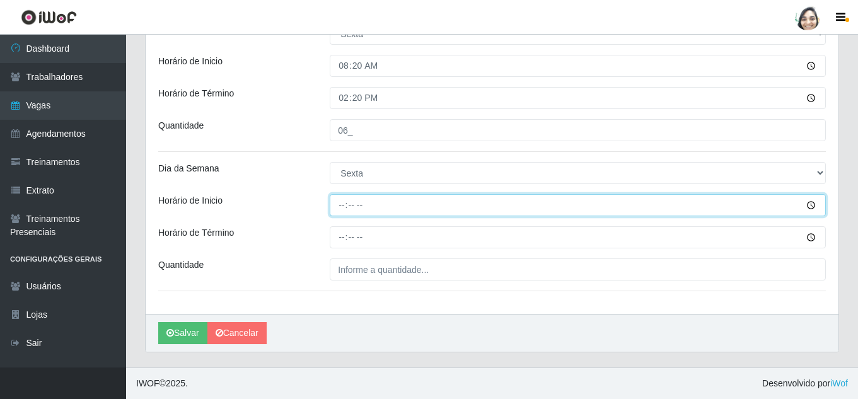
click at [344, 206] on input "Horário de Inicio" at bounding box center [578, 205] width 496 height 22
type input "16:20"
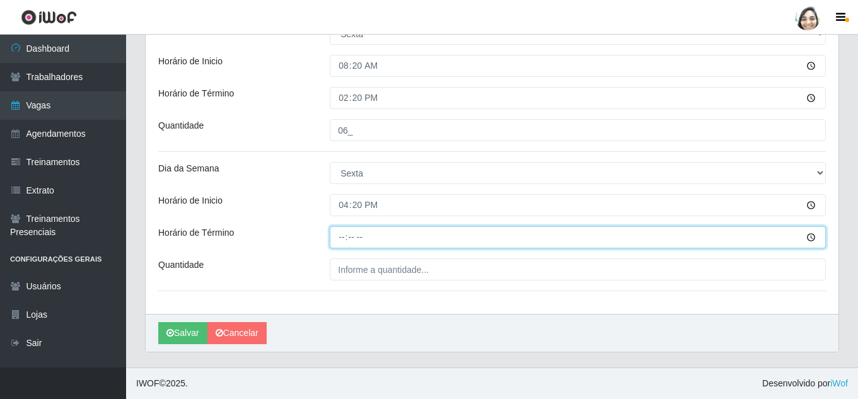
click at [337, 238] on input "Horário de Término" at bounding box center [578, 237] width 496 height 22
type input "22:20"
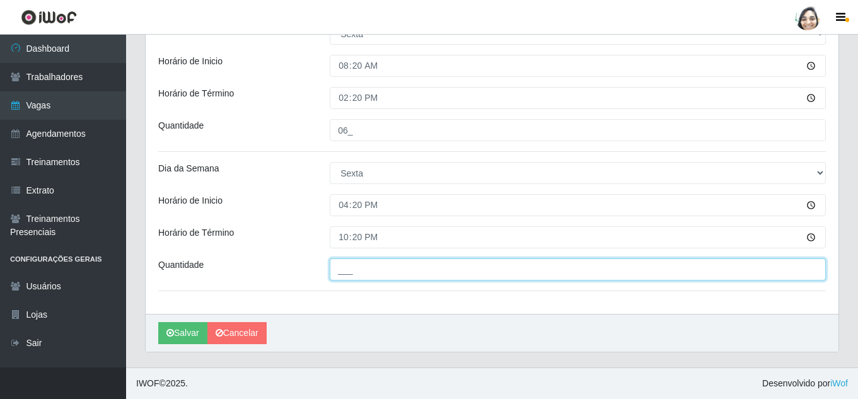
click at [364, 274] on input "___" at bounding box center [578, 269] width 496 height 22
type input "01_"
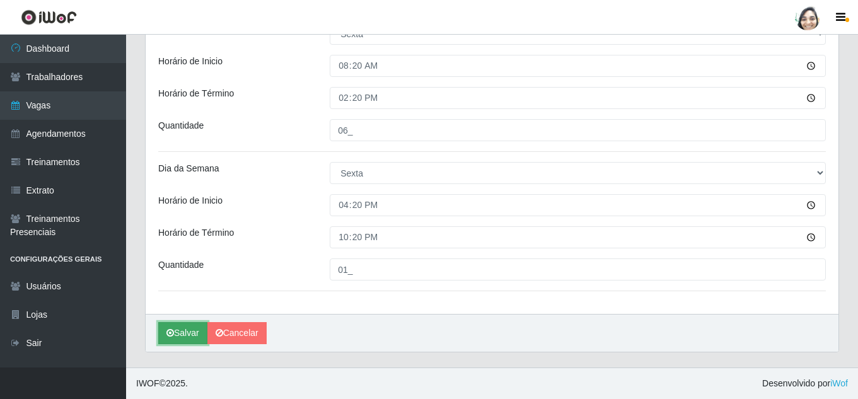
click at [170, 337] on icon "submit" at bounding box center [170, 332] width 8 height 9
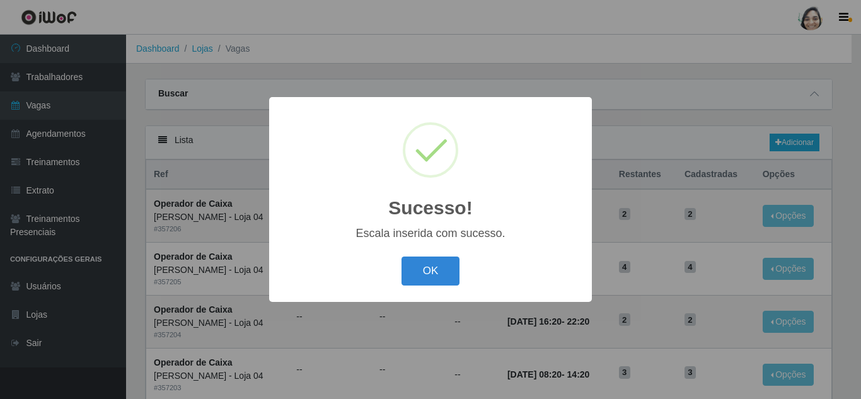
drag, startPoint x: 439, startPoint y: 266, endPoint x: 581, endPoint y: 231, distance: 146.0
click at [439, 266] on button "OK" at bounding box center [430, 272] width 59 height 30
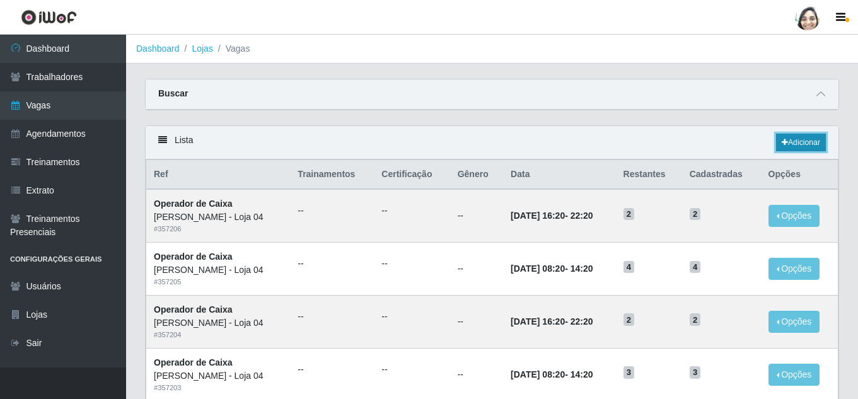
click at [809, 149] on link "Adicionar" at bounding box center [801, 143] width 50 height 18
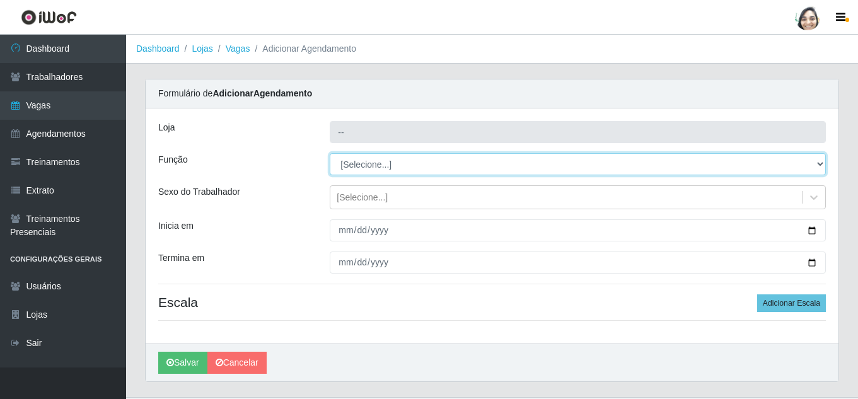
click at [367, 158] on select "[Selecione...] ASG ASG + ASG ++ Auxiliar de Depósito Auxiliar de Depósito + Aux…" at bounding box center [578, 164] width 496 height 22
type input "[PERSON_NAME] - Loja 04"
select select "22"
click at [330, 153] on select "[Selecione...] ASG ASG + ASG ++ Auxiliar de Depósito Auxiliar de Depósito + Aux…" at bounding box center [578, 164] width 496 height 22
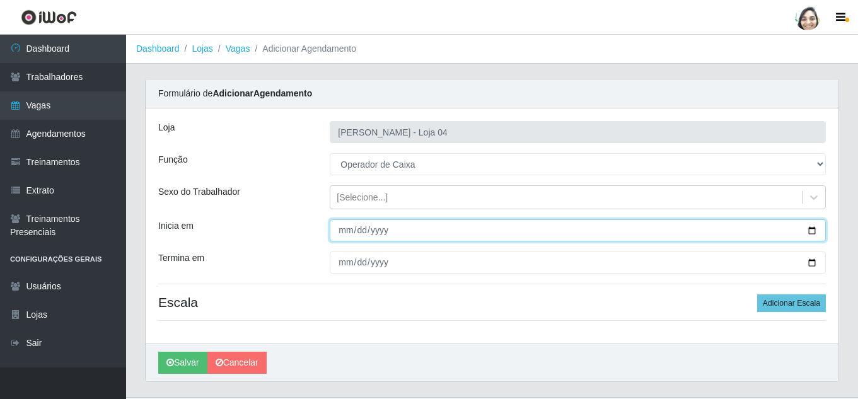
click at [338, 229] on input "Inicia em" at bounding box center [578, 230] width 496 height 22
type input "[DATE]"
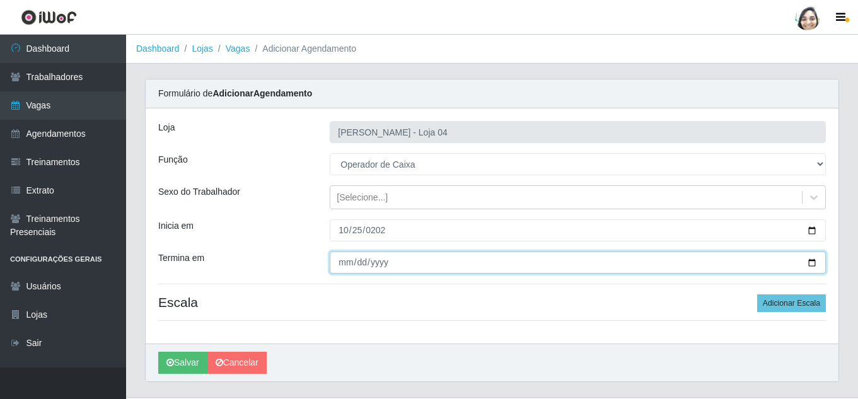
click at [345, 267] on input "Termina em" at bounding box center [578, 262] width 496 height 22
type input "[DATE]"
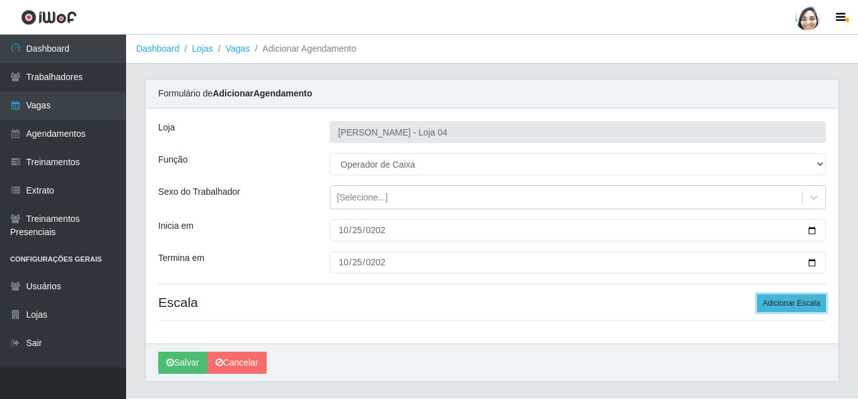
click at [771, 306] on button "Adicionar Escala" at bounding box center [791, 303] width 69 height 18
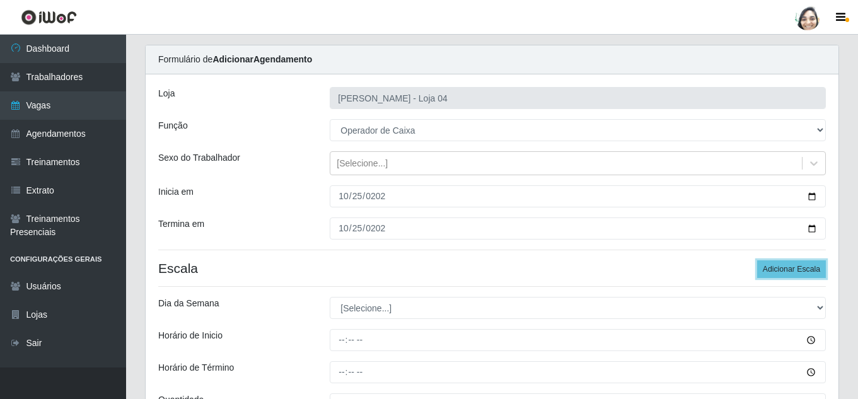
scroll to position [63, 0]
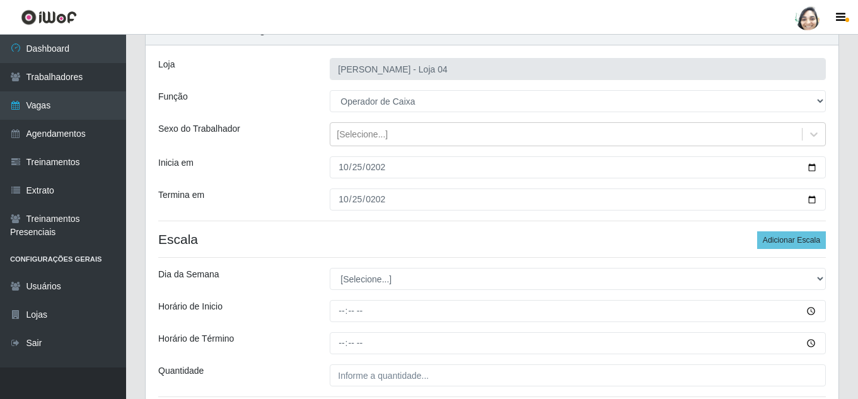
click at [378, 267] on div "Loja Mar Vermelho - Loja 04 Função [Selecione...] ASG ASG + ASG ++ Auxiliar de …" at bounding box center [492, 232] width 693 height 374
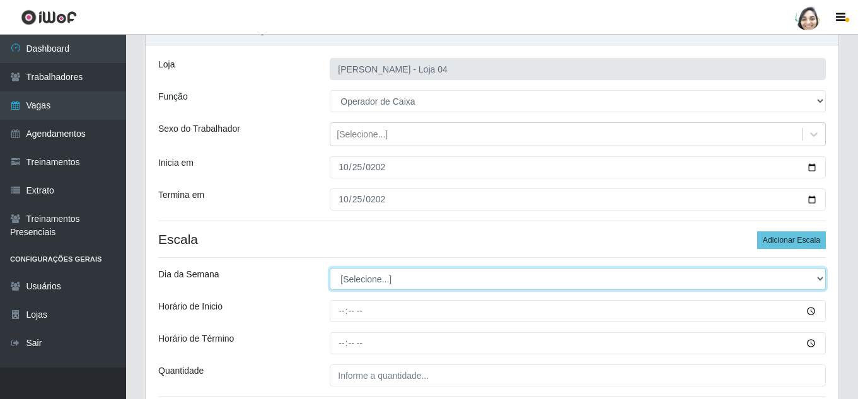
click at [378, 275] on select "[Selecione...] Segunda Terça Quarta Quinta Sexta Sábado Domingo" at bounding box center [578, 279] width 496 height 22
select select "6"
click at [330, 268] on select "[Selecione...] Segunda Terça Quarta Quinta Sexta Sábado Domingo" at bounding box center [578, 279] width 496 height 22
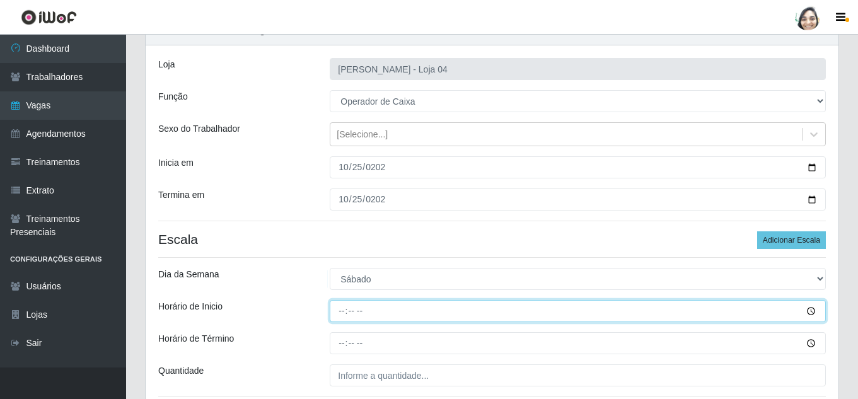
click at [347, 310] on input "Horário de Inicio" at bounding box center [578, 311] width 496 height 22
type input "08:20"
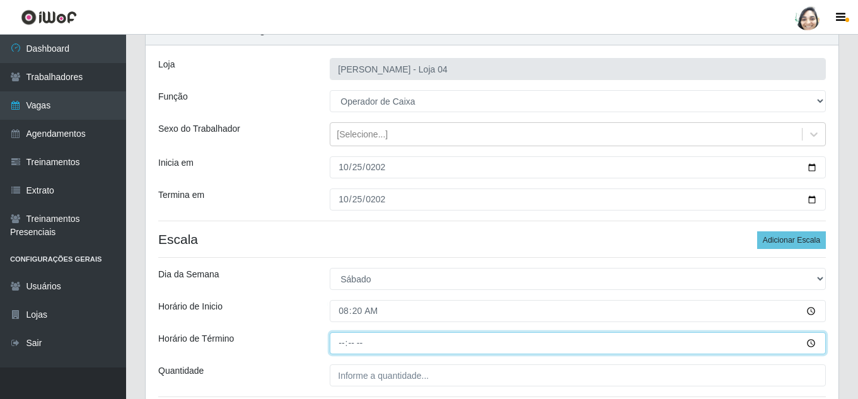
click at [345, 342] on input "Horário de Término" at bounding box center [578, 343] width 496 height 22
type input "14:20"
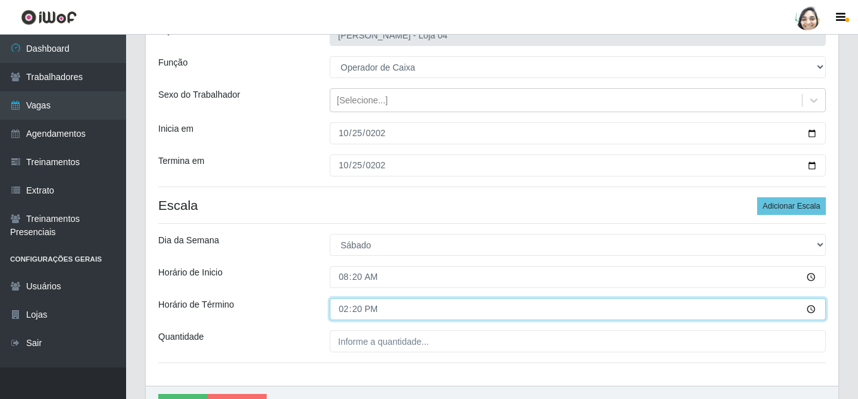
scroll to position [126, 0]
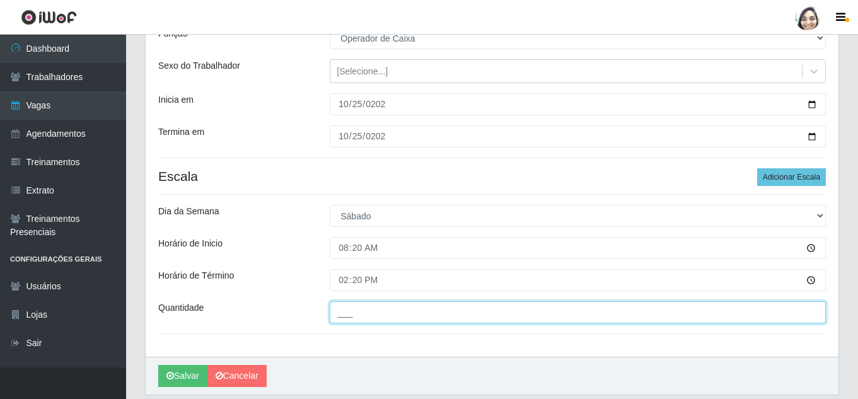
click at [392, 323] on input "___" at bounding box center [578, 312] width 496 height 22
type input "03_"
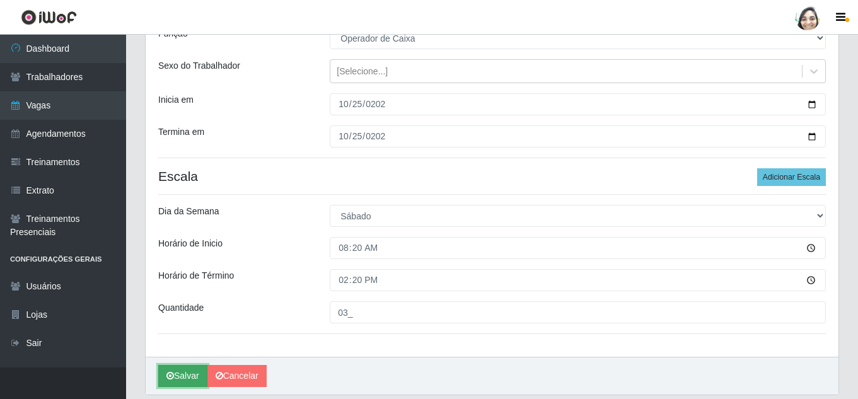
click at [178, 378] on button "Salvar" at bounding box center [182, 376] width 49 height 22
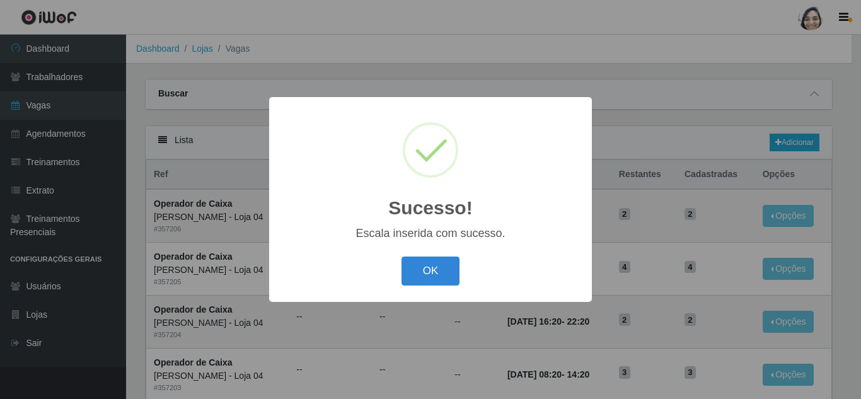
drag, startPoint x: 395, startPoint y: 275, endPoint x: 401, endPoint y: 277, distance: 6.8
click at [401, 277] on div "OK Cancel" at bounding box center [430, 271] width 297 height 36
drag, startPoint x: 428, startPoint y: 270, endPoint x: 529, endPoint y: 252, distance: 103.1
click at [429, 270] on button "OK" at bounding box center [430, 272] width 59 height 30
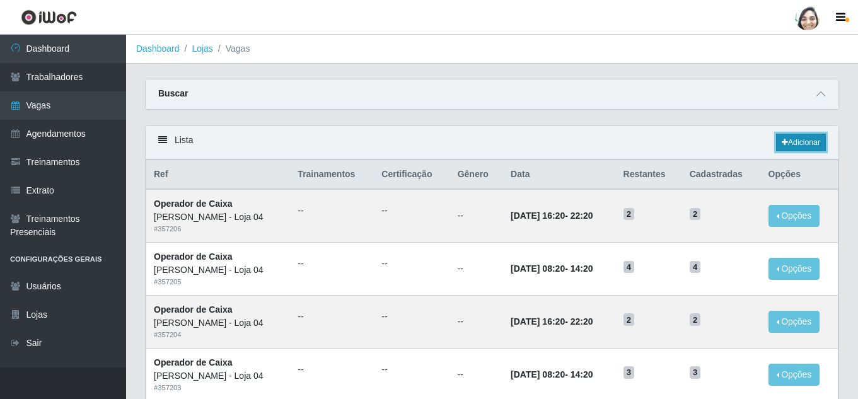
click at [795, 136] on link "Adicionar" at bounding box center [801, 143] width 50 height 18
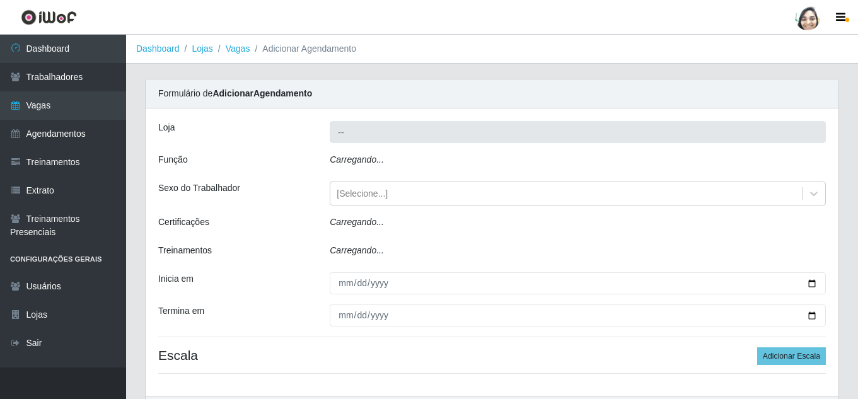
type input "[PERSON_NAME] - Loja 04"
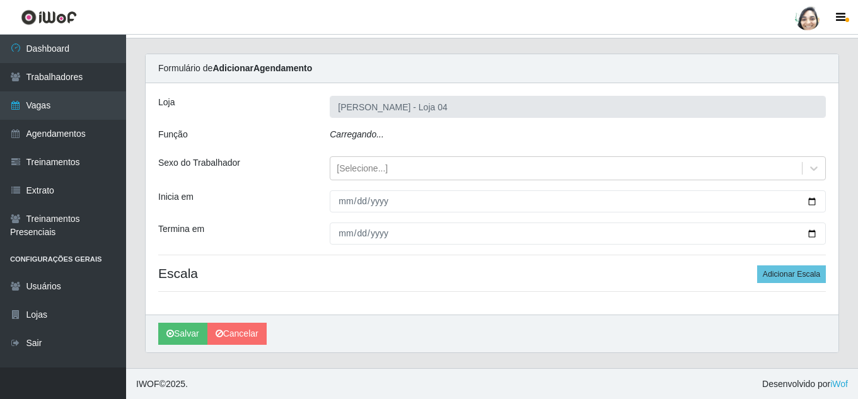
scroll to position [26, 0]
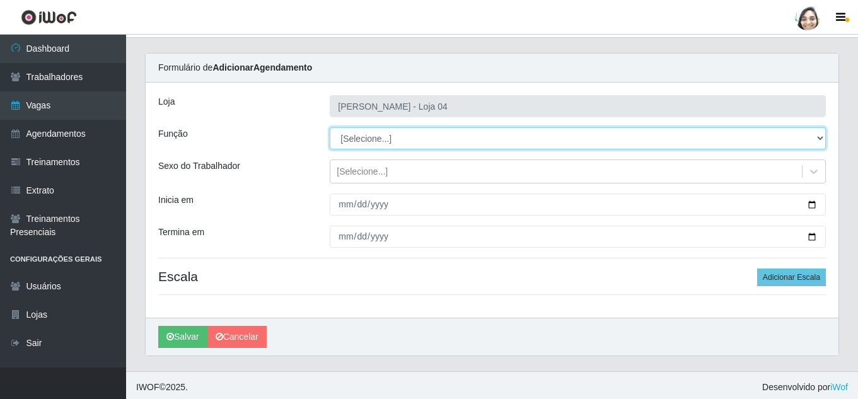
drag, startPoint x: 360, startPoint y: 137, endPoint x: 376, endPoint y: 146, distance: 18.3
click at [360, 137] on select "[Selecione...] ASG ASG + ASG ++ Auxiliar de Depósito Auxiliar de Depósito + Aux…" at bounding box center [578, 138] width 496 height 22
select select "22"
click at [330, 127] on select "[Selecione...] ASG ASG + ASG ++ Auxiliar de Depósito Auxiliar de Depósito + Aux…" at bounding box center [578, 138] width 496 height 22
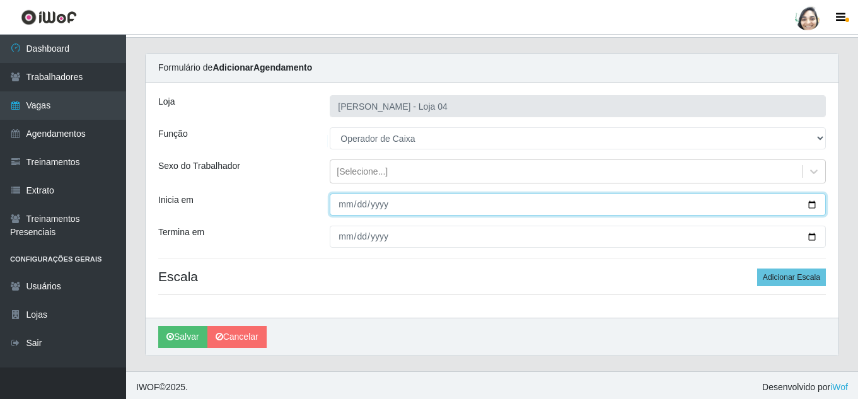
click at [335, 208] on input "Inicia em" at bounding box center [578, 204] width 496 height 22
type input "[DATE]"
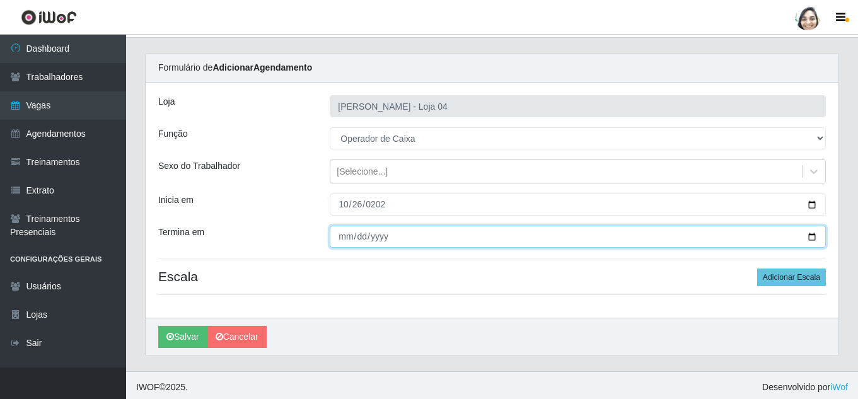
click at [342, 240] on input "Termina em" at bounding box center [578, 237] width 496 height 22
type input "[DATE]"
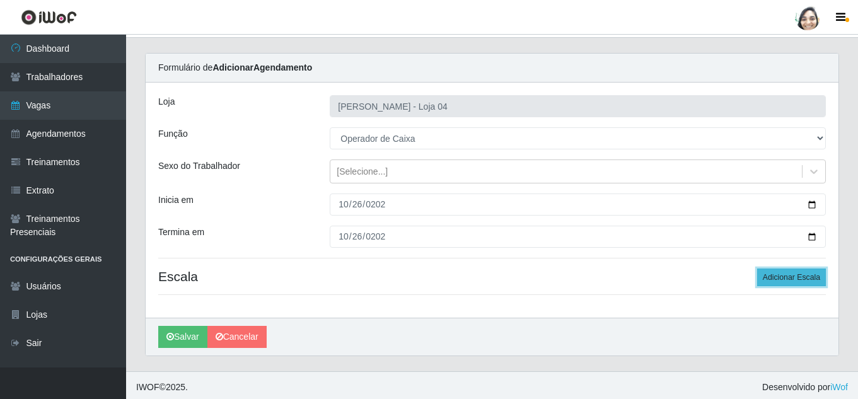
click at [792, 277] on button "Adicionar Escala" at bounding box center [791, 277] width 69 height 18
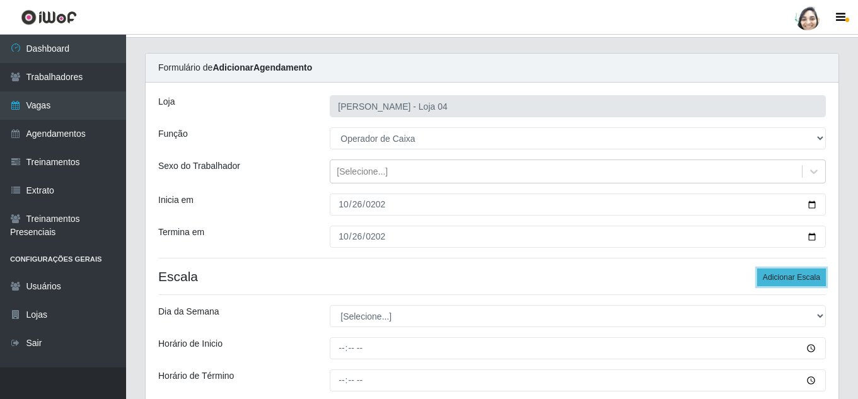
click at [792, 277] on button "Adicionar Escala" at bounding box center [791, 277] width 69 height 18
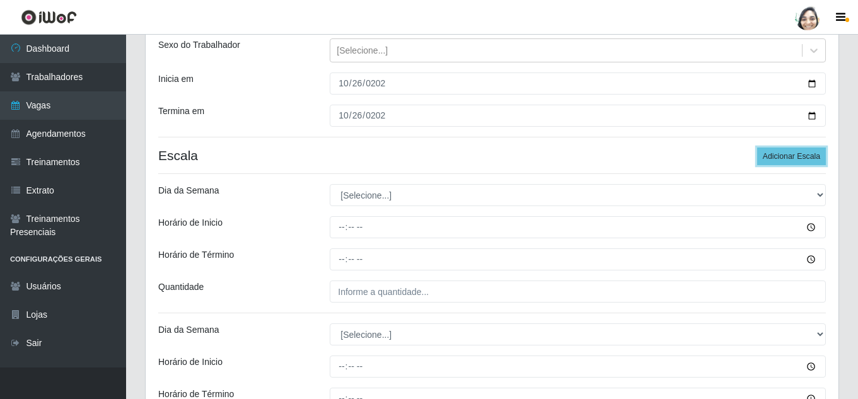
scroll to position [152, 0]
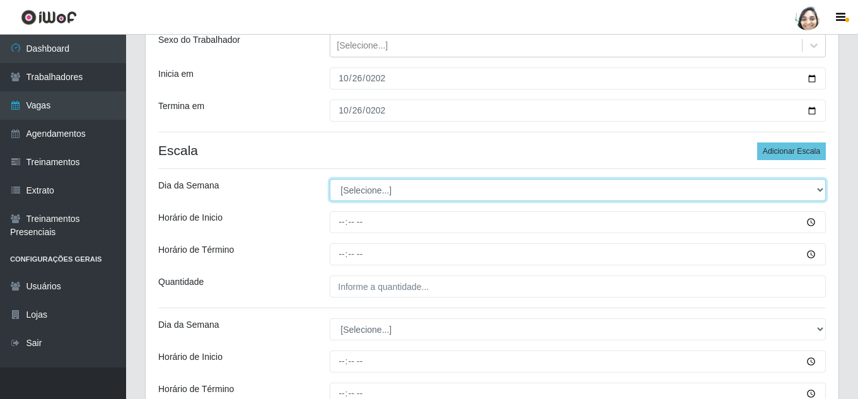
click at [414, 197] on select "[Selecione...] Segunda Terça Quarta Quinta Sexta Sábado Domingo" at bounding box center [578, 190] width 496 height 22
select select "0"
click at [330, 179] on select "[Selecione...] Segunda Terça Quarta Quinta Sexta Sábado Domingo" at bounding box center [578, 190] width 496 height 22
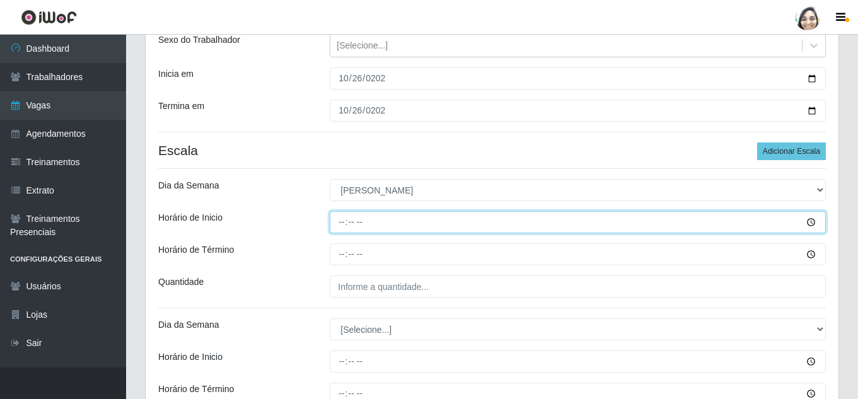
click at [341, 222] on input "Horário de Inicio" at bounding box center [578, 222] width 496 height 22
type input "08:20"
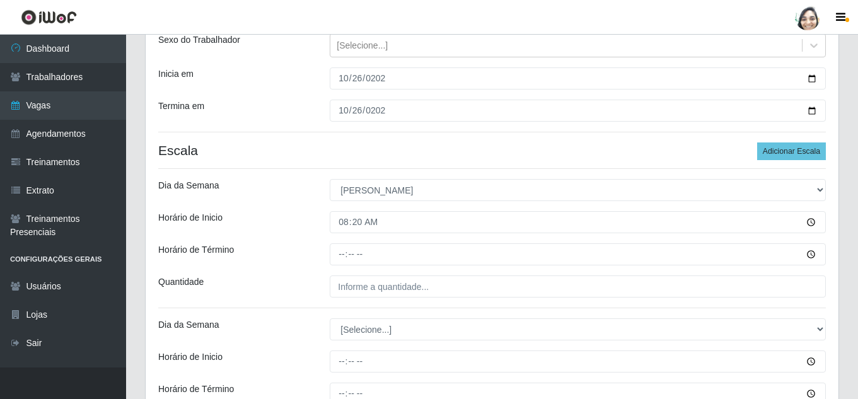
click at [344, 243] on div "Loja Mar Vermelho - Loja 04 Função [Selecione...] ASG ASG + ASG ++ Auxiliar de …" at bounding box center [492, 214] width 693 height 514
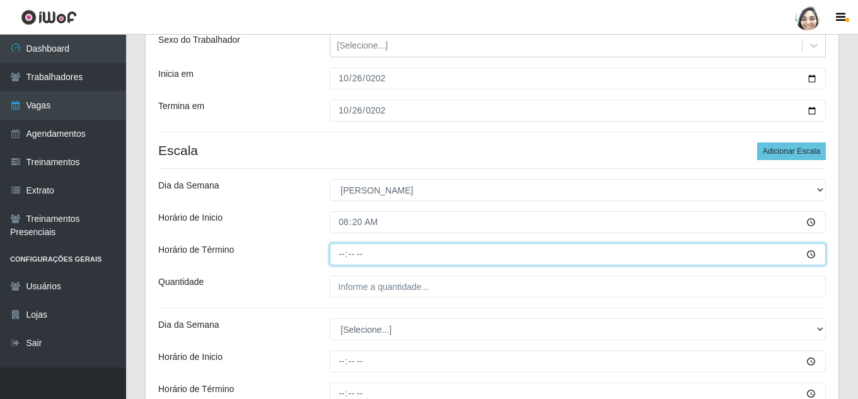
click at [342, 251] on input "Horário de Término" at bounding box center [578, 254] width 496 height 22
type input "14:20"
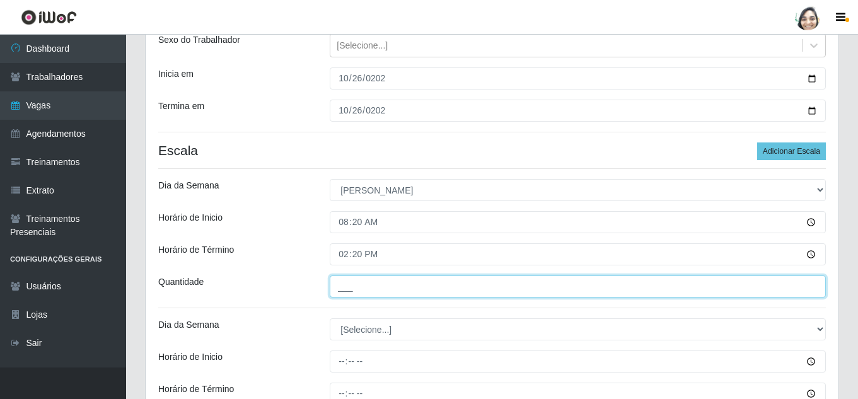
click at [376, 291] on input "___" at bounding box center [578, 286] width 496 height 22
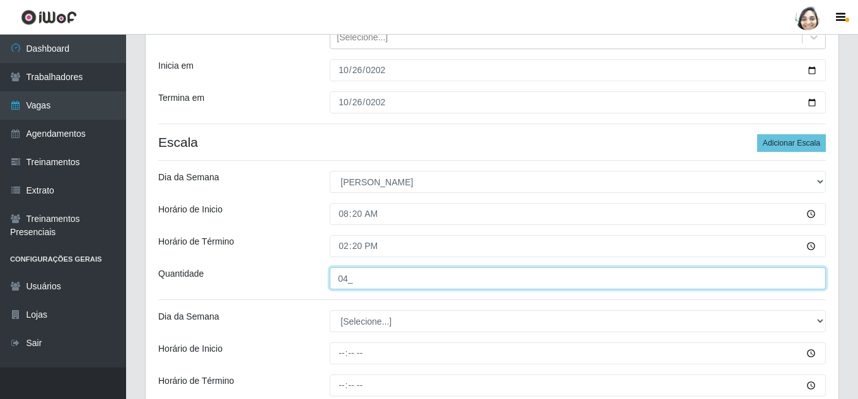
scroll to position [215, 0]
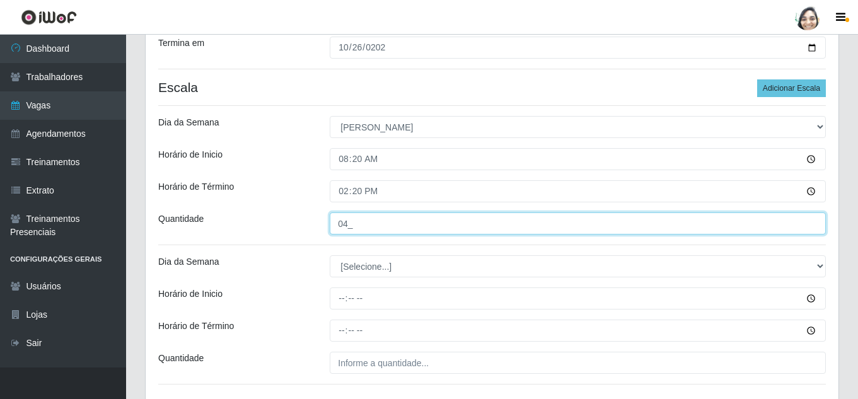
type input "04_"
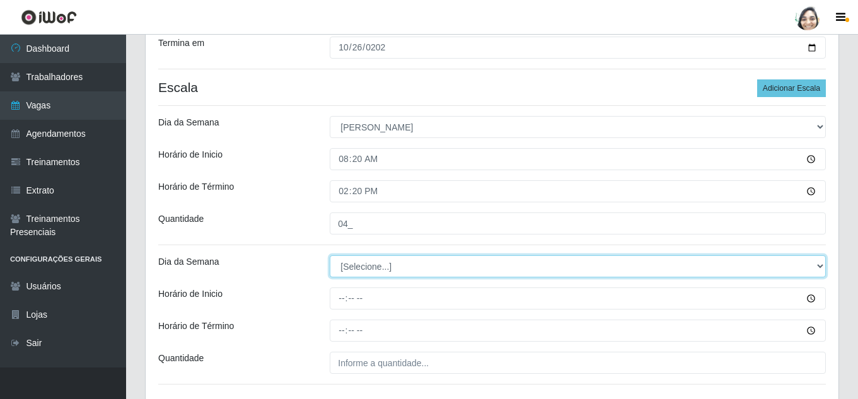
click at [371, 269] on select "[Selecione...] Segunda Terça Quarta Quinta Sexta Sábado Domingo" at bounding box center [578, 266] width 496 height 22
select select "0"
click at [330, 255] on select "[Selecione...] Segunda Terça Quarta Quinta Sexta Sábado Domingo" at bounding box center [578, 266] width 496 height 22
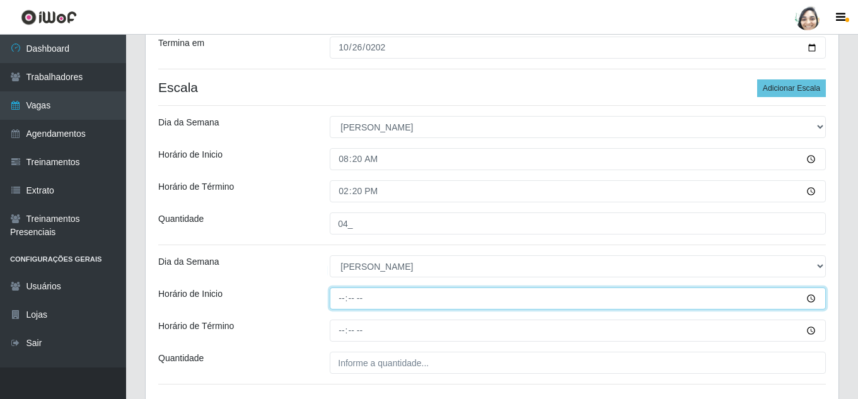
click at [341, 305] on input "Horário de Inicio" at bounding box center [578, 298] width 496 height 22
type input "13:00"
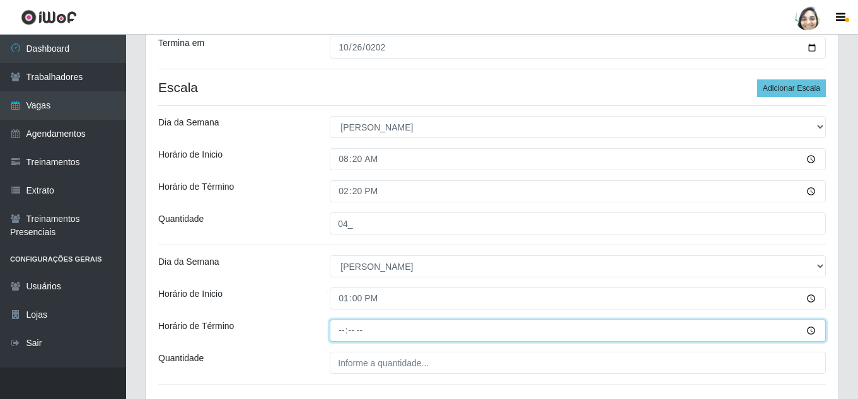
click at [341, 336] on input "Horário de Término" at bounding box center [578, 331] width 496 height 22
type input "19:00"
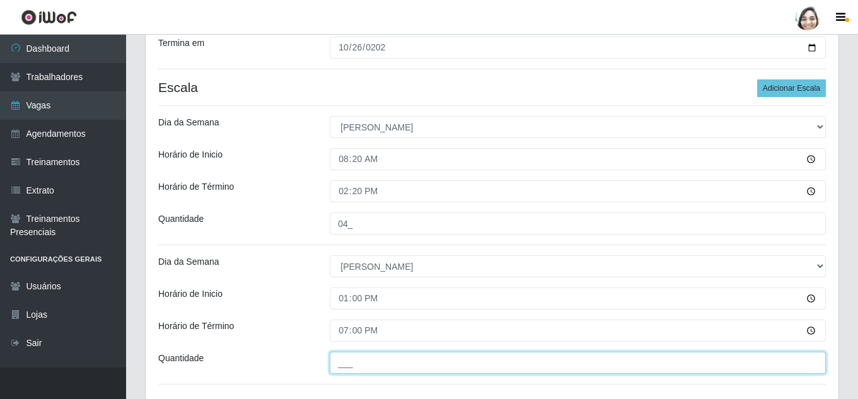
click at [344, 364] on input "___" at bounding box center [578, 363] width 496 height 22
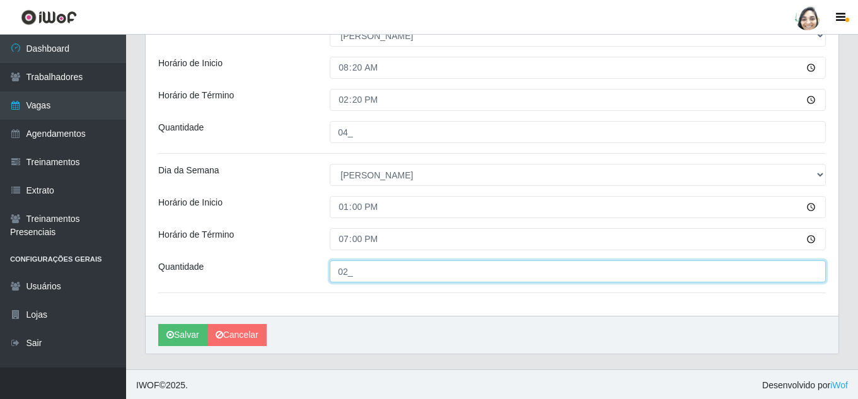
scroll to position [308, 0]
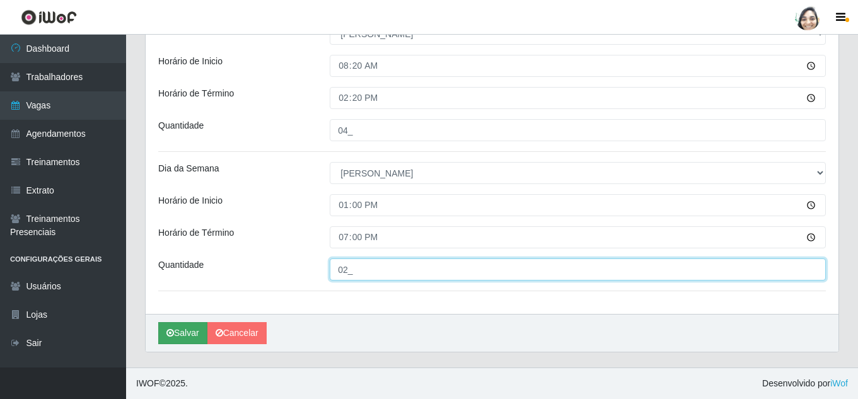
type input "02_"
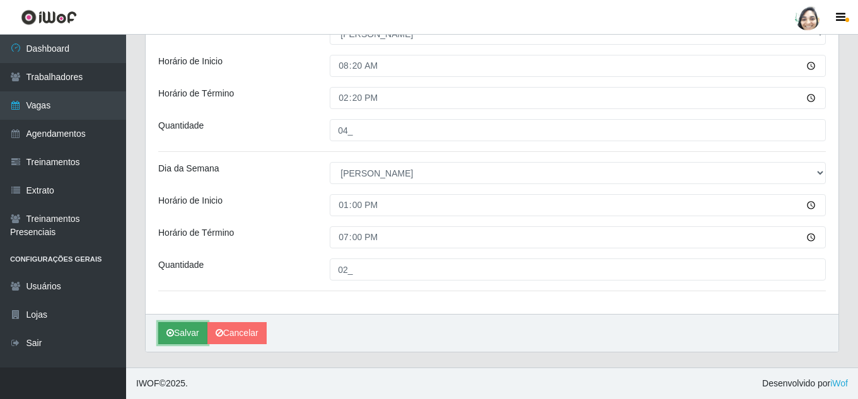
click at [187, 334] on button "Salvar" at bounding box center [182, 333] width 49 height 22
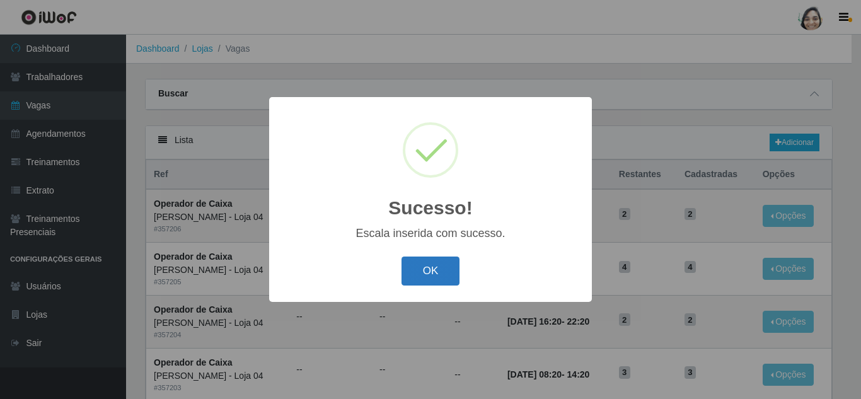
click at [437, 260] on button "OK" at bounding box center [430, 272] width 59 height 30
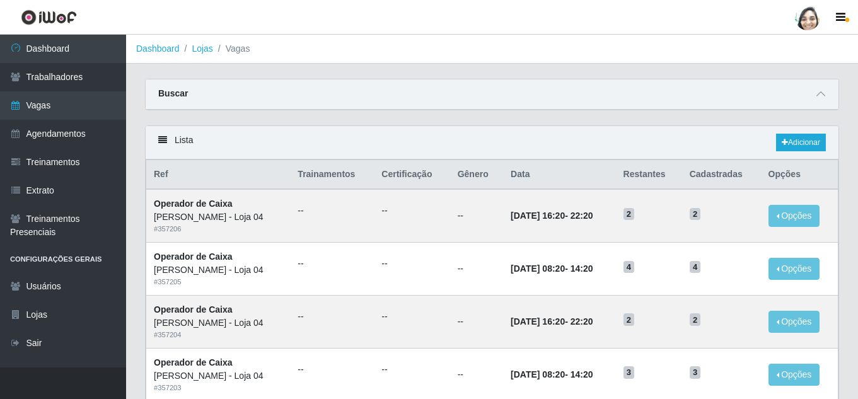
drag, startPoint x: 819, startPoint y: 96, endPoint x: 754, endPoint y: 124, distance: 71.2
click at [819, 96] on icon at bounding box center [820, 93] width 9 height 9
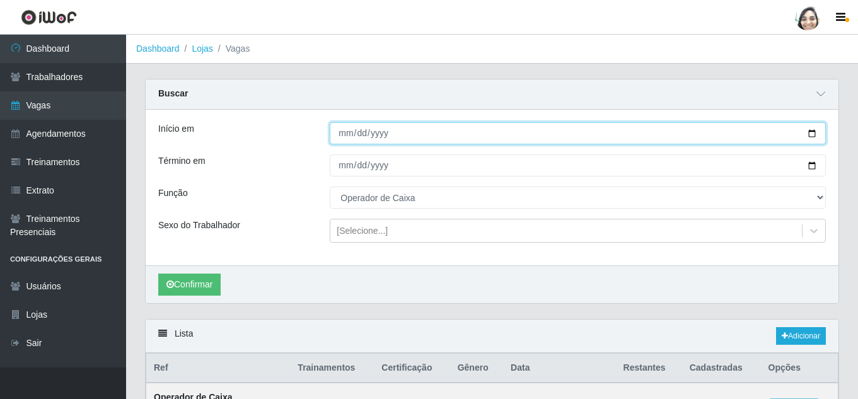
click at [349, 131] on input "[DATE]" at bounding box center [578, 133] width 496 height 22
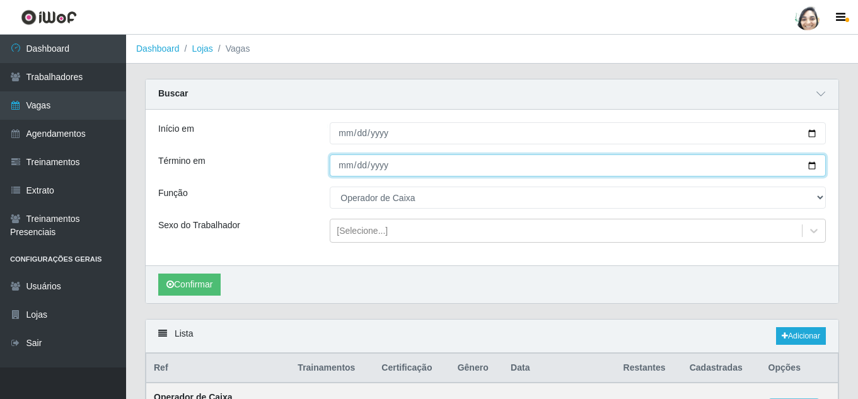
click at [347, 163] on input "[DATE]" at bounding box center [578, 165] width 496 height 22
type input "[DATE]"
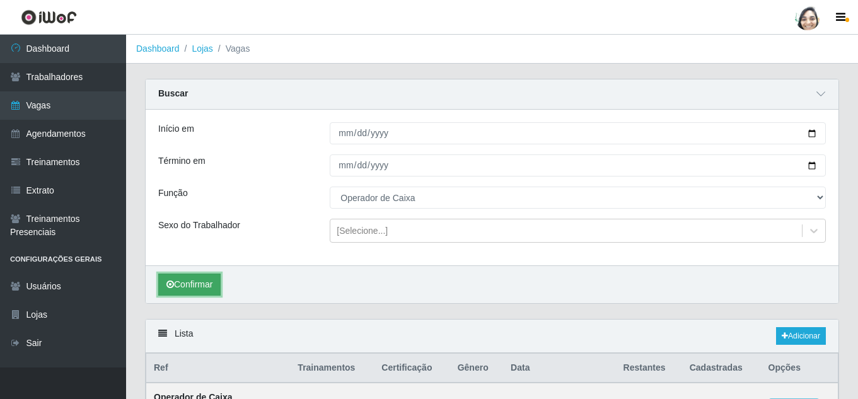
click at [180, 289] on button "Confirmar" at bounding box center [189, 285] width 62 height 22
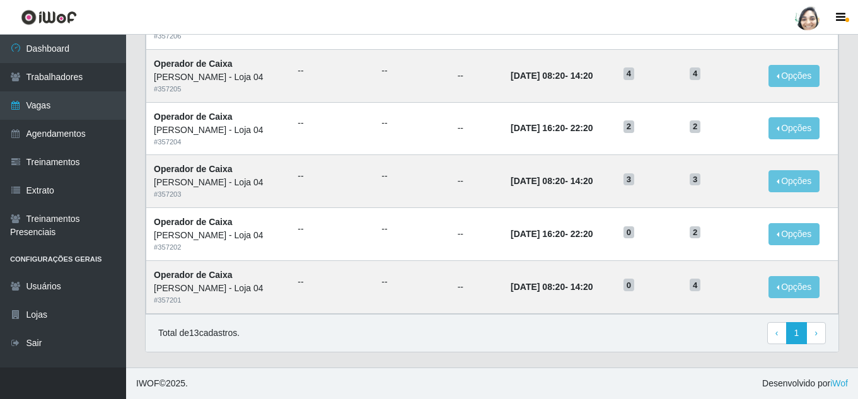
scroll to position [757, 0]
